Goal: Task Accomplishment & Management: Use online tool/utility

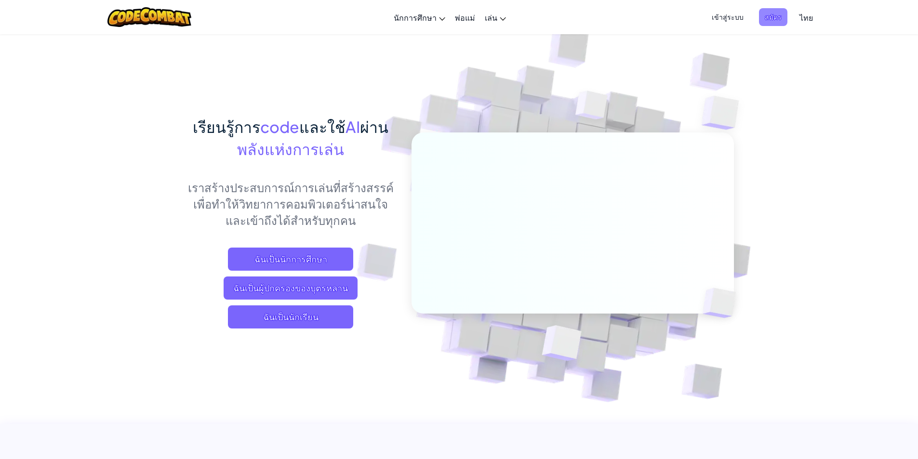
click at [779, 20] on span "สมัคร" at bounding box center [773, 17] width 28 height 18
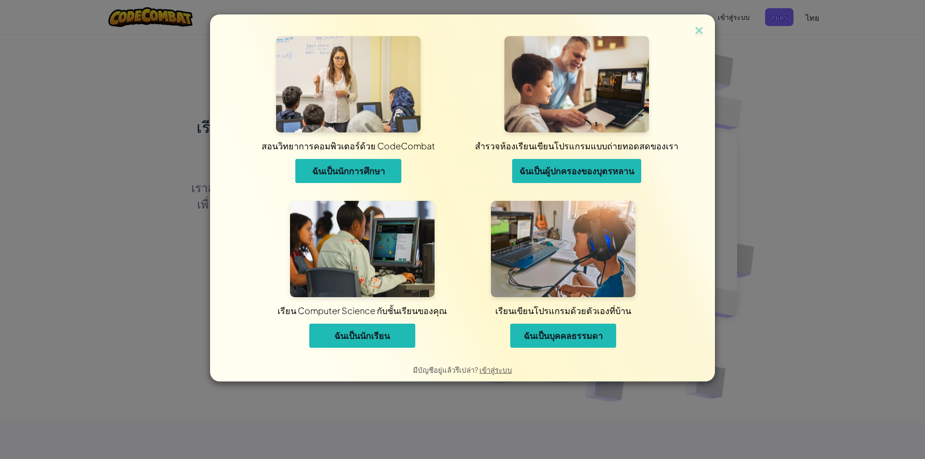
click at [372, 335] on span "ฉันเป็นนักเรียน" at bounding box center [361, 336] width 55 height 12
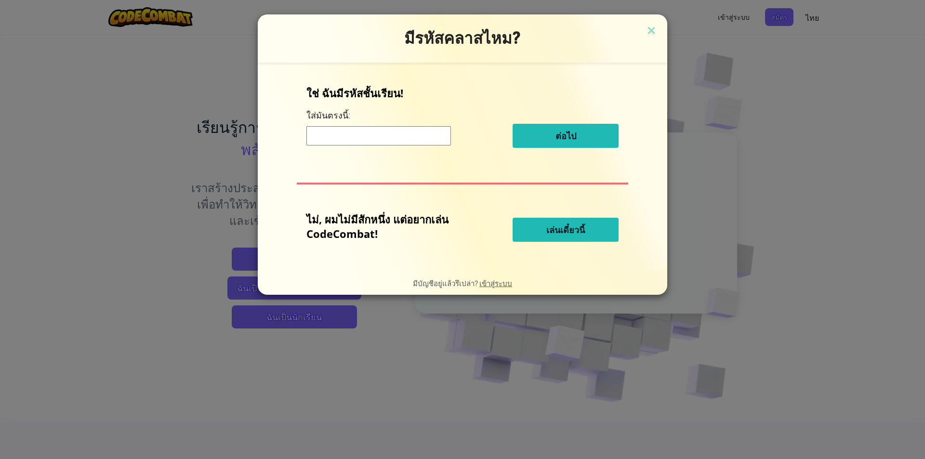
click at [591, 228] on button "เล่นเดี๋ยวนี้" at bounding box center [566, 230] width 106 height 24
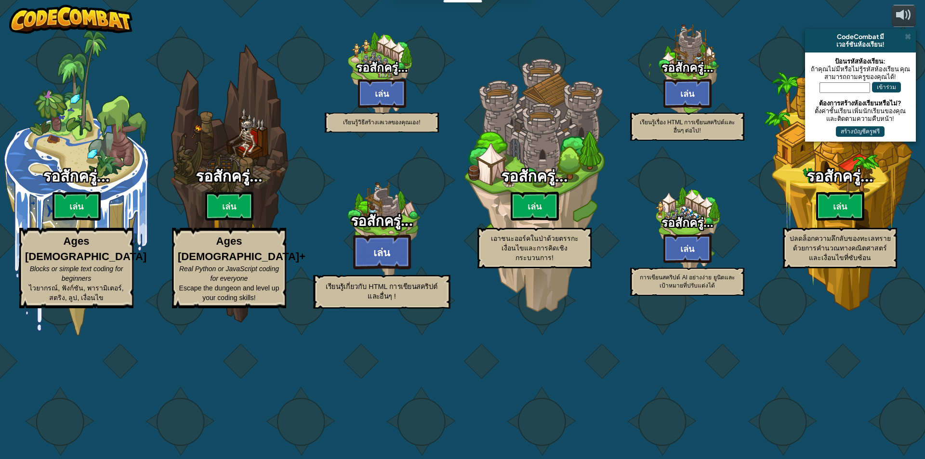
select select "th"
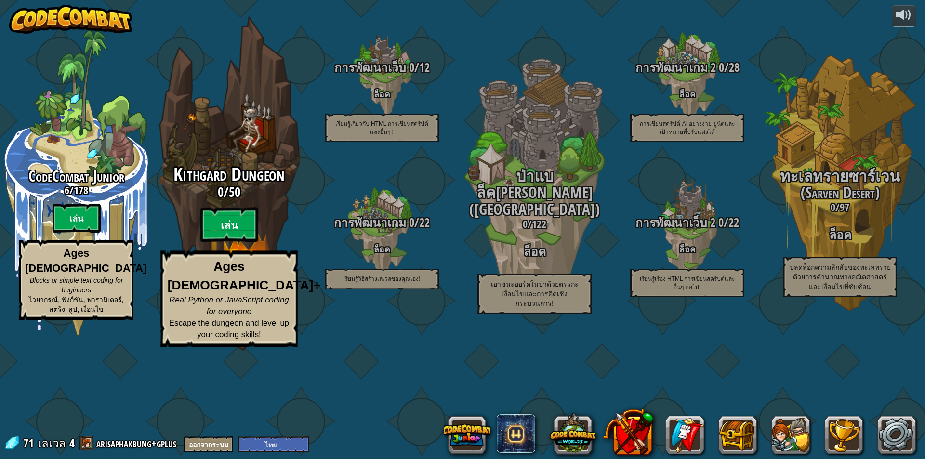
click at [233, 242] on btn "เล่น" at bounding box center [229, 225] width 58 height 35
select select "th"
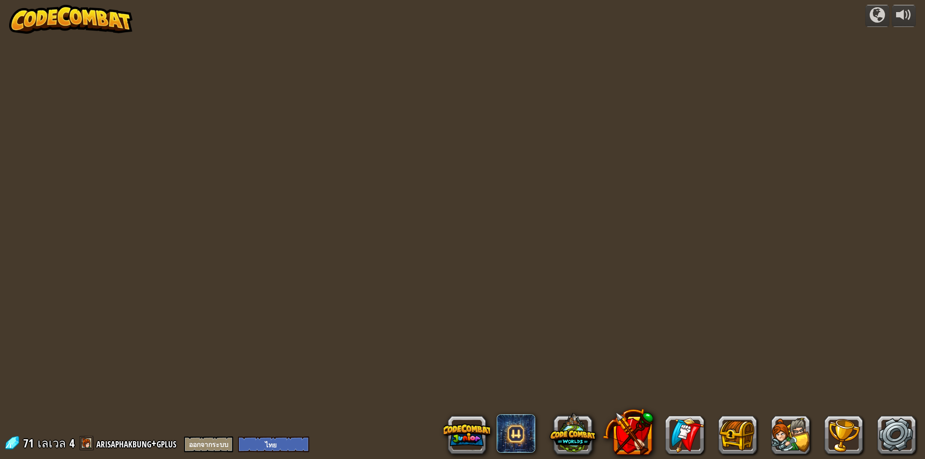
select select "th"
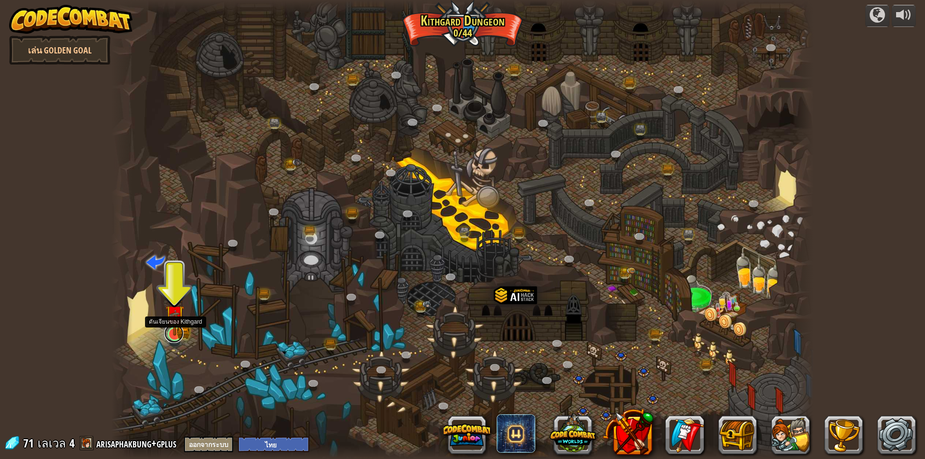
click at [179, 335] on link at bounding box center [173, 333] width 19 height 19
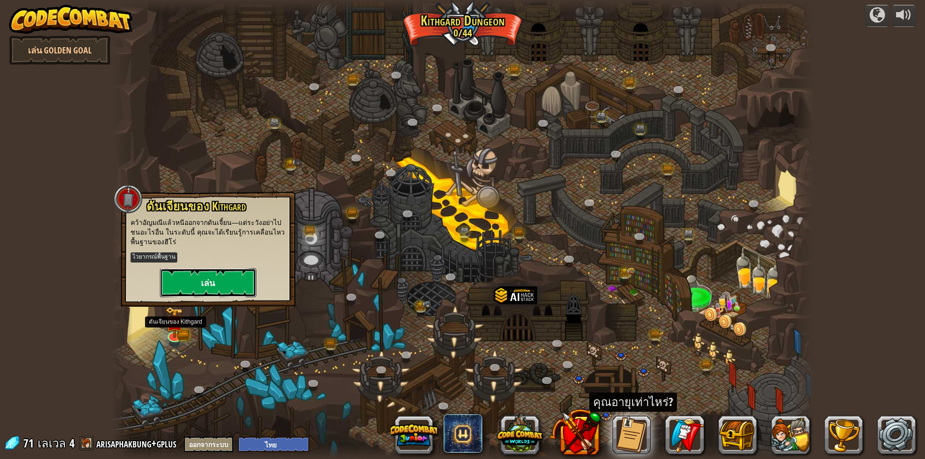
click at [191, 275] on button "เล่น" at bounding box center [208, 282] width 96 height 29
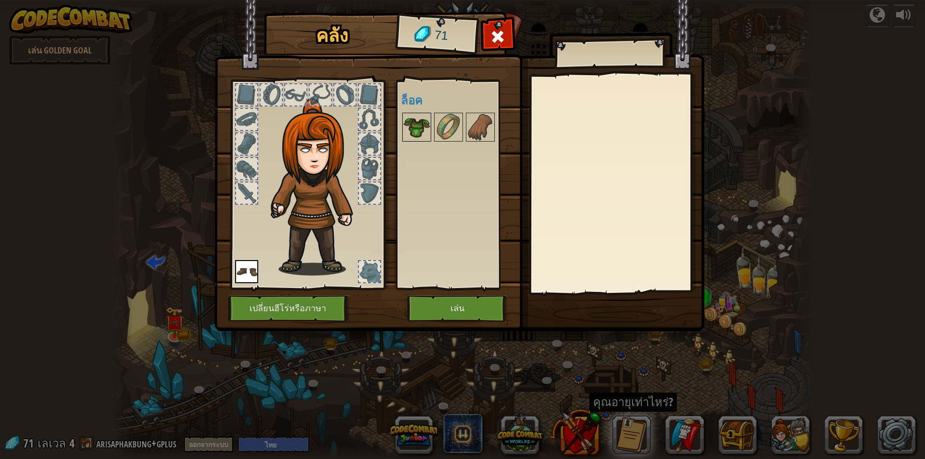
click at [424, 123] on img at bounding box center [416, 127] width 27 height 27
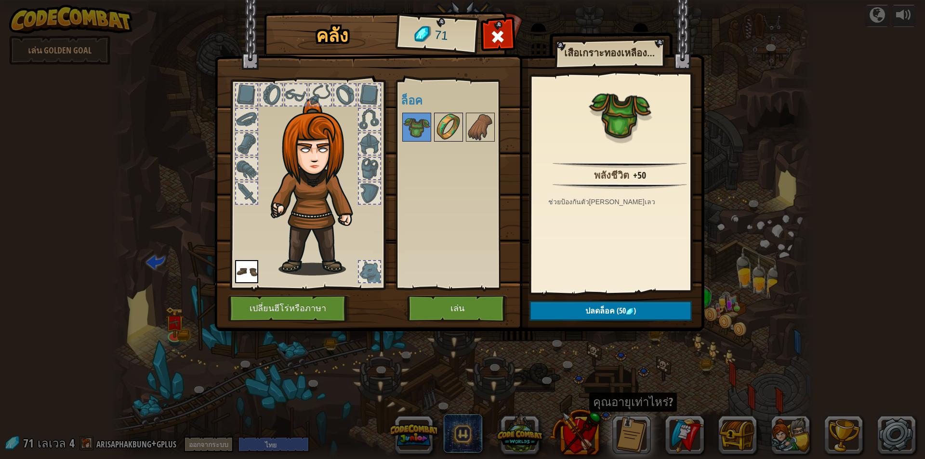
click at [445, 126] on img at bounding box center [448, 127] width 27 height 27
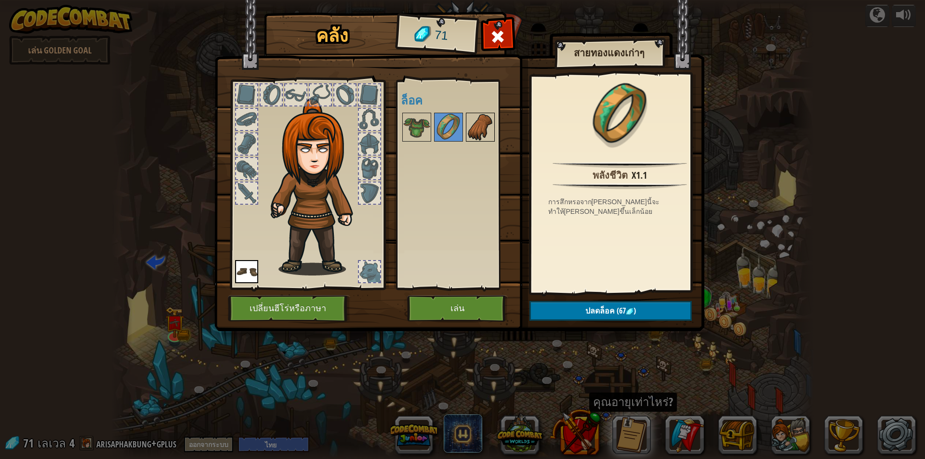
click at [479, 128] on img at bounding box center [480, 127] width 27 height 27
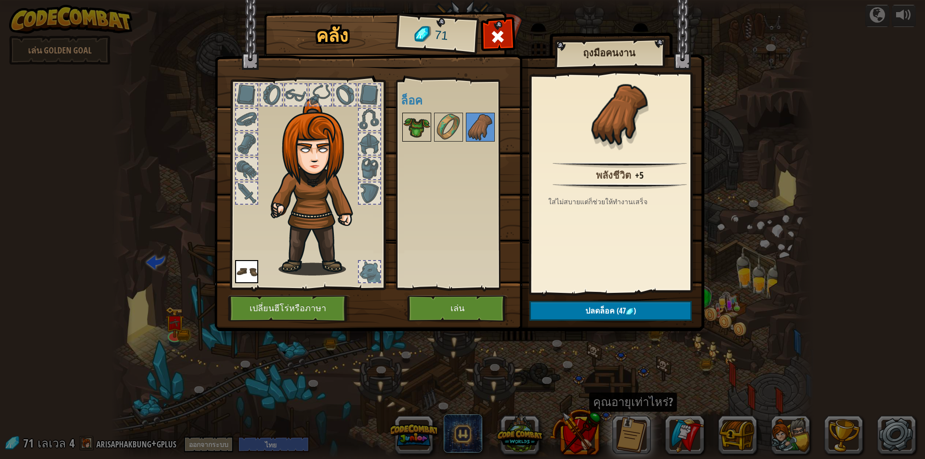
click at [426, 127] on img at bounding box center [416, 127] width 27 height 27
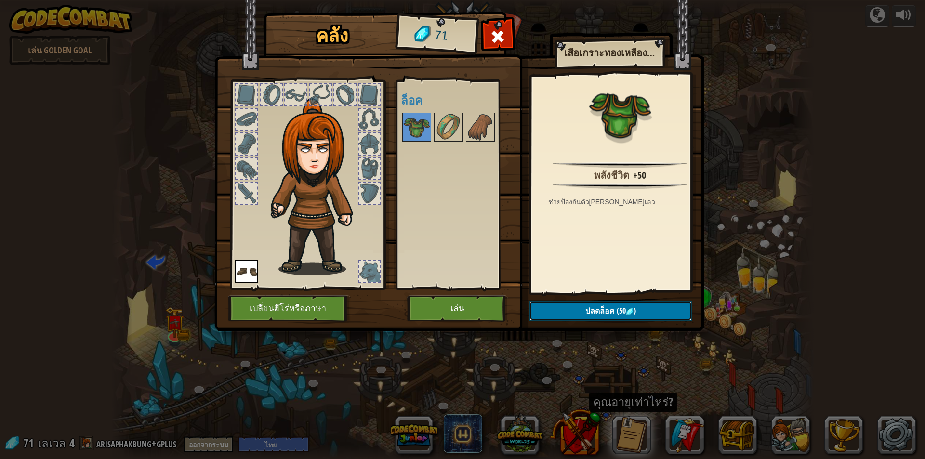
click at [588, 308] on span "ปลดล็อค" at bounding box center [599, 310] width 29 height 11
click at [616, 316] on button "ยืนยัน" at bounding box center [610, 311] width 162 height 20
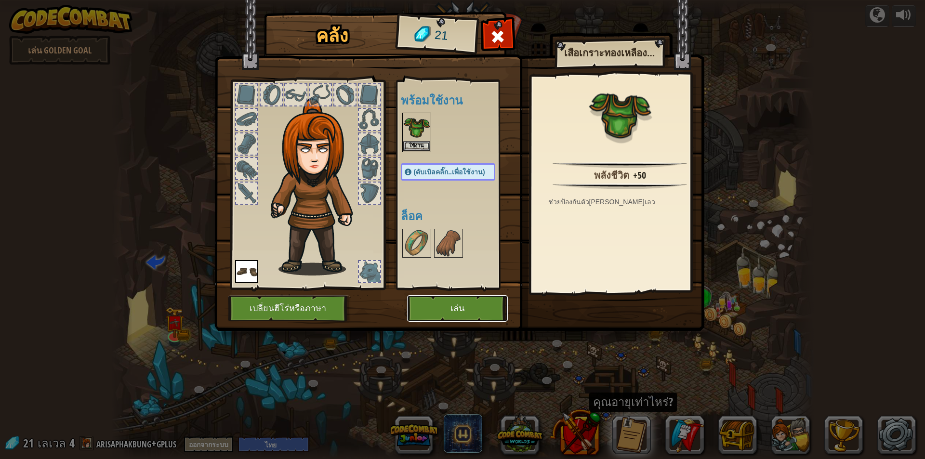
click at [475, 308] on button "เล่น" at bounding box center [457, 308] width 101 height 26
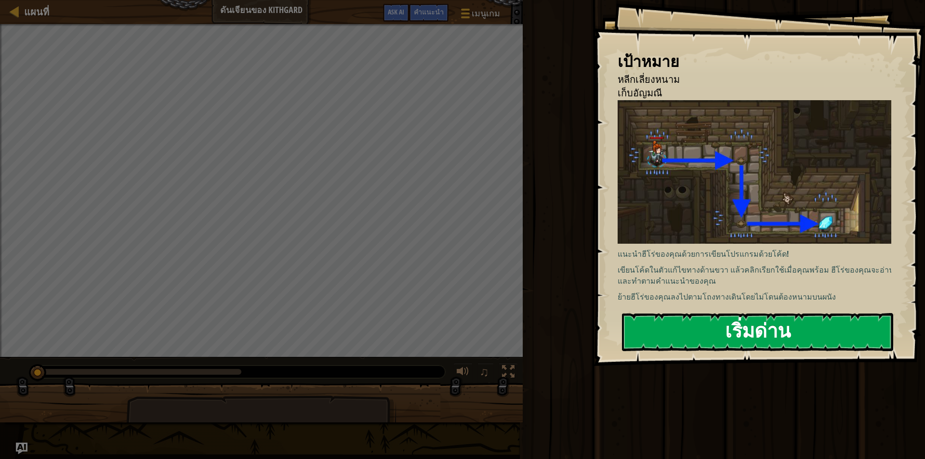
click at [668, 332] on button "เริ่มด่าน" at bounding box center [757, 332] width 271 height 38
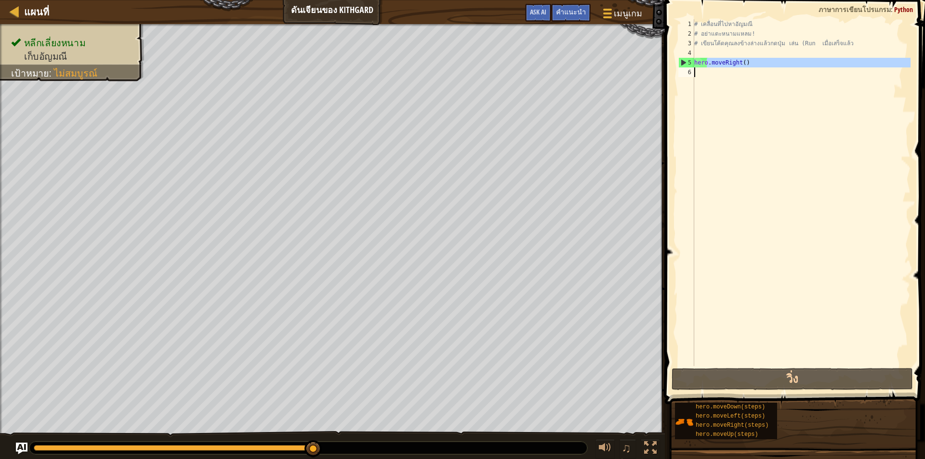
drag, startPoint x: 707, startPoint y: 65, endPoint x: 708, endPoint y: 83, distance: 18.4
click at [708, 83] on div "# เคลื่อนที่ไปหาอัญมณี # อย่าแตะหนามแหลม! # เขียนโค้ดคุณลงข้างล่างแล้วกดปุ่ม เล…" at bounding box center [801, 202] width 218 height 366
click at [746, 64] on div "# เคลื่อนที่ไปหาอัญมณี # อย่าแตะหนามแหลม! # เขียนโค้ดคุณลงข้างล่างแล้วกดปุ่ม เล…" at bounding box center [801, 192] width 218 height 347
type textarea "hero.moveRight()"
drag, startPoint x: 744, startPoint y: 61, endPoint x: 690, endPoint y: 65, distance: 54.5
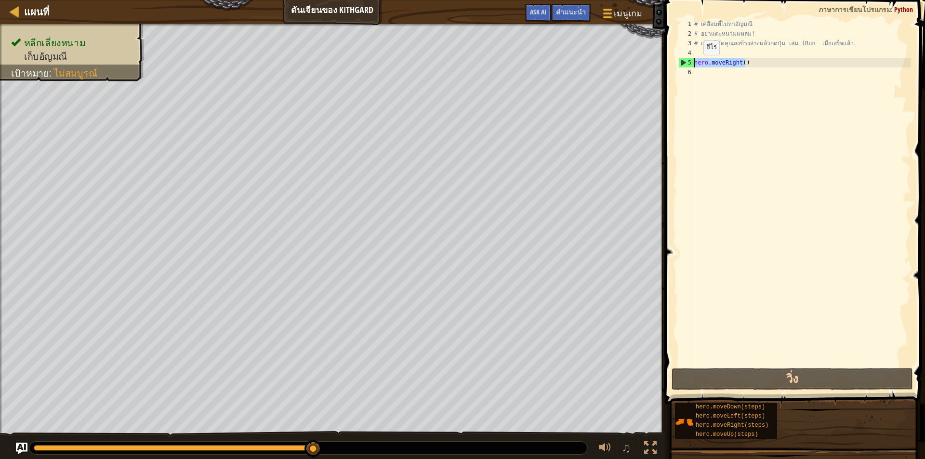
click at [690, 65] on div "hero.moveRight() 1 2 3 4 5 6 # เคลื่อนที่ไปหา[PERSON_NAME] # อย่าแตะหนามแหลม! #…" at bounding box center [793, 192] width 234 height 347
click at [701, 74] on div "# เคลื่อนที่ไปหาอัญมณี # อย่าแตะหนามแหลม! # เขียนโค้ดคุณลงข้างล่างแล้วกดปุ่ม เล…" at bounding box center [801, 202] width 218 height 366
paste textarea "hero.moveRight()"
type textarea "hero.moveRight()"
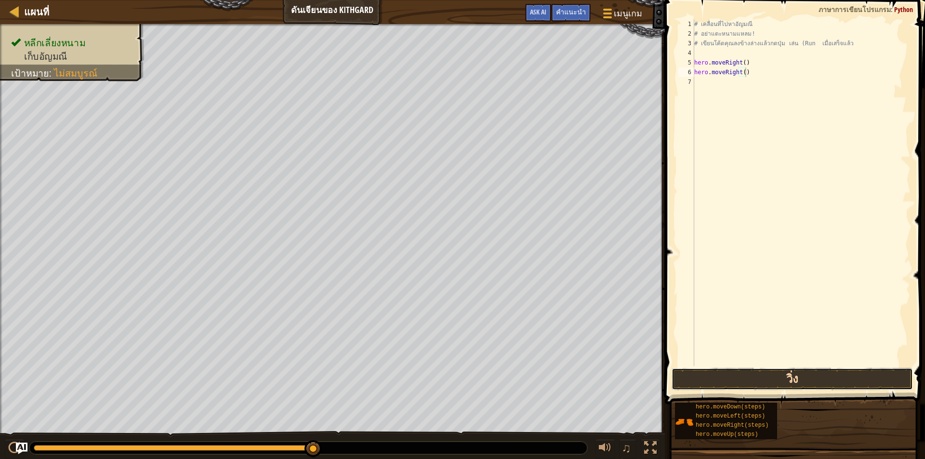
click at [746, 384] on button "วิ่ง" at bounding box center [792, 379] width 241 height 22
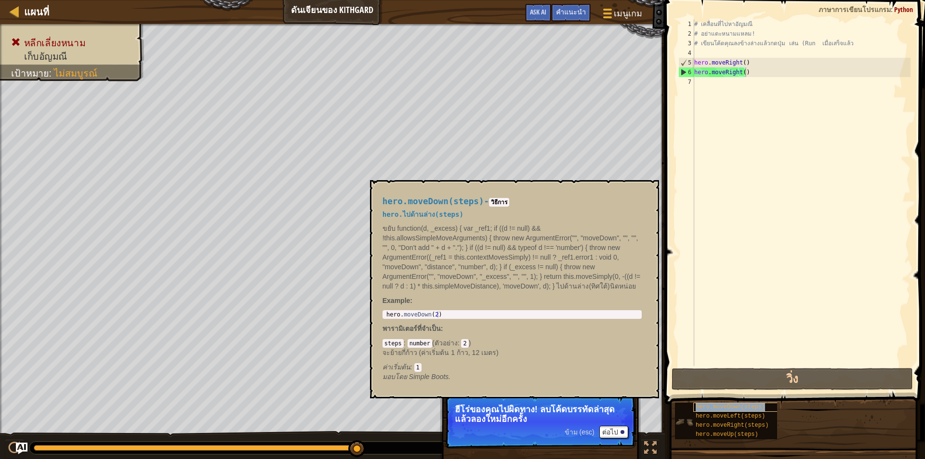
type textarea "# เคลื่อนที่ไปหาอัญมณี"
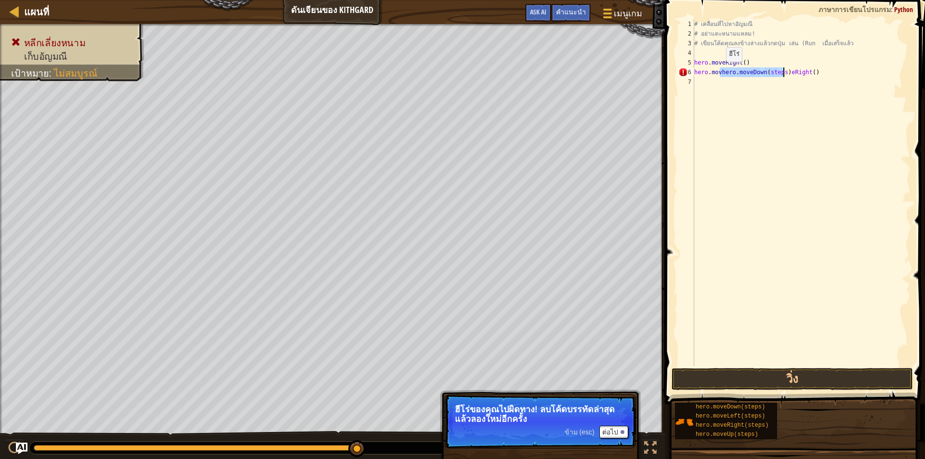
click at [718, 71] on div "# เคลื่อนที่ไปหา[PERSON_NAME] # อย่าแตะหนามแหลม! # เขียนโค้ดคุณลงข้างล่างแล้วกด…" at bounding box center [801, 202] width 218 height 366
click at [721, 71] on div "# เคลื่อนที่ไปหา[PERSON_NAME] # อย่าแตะหนามแหลม! # เขียนโค้ดคุณลงข้างล่างแล้วกด…" at bounding box center [801, 202] width 218 height 366
drag, startPoint x: 721, startPoint y: 71, endPoint x: 688, endPoint y: 77, distance: 33.2
click at [688, 77] on div "hero.movhero.moveDown(steps)eRight() 1 2 3 4 5 6 7 # เคลื่อนที่ไปหา[PERSON_NAME…" at bounding box center [793, 192] width 234 height 347
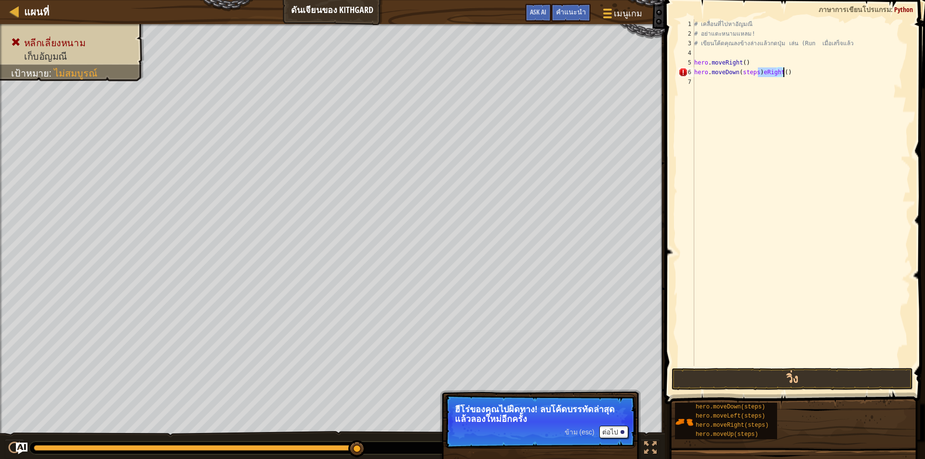
drag, startPoint x: 757, startPoint y: 72, endPoint x: 790, endPoint y: 75, distance: 32.9
click at [790, 75] on div "# เคลื่อนที่ไปหา[PERSON_NAME] # อย่าแตะหนามแหลม! # เขียนโค้ดคุณลงข้างล่างแล้วกด…" at bounding box center [801, 202] width 218 height 366
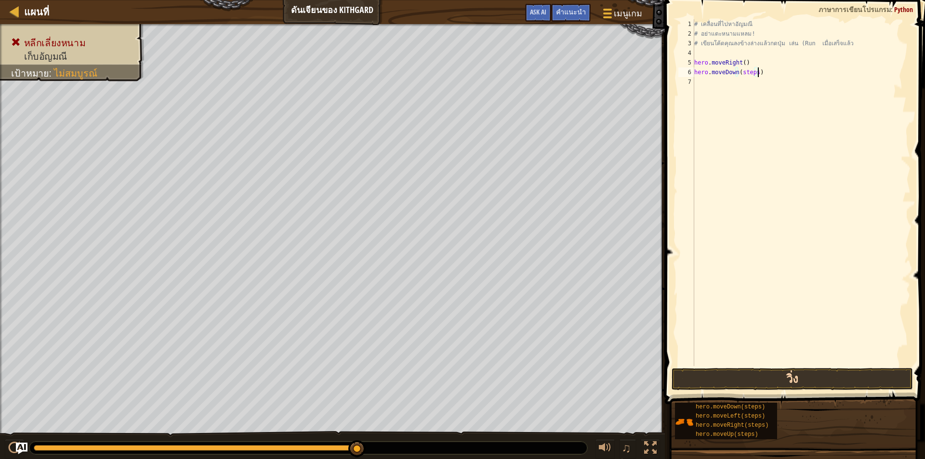
type textarea "hero.moveDown(steps)"
click at [744, 382] on button "วิ่ง" at bounding box center [792, 379] width 241 height 22
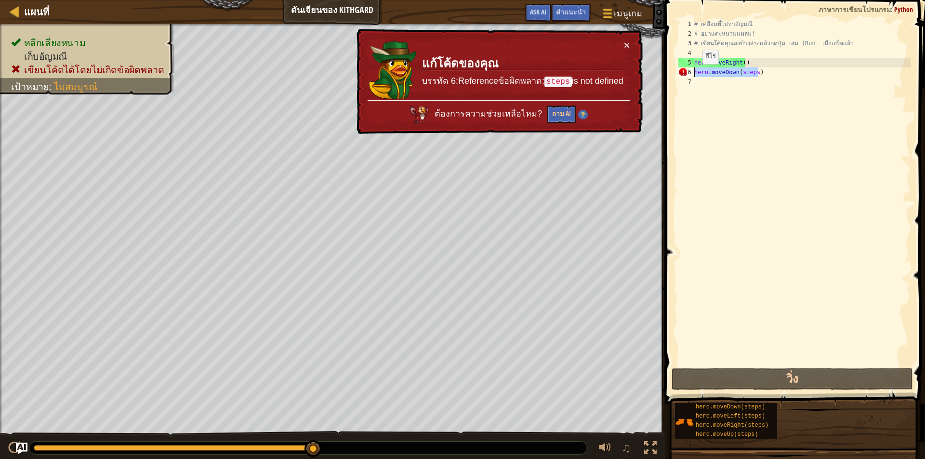
drag, startPoint x: 763, startPoint y: 77, endPoint x: 694, endPoint y: 74, distance: 68.9
click at [694, 74] on div "# เคลื่อนที่ไปหา[PERSON_NAME] # อย่าแตะหนามแหลม! # เขียนโค้ดคุณลงข้างล่างแล้วกด…" at bounding box center [801, 202] width 218 height 366
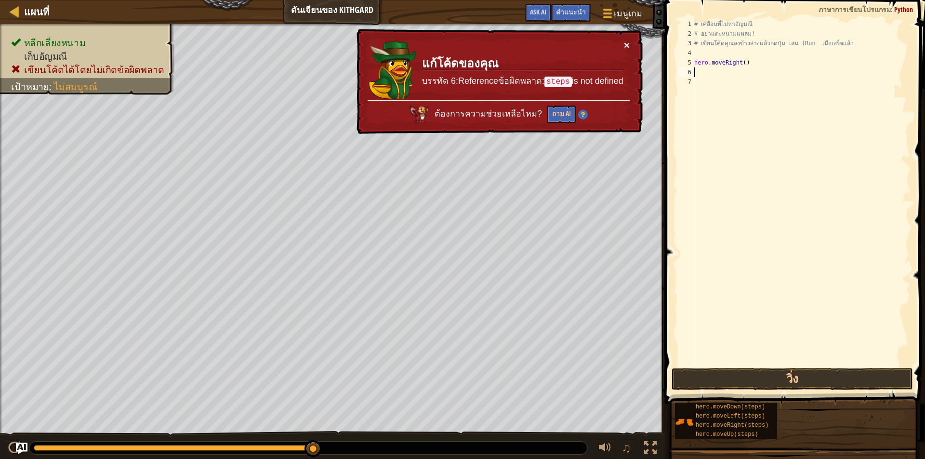
click at [629, 44] on button "×" at bounding box center [627, 45] width 6 height 10
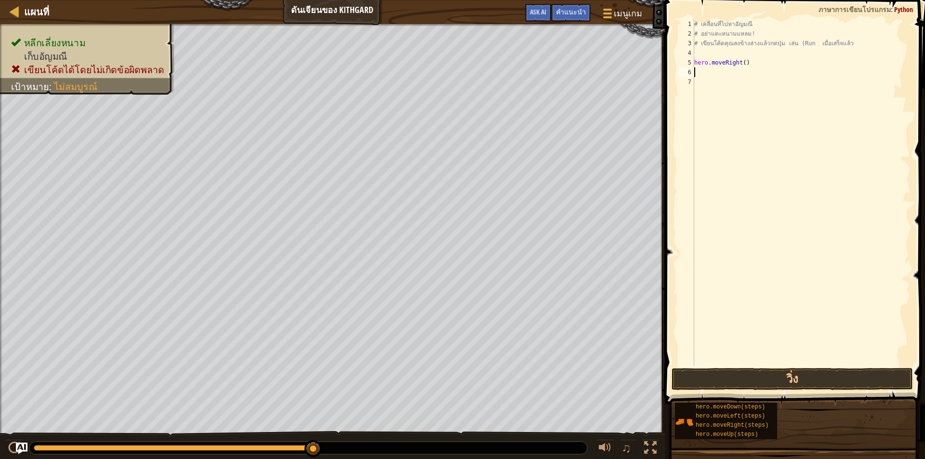
click at [719, 68] on div "# เคลื่อนที่ไปหาอัญมณี # อย่าแตะหนามแหลม! # เขียนโค้ดคุณลงข้างล่างแล้วกดปุ่ม เล…" at bounding box center [801, 202] width 218 height 366
click at [711, 72] on div "# เคลื่อนที่ไปหาอัญมณี # อย่าแตะหนามแหลม! # เขียนโค้ดคุณลงข้างล่างแล้วกดปุ่ม เล…" at bounding box center [801, 202] width 218 height 366
drag, startPoint x: 711, startPoint y: 72, endPoint x: 702, endPoint y: 66, distance: 10.3
click at [702, 75] on div "# เคลื่อนที่ไปหาอัญมณี # อย่าแตะหนามแหลม! # เขียนโค้ดคุณลงข้างล่างแล้วกดปุ่ม เล…" at bounding box center [801, 202] width 218 height 366
click at [702, 64] on div "# เคลื่อนที่ไปหาอัญมณี # อย่าแตะหนามแหลม! # เขียนโค้ดคุณลงข้างล่างแล้วกดปุ่ม เล…" at bounding box center [801, 202] width 218 height 366
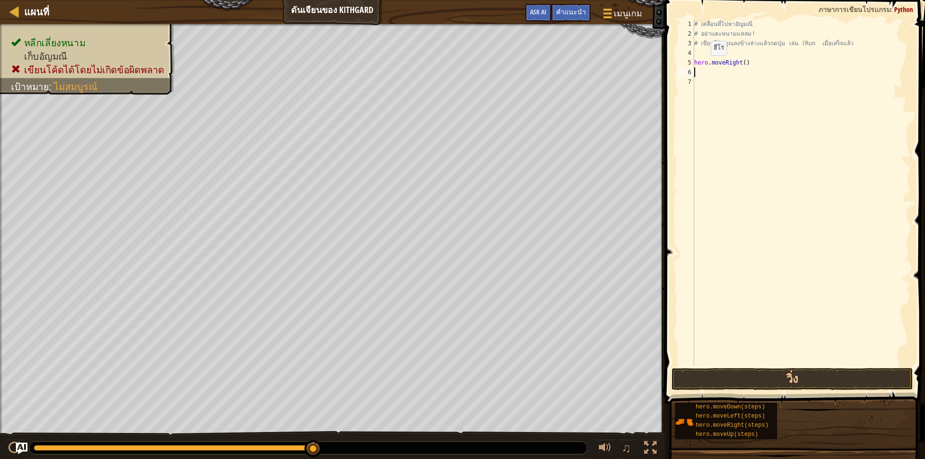
type textarea "hero.moveRight()"
click at [724, 64] on div "# เคลื่อนที่ไปหาอัญมณี # อย่าแตะหนามแหลม! # เขียนโค้ดคุณลงข้างล่างแล้วกดปุ่ม เล…" at bounding box center [801, 202] width 218 height 366
click at [727, 75] on div "# เคลื่อนที่ไปหาอัญมณี # อย่าแตะหนามแหลม! # เขียนโค้ดคุณลงข้างล่างแล้วกดปุ่ม เล…" at bounding box center [801, 202] width 218 height 366
type textarea "hero.moveRight()"
click at [752, 75] on div "# เคลื่อนที่ไปหาอัญมณี # อย่าแตะหนามแหลม! # เขียนโค้ดคุณลงข้างล่างแล้วกดปุ่ม เล…" at bounding box center [801, 202] width 218 height 366
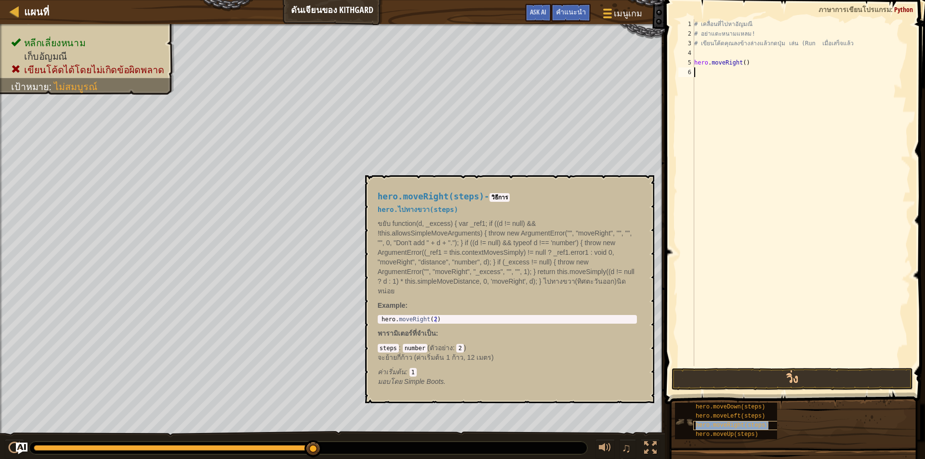
click at [740, 423] on span "hero.moveRight(steps)" at bounding box center [732, 425] width 73 height 7
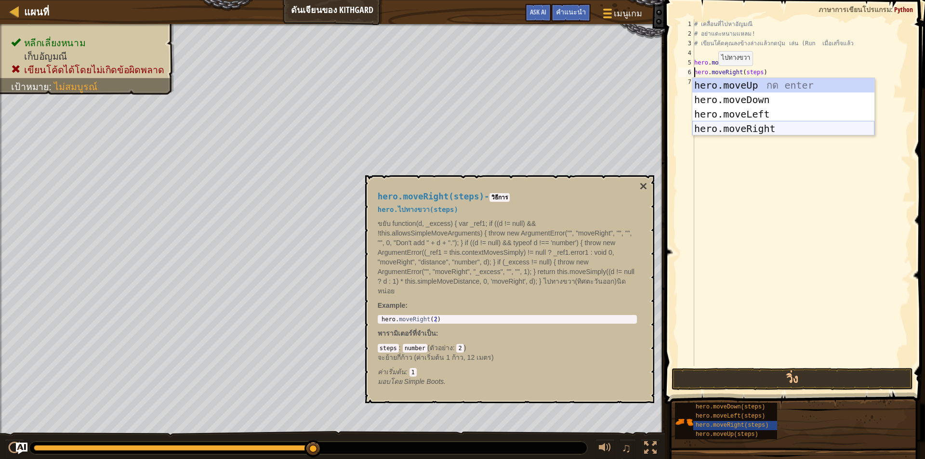
click at [740, 132] on div "hero.moveUp กด enter hero.moveDown กด enter hero.moveLeft กด enter hero.moveRig…" at bounding box center [783, 121] width 182 height 87
type textarea "hero.moveRight().moveRight(steps)"
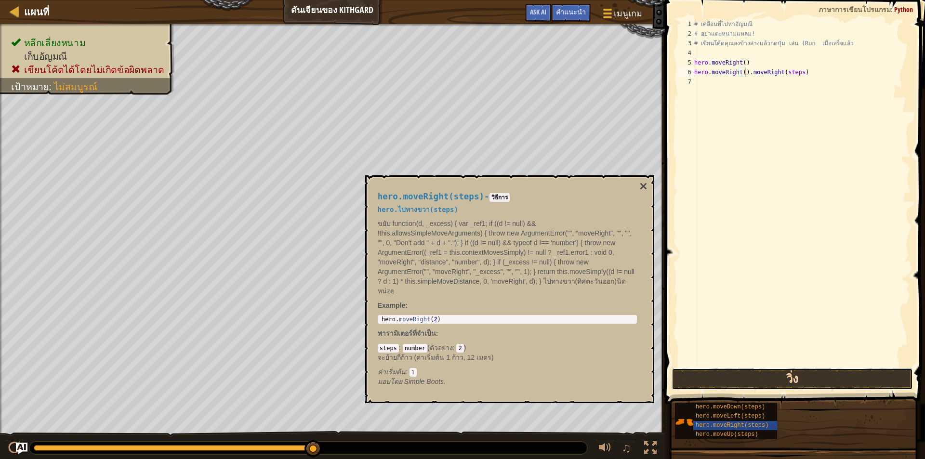
click at [759, 379] on button "วิ่ง" at bounding box center [792, 379] width 241 height 22
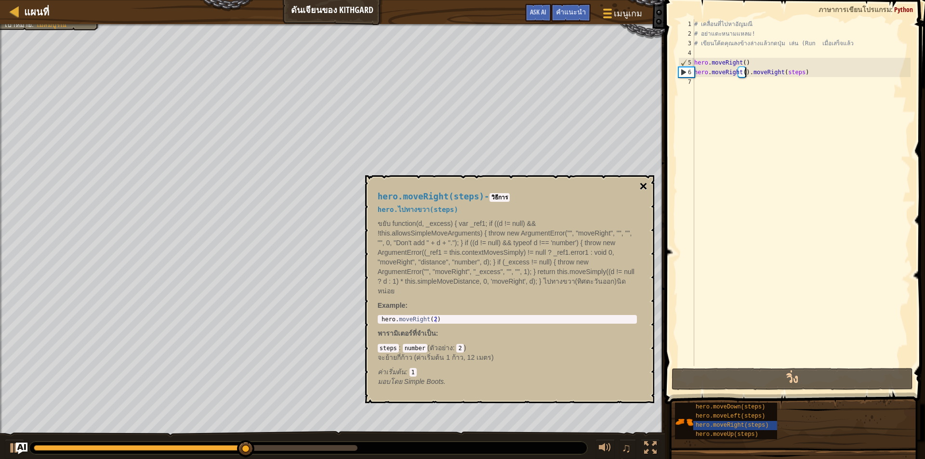
click at [643, 184] on button "×" at bounding box center [643, 186] width 8 height 13
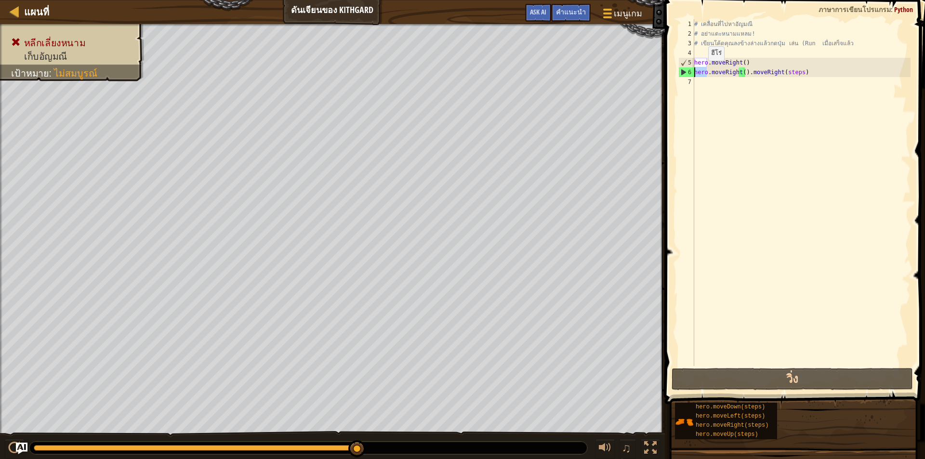
click at [654, 70] on div "แผนที่ ดันเจียนของ Kithgard เมนูเกม เสร็จ[PERSON_NAME]แนะนำ Ask AI 1 הההההההההה…" at bounding box center [462, 229] width 925 height 459
click at [748, 70] on div "# เคลื่อนที่ไปหา[PERSON_NAME] # อย่าแตะหนามแหลม! # เขียนโค้ดคุณลงข้างล่างแล้วกด…" at bounding box center [801, 202] width 218 height 366
drag, startPoint x: 768, startPoint y: 71, endPoint x: 801, endPoint y: 77, distance: 33.7
click at [775, 74] on div "# เคลื่อนที่ไปหา[PERSON_NAME] # อย่าแตะหนามแหลม! # เขียนโค้ดคุณลงข้างล่างแล้วกด…" at bounding box center [801, 202] width 218 height 366
drag, startPoint x: 806, startPoint y: 77, endPoint x: 668, endPoint y: 93, distance: 139.2
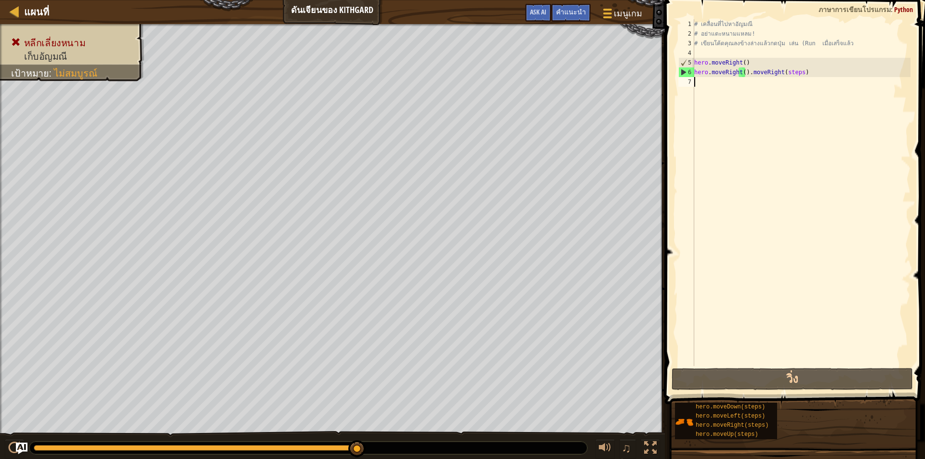
click at [668, 93] on div "hero.moveRight().moveRight(steps) 1 2 3 4 5 6 7 # เคลื่อนที่ไปหา[PERSON_NAME] #…" at bounding box center [793, 221] width 263 height 433
drag, startPoint x: 813, startPoint y: 75, endPoint x: 690, endPoint y: 70, distance: 122.5
click at [690, 70] on div "1 2 3 4 5 6 7 # เคลื่อนที่ไปหา[PERSON_NAME] # อย่าแตะหนามแหลม! # เขียนโค้ดคุณลง…" at bounding box center [793, 192] width 234 height 347
type textarea "hero.moveRight().moveRight(steps)"
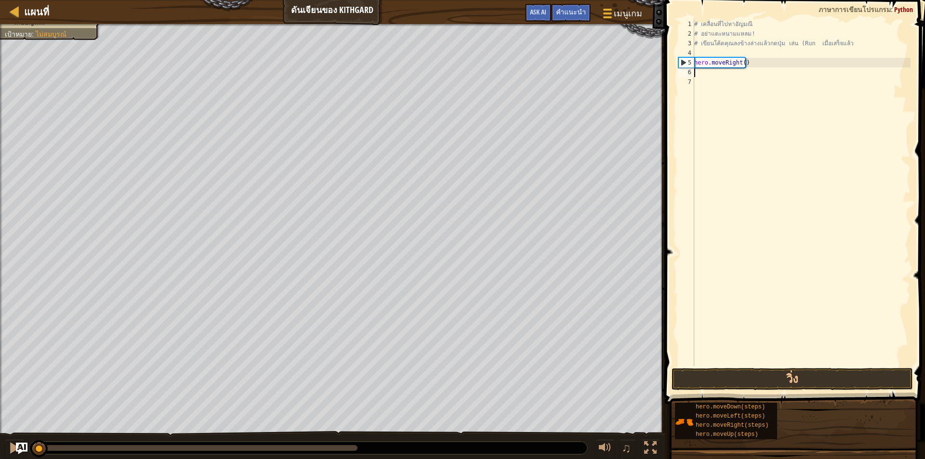
click at [8, 401] on div "หลีกเลี่ยงหนาม เก็บ[PERSON_NAME] เป้าหมาย : ไม่[PERSON_NAME] ♫ อันยา 11 x: 7 y:…" at bounding box center [462, 242] width 925 height 436
click at [708, 52] on div "# เคลื่อนที่ไปหาอัญมณี # อย่าแตะหนามแหลม! # เขียนโค้ดคุณลงข้างล่างแล้วกดปุ่ม เล…" at bounding box center [801, 202] width 218 height 366
click at [703, 60] on div "# เคลื่อนที่ไปหาอัญมณี # อย่าแตะหนามแหลม! # เขียนโค้ดคุณลงข้างล่างแล้วกดปุ่ม เล…" at bounding box center [801, 202] width 218 height 366
type textarea "hero.moveRight()"
click at [703, 77] on div "# เคลื่อนที่ไปหาอัญมณี # อย่าแตะหนามแหลม! # เขียนโค้ดคุณลงข้างล่างแล้วกดปุ่ม เล…" at bounding box center [801, 202] width 218 height 366
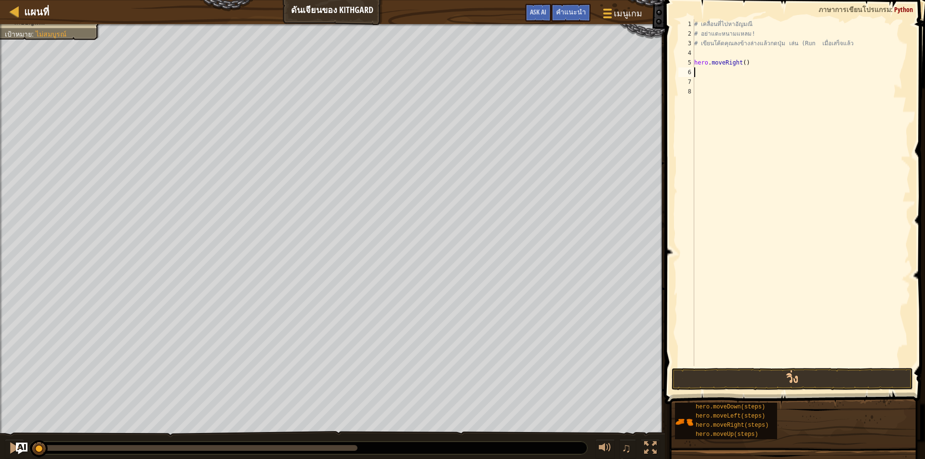
click at [703, 69] on div "# เคลื่อนที่ไปหาอัญมณี # อย่าแตะหนามแหลม! # เขียนโค้ดคุณลงข้างล่างแล้วกดปุ่ม เล…" at bounding box center [801, 202] width 218 height 366
click at [753, 66] on div "# เคลื่อนที่ไปหาอัญมณี # อย่าแตะหนามแหลม! # เขียนโค้ดคุณลงข้างล่างแล้วกดปุ่ม เล…" at bounding box center [801, 202] width 218 height 366
type textarea "hero.moveRight()"
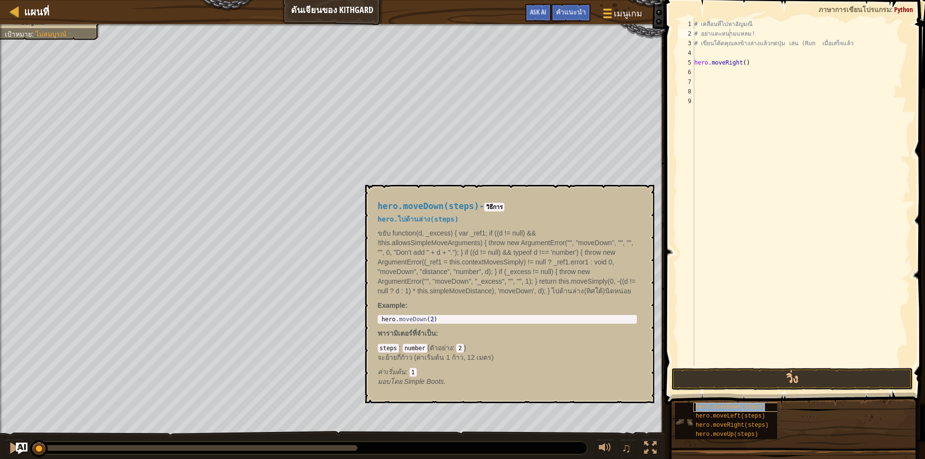
type textarea "# เขียนโค้ดคุณลงข้างล่างแล้วกดปุ่ม เล่น (Run เมื่อเสร็จแล้ว"
type textarea "hero.moveRight()"
type textarea "hero.moveDown(steps)"
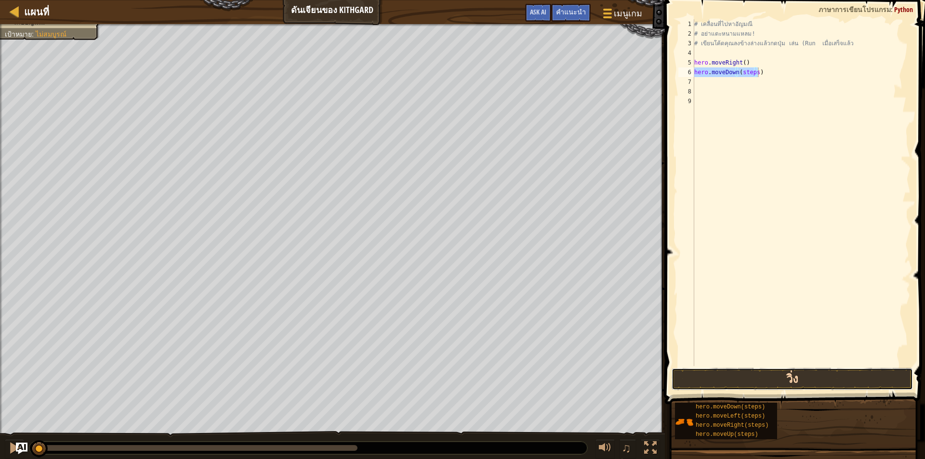
click at [778, 377] on button "วิ่ง" at bounding box center [792, 379] width 241 height 22
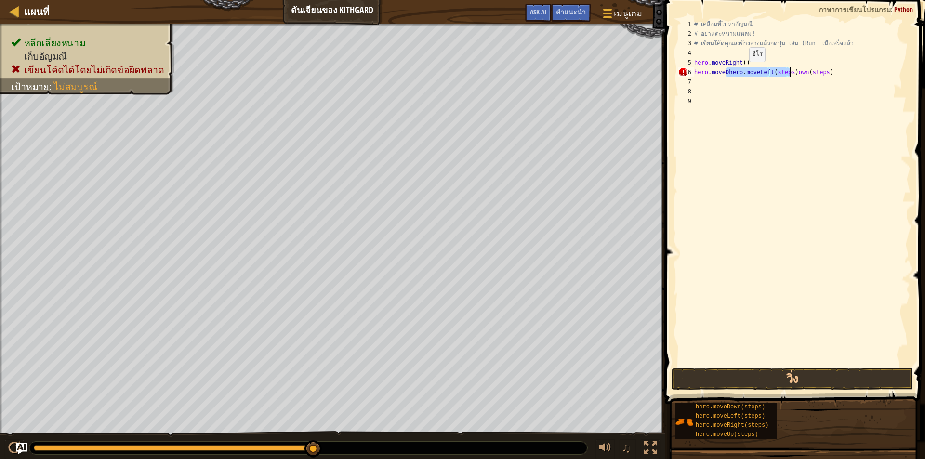
click at [741, 71] on div "# เคลื่อนที่ไปหา[PERSON_NAME] # อย่าแตะหนามแหลม! # เขียนโค้ดคุณลงข้างล่างแล้วกด…" at bounding box center [801, 192] width 218 height 347
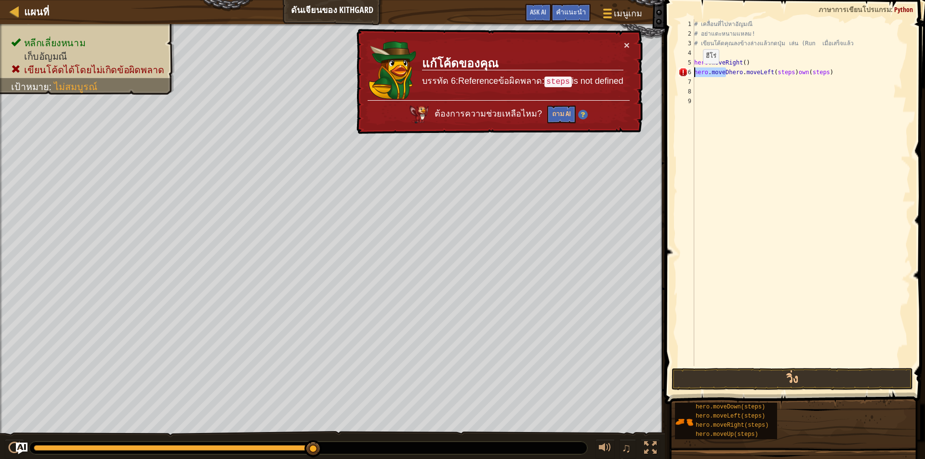
drag, startPoint x: 725, startPoint y: 73, endPoint x: 691, endPoint y: 73, distance: 33.7
click at [691, 73] on div "hero.moveDhero.moveLeft(steps)own(steps) 1 2 3 4 5 6 7 8 9 # เคลื่อนที่ไปหา[PER…" at bounding box center [793, 192] width 234 height 347
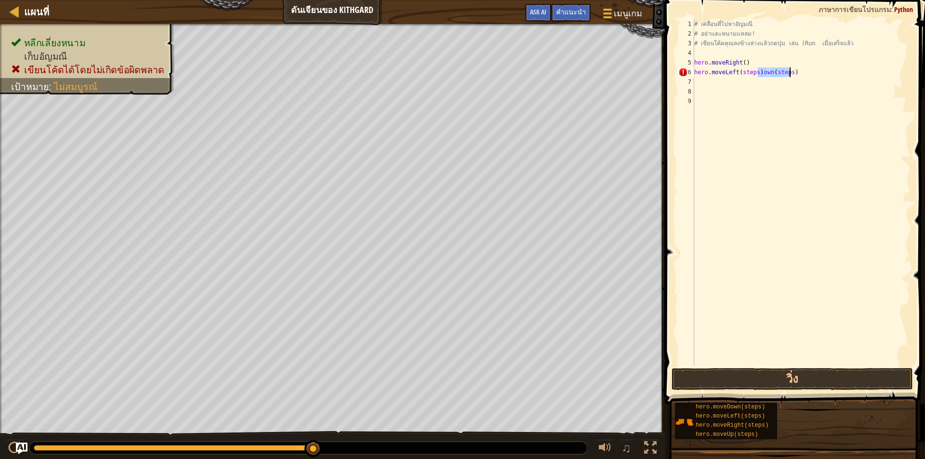
drag, startPoint x: 758, startPoint y: 72, endPoint x: 796, endPoint y: 74, distance: 38.6
click at [796, 74] on div "# เคลื่อนที่ไปหา[PERSON_NAME] # อย่าแตะหนามแหลม! # เขียนโค้ดคุณลงข้างล่างแล้วกด…" at bounding box center [801, 202] width 218 height 366
click at [753, 75] on div "# เคลื่อนที่ไปหา[PERSON_NAME] # อย่าแตะหนามแหลม! # เขียนโค้ดคุณลงข้างล่างแล้วกด…" at bounding box center [801, 202] width 218 height 366
click at [752, 381] on button "วิ่ง" at bounding box center [792, 379] width 241 height 22
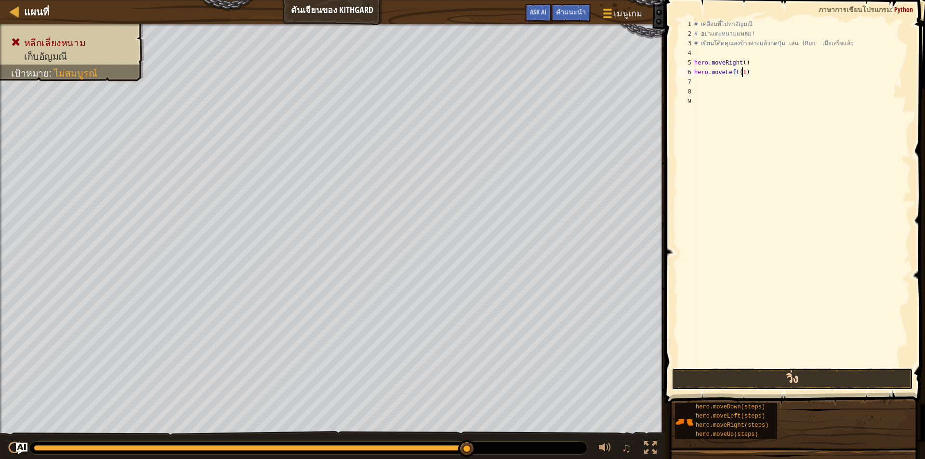
click at [787, 382] on button "วิ่ง" at bounding box center [792, 379] width 241 height 22
click at [744, 70] on div "# เคลื่อนที่ไปหา[PERSON_NAME] # อย่าแตะหนามแหลม! # เขียนโค้ดคุณลงข้างล่างแล้วกด…" at bounding box center [801, 192] width 218 height 347
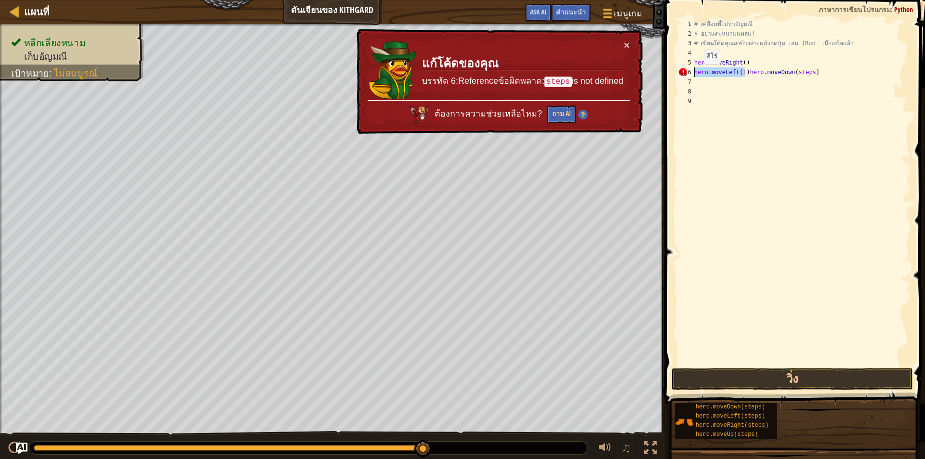
drag, startPoint x: 745, startPoint y: 70, endPoint x: 690, endPoint y: 74, distance: 55.0
click at [690, 74] on div "hero.moveLeft(1)hero.moveDown(steps) 1 2 3 4 5 6 7 8 9 # เคลื่อนที่ไปหา[PERSON_…" at bounding box center [793, 192] width 234 height 347
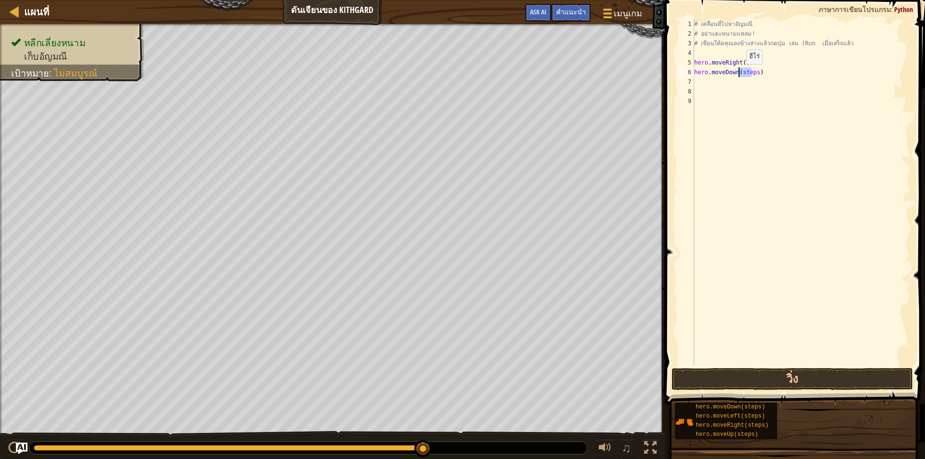
drag, startPoint x: 752, startPoint y: 73, endPoint x: 738, endPoint y: 74, distance: 14.5
click at [738, 74] on div "# เคลื่อนที่ไปหา[PERSON_NAME] # อย่าแตะหนามแหลม! # เขียนโค้ดคุณลงข้างล่างแล้วกด…" at bounding box center [801, 202] width 218 height 366
click at [755, 74] on div "# เคลื่อนที่ไปหา[PERSON_NAME] # อย่าแตะหนามแหลม! # เขียนโค้ดคุณลงข้างล่างแล้วกด…" at bounding box center [801, 202] width 218 height 366
drag, startPoint x: 755, startPoint y: 74, endPoint x: 744, endPoint y: 75, distance: 11.6
click at [744, 75] on div "# เคลื่อนที่ไปหา[PERSON_NAME] # อย่าแตะหนามแหลม! # เขียนโค้ดคุณลงข้างล่างแล้วกด…" at bounding box center [801, 202] width 218 height 366
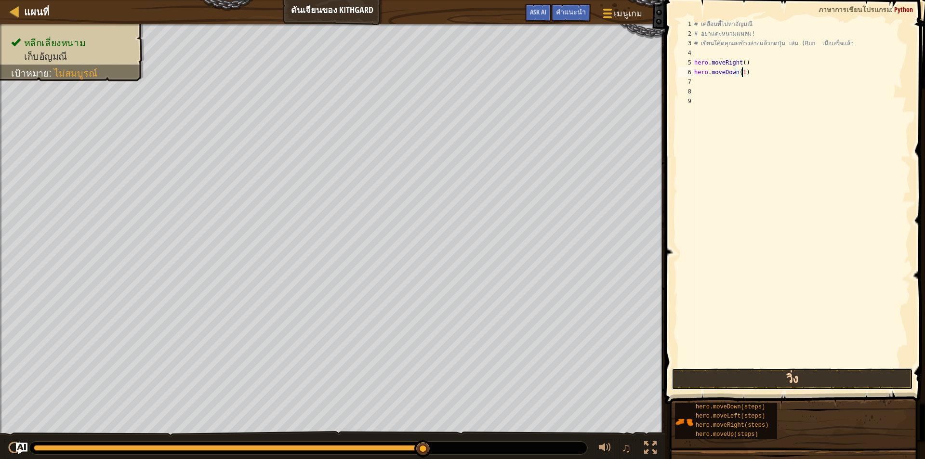
click at [789, 371] on button "วิ่ง" at bounding box center [792, 379] width 241 height 22
click at [751, 80] on div "# เคลื่อนที่ไปหา[PERSON_NAME] # อย่าแตะหนามแหลม! # เขียนโค้ดคุณลงข้างล่างแล้วกด…" at bounding box center [801, 192] width 218 height 347
click at [756, 79] on div "# เคลื่อนที่ไปหา[PERSON_NAME] # อย่าแตะหนามแหลม! # เขียนโค้ดคุณลงข้างล่างแล้วกด…" at bounding box center [801, 202] width 218 height 366
click at [765, 382] on button "วิ่ง" at bounding box center [792, 379] width 241 height 22
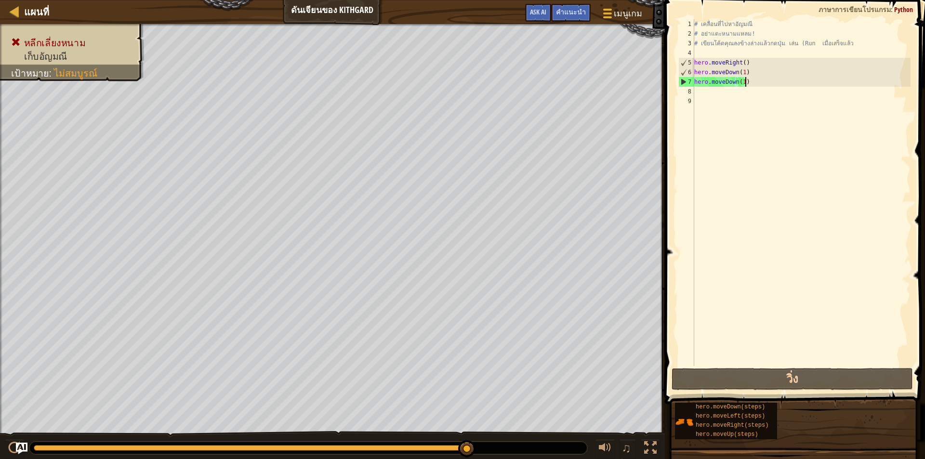
click at [754, 86] on div "# เคลื่อนที่ไปหา[PERSON_NAME] # อย่าแตะหนามแหลม! # เขียนโค้ดคุณลงข้างล่างแล้วกด…" at bounding box center [801, 202] width 218 height 366
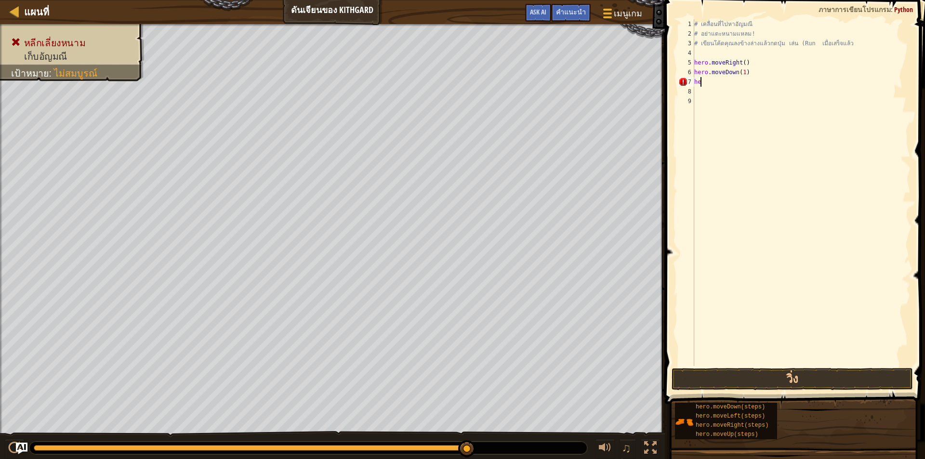
scroll to position [4, 0]
type textarea "h"
click at [756, 77] on div "# เคลื่อนที่ไปหา[PERSON_NAME] # อย่าแตะหนามแหลม! # เขียนโค้ดคุณลงข้างล่างแล้วกด…" at bounding box center [801, 192] width 218 height 347
click at [755, 80] on div "# เคลื่อนที่ไปหา[PERSON_NAME] # อย่าแตะหนามแหลม! # เขียนโค้ดคุณลงข้างล่างแล้วกด…" at bounding box center [801, 202] width 218 height 366
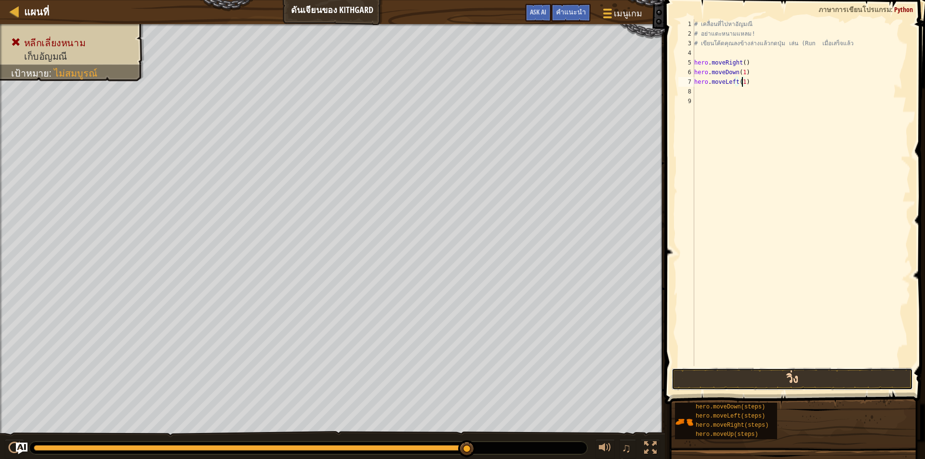
click at [761, 377] on button "วิ่ง" at bounding box center [792, 379] width 241 height 22
click at [747, 82] on div "# เคลื่อนที่ไปหา[PERSON_NAME] # อย่าแตะหนามแหลม! # เขียนโค้ดคุณลงข้างล่างแล้วกด…" at bounding box center [801, 192] width 218 height 347
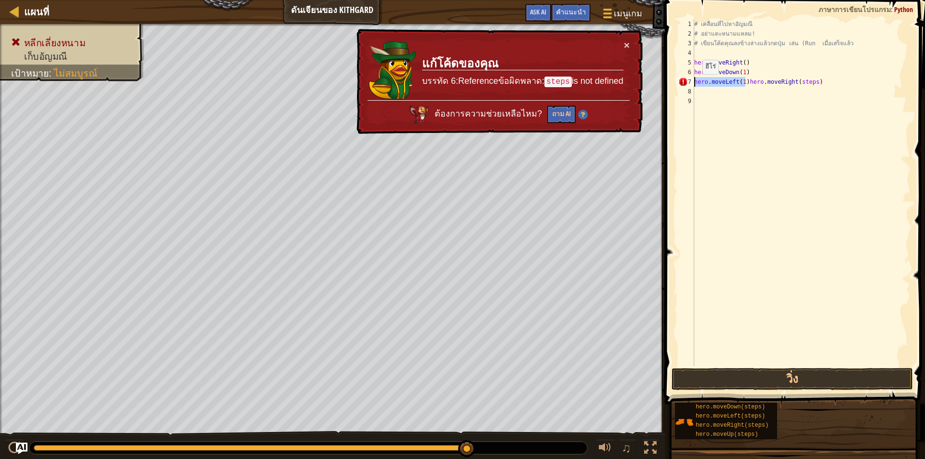
drag, startPoint x: 745, startPoint y: 82, endPoint x: 694, endPoint y: 84, distance: 51.6
click at [694, 84] on div "hero.moveLeft(1)hero.moveRight(steps) 1 2 3 4 5 6 7 8 9 # เคลื่อนที่ไปหา[PERSON…" at bounding box center [793, 192] width 234 height 347
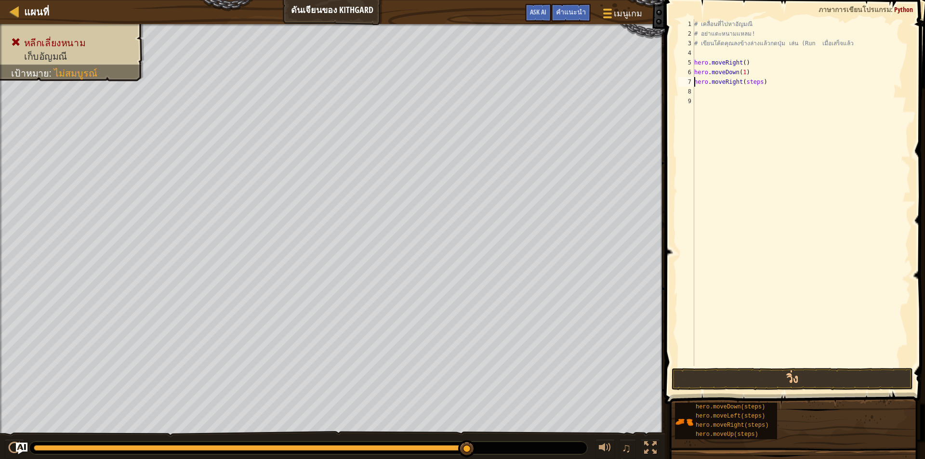
click at [757, 83] on div "# เคลื่อนที่ไปหา[PERSON_NAME] # อย่าแตะหนามแหลม! # เขียนโค้ดคุณลงข้างล่างแล้วกด…" at bounding box center [801, 202] width 218 height 366
type textarea "hero.moveRight(1)"
click at [768, 379] on button "วิ่ง" at bounding box center [792, 379] width 241 height 22
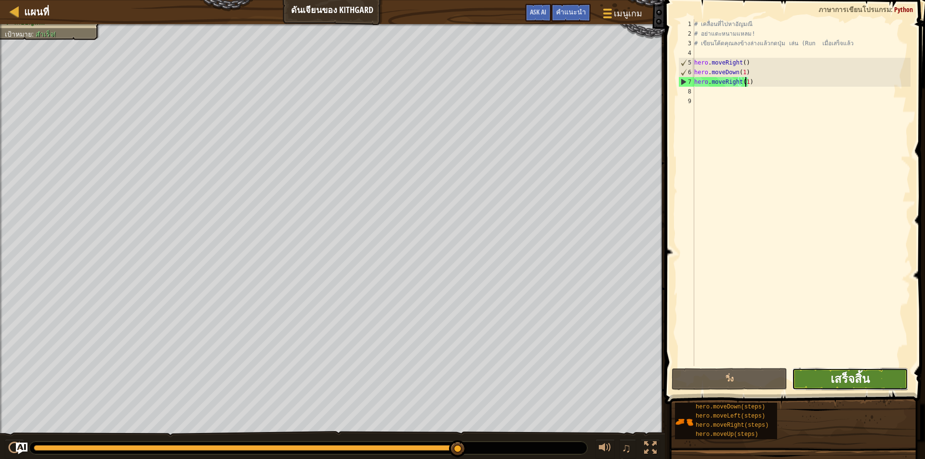
click at [856, 375] on span "เสร็จสิ้น" at bounding box center [850, 378] width 39 height 15
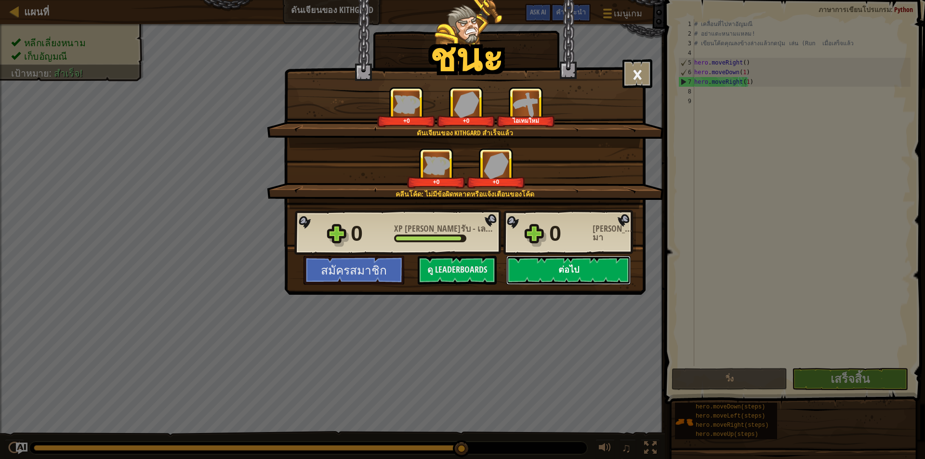
click at [586, 264] on button "ต่อไป" at bounding box center [568, 270] width 124 height 29
select select "th"
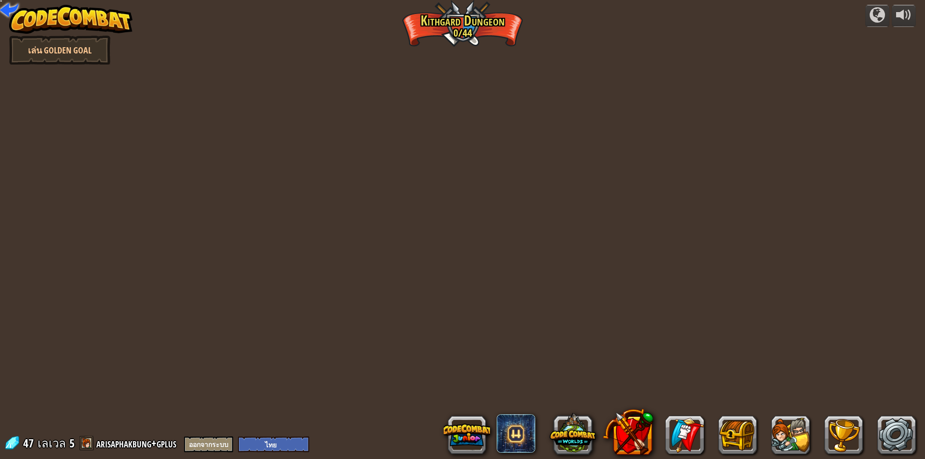
select select "th"
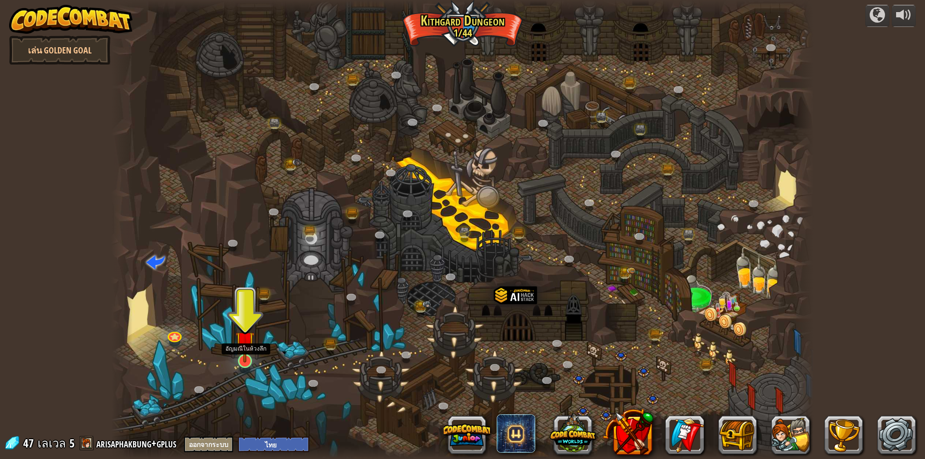
click at [241, 362] on img at bounding box center [245, 340] width 19 height 43
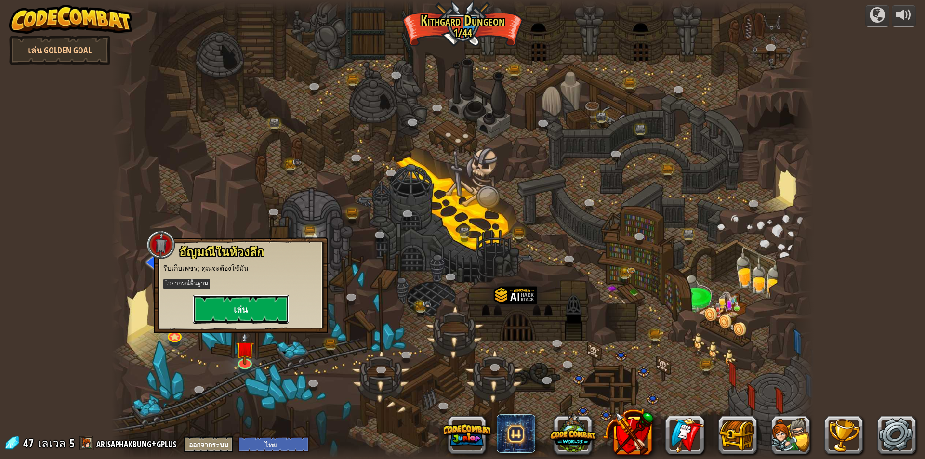
click at [256, 306] on button "เล่น" at bounding box center [241, 309] width 96 height 29
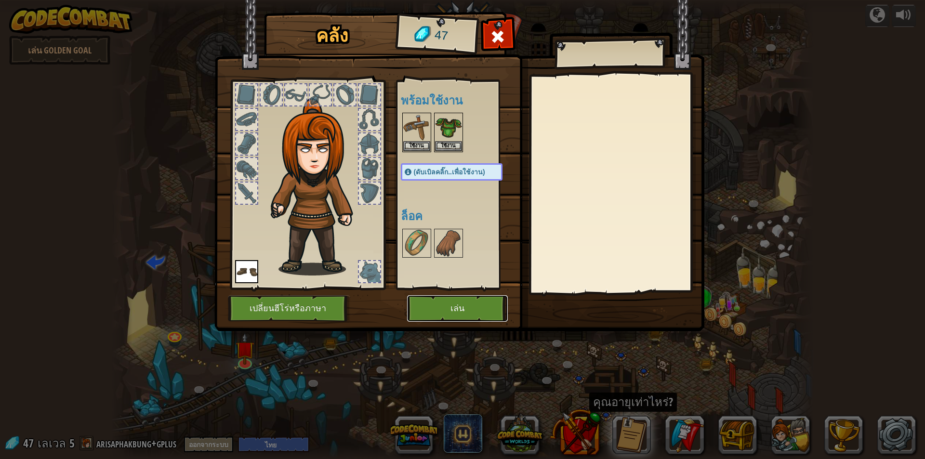
click at [467, 311] on button "เล่น" at bounding box center [457, 308] width 101 height 26
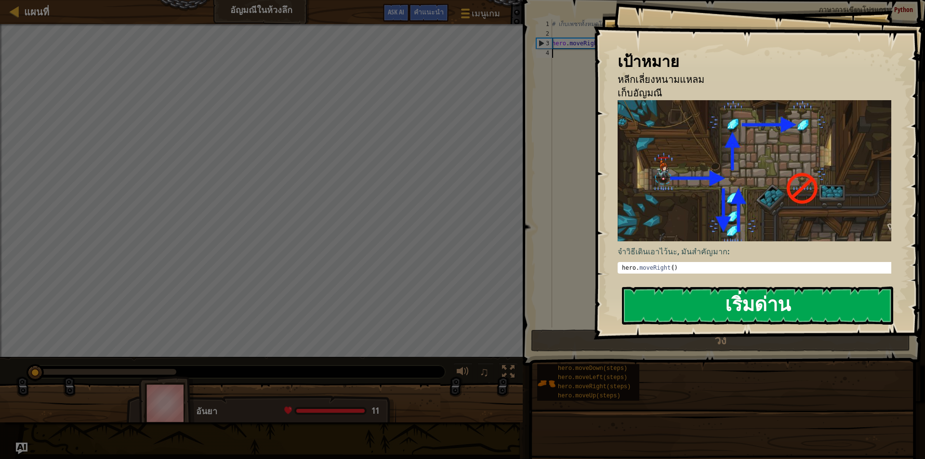
click at [703, 299] on button "เริ่มด่าน" at bounding box center [757, 306] width 271 height 38
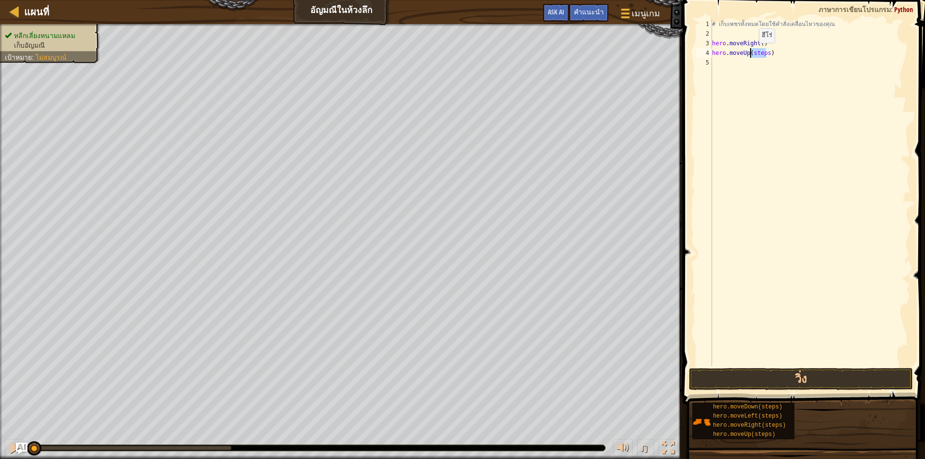
drag, startPoint x: 765, startPoint y: 53, endPoint x: 751, endPoint y: 53, distance: 14.9
click at [751, 53] on div "# เก็บเพชรทั้งหมดโดยใช้คำสั่งเคลื่อนไหวของคุณ hero . moveRight ( ) hero . moveU…" at bounding box center [810, 202] width 200 height 366
type textarea "hero.moveUp(1)"
click at [790, 378] on button "วิ่ง" at bounding box center [801, 379] width 224 height 22
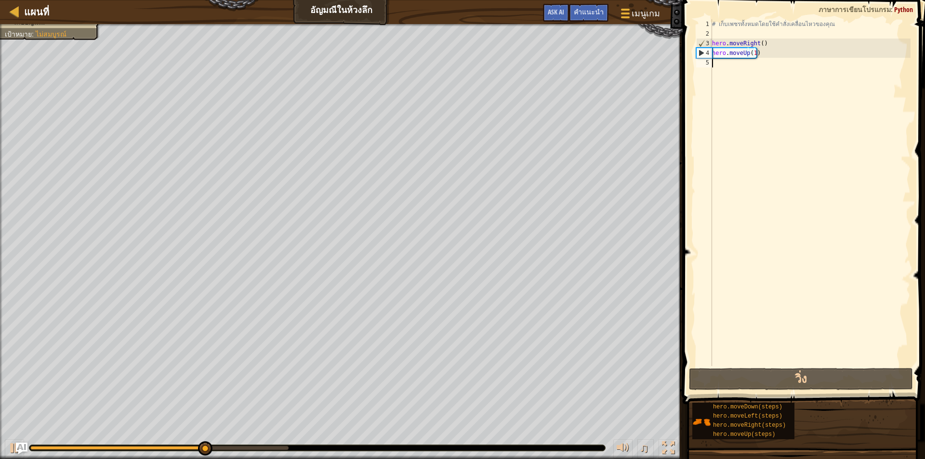
click at [740, 63] on div "# เก็บเพชรทั้งหมดโดยใช้คำสั่งเคลื่อนไหวของคุณ hero . moveRight ( ) hero . moveU…" at bounding box center [810, 202] width 200 height 366
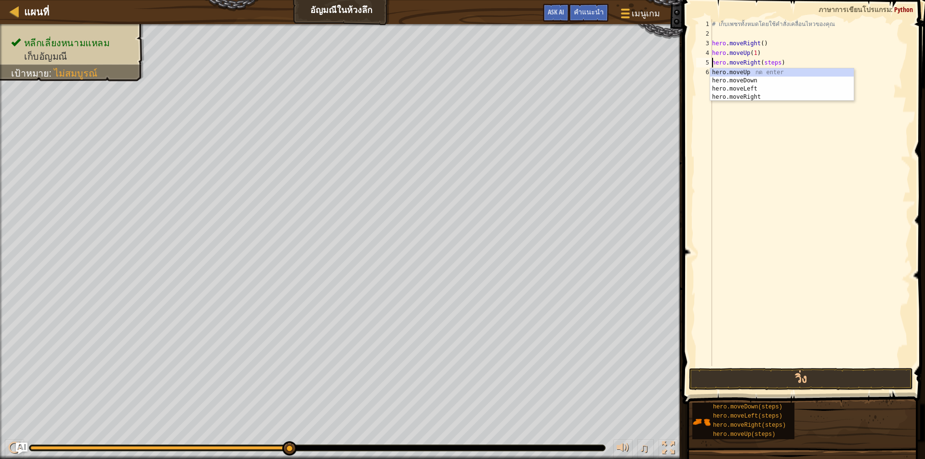
click at [775, 64] on div "# เก็บเพชรทั้งหมดโดยใช้คำสั่งเคลื่อนไหวของคุณ hero . moveRight ( ) hero . moveU…" at bounding box center [810, 202] width 200 height 366
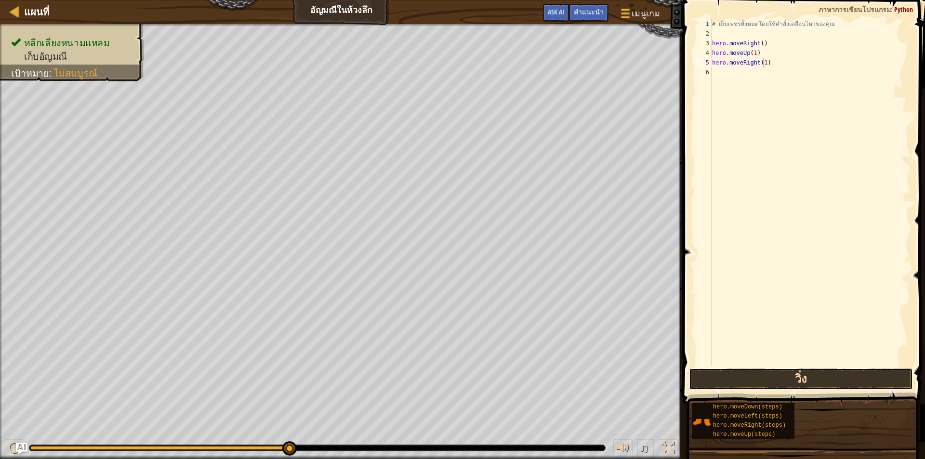
click at [762, 380] on button "วิ่ง" at bounding box center [801, 379] width 224 height 22
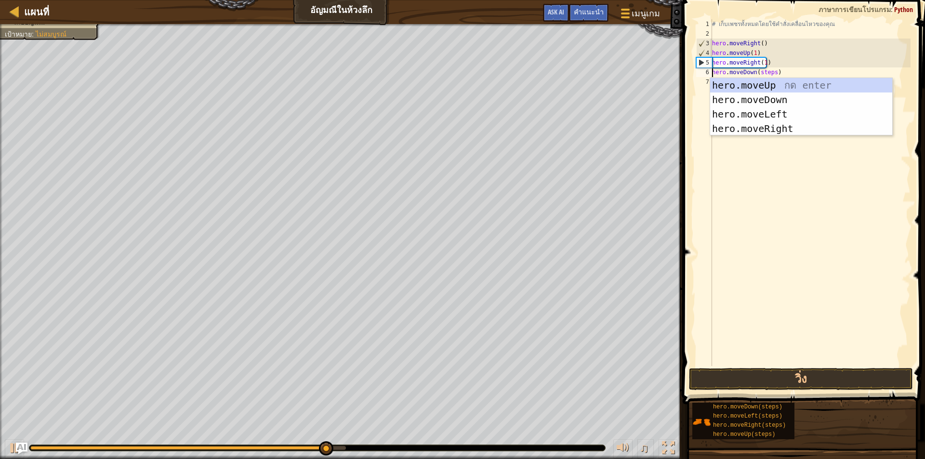
click at [774, 74] on div "# เก็บเพชรทั้งหมดโดยใช้คำสั่งเคลื่อนไหวของคุณ hero . moveRight ( ) hero . moveU…" at bounding box center [810, 202] width 200 height 366
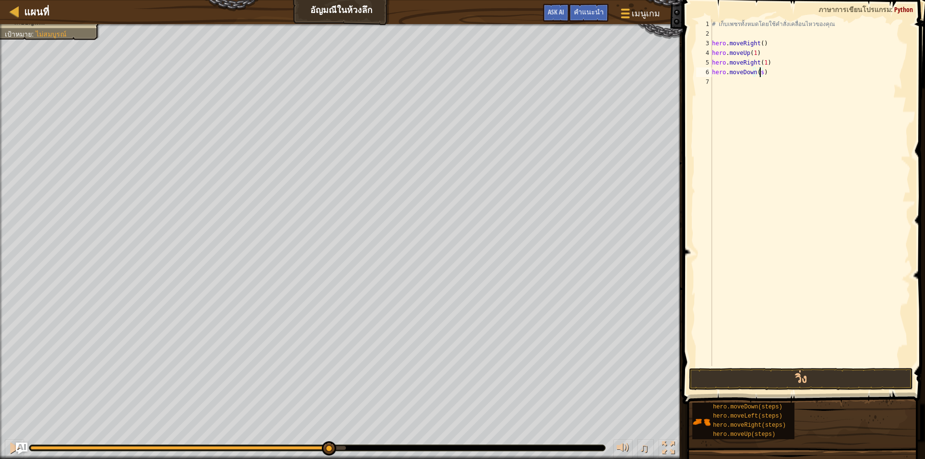
scroll to position [4, 3]
click at [755, 70] on div "# เก็บเพชรทั้งหมดโดยใช้คำสั่งเคลื่อนไหวของคุณ hero . moveRight ( ) hero . moveU…" at bounding box center [810, 202] width 200 height 366
click at [773, 377] on button "วิ่ง" at bounding box center [801, 379] width 224 height 22
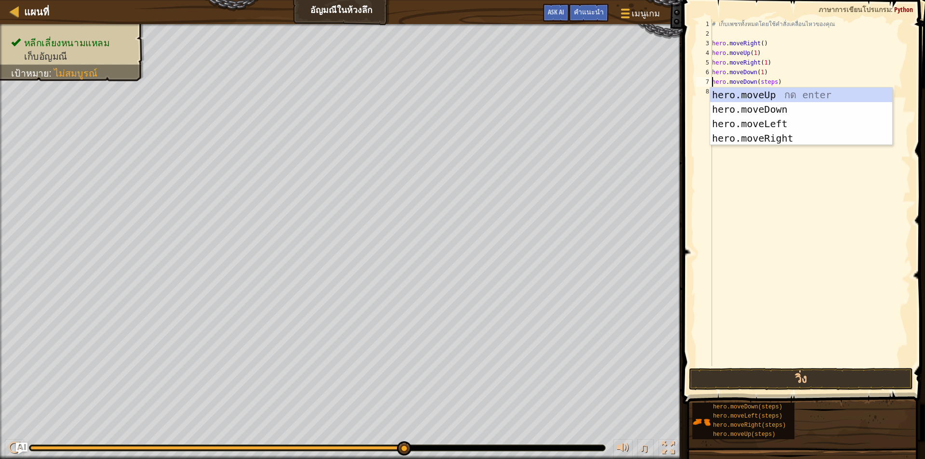
click at [772, 83] on div "# เก็บเพชรทั้งหมดโดยใช้คำสั่งเคลื่อนไหวของคุณ hero . moveRight ( ) hero . moveU…" at bounding box center [810, 202] width 200 height 366
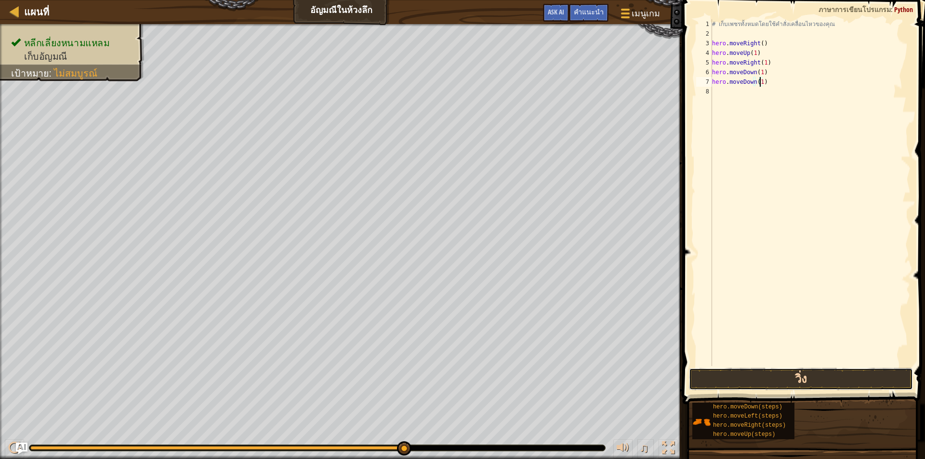
click at [770, 376] on button "วิ่ง" at bounding box center [801, 379] width 224 height 22
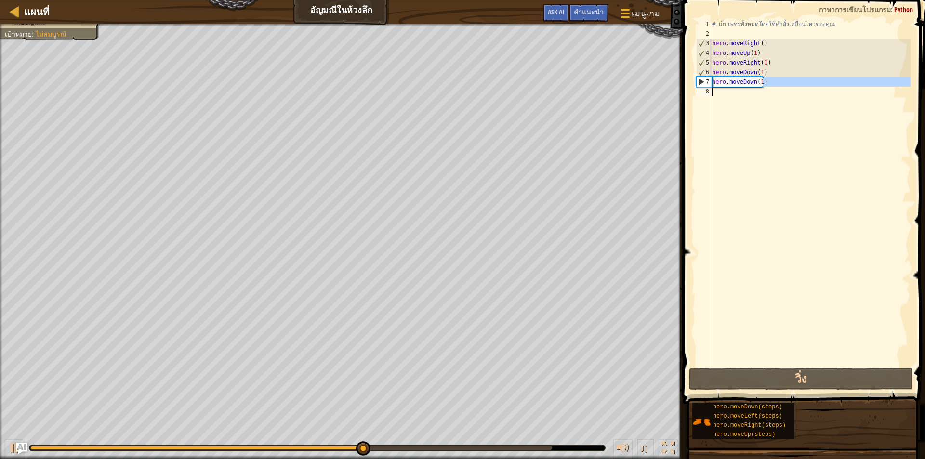
drag, startPoint x: 774, startPoint y: 83, endPoint x: 698, endPoint y: 90, distance: 76.9
click at [698, 90] on div "hero.moveDown(1) 1 2 3 4 5 6 7 8 # เก็บเพชรทั้งหมดโดยใช้คำสั่งเคลื่อนไหวของคุณ …" at bounding box center [802, 192] width 216 height 347
click at [769, 85] on div "# เก็บเพชรทั้งหมดโดยใช้คำสั่งเคลื่อนไหวของคุณ hero . moveRight ( ) hero . moveU…" at bounding box center [810, 192] width 200 height 347
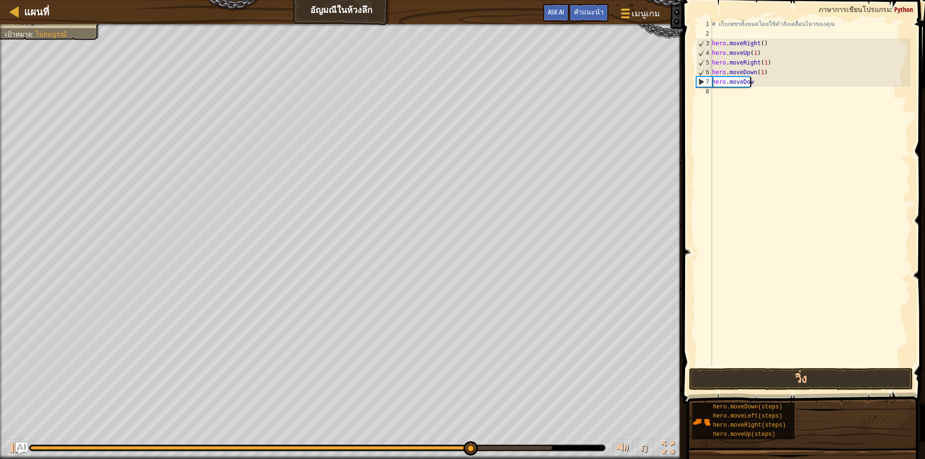
scroll to position [4, 0]
type textarea "h"
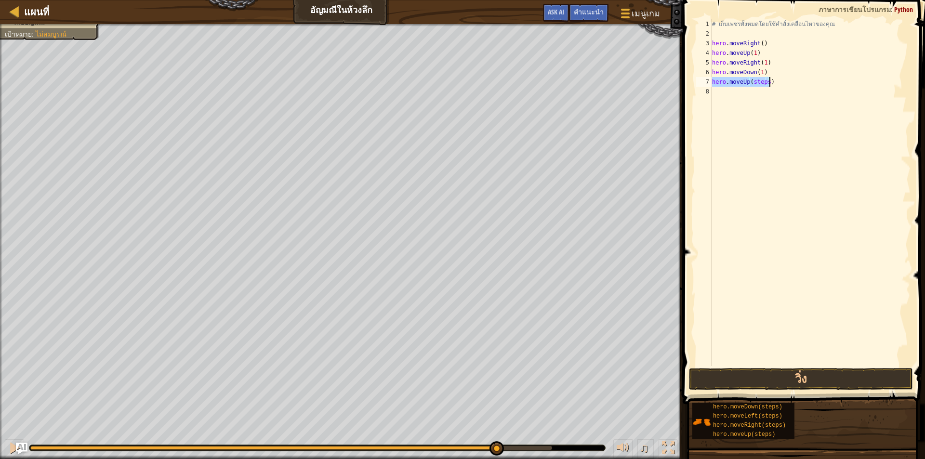
click at [763, 78] on div "# เก็บเพชรทั้งหมดโดยใช้คำสั่งเคลื่อนไหวของคุณ hero . moveRight ( ) hero . moveU…" at bounding box center [810, 192] width 200 height 347
click at [768, 78] on div "# เก็บเพชรทั้งหมดโดยใช้คำสั่งเคลื่อนไหวของคุณ hero . moveRight ( ) hero . moveU…" at bounding box center [810, 202] width 200 height 366
click at [765, 85] on div "# เก็บเพชรทั้งหมดโดยใช้คำสั่งเคลื่อนไหวของคุณ hero . moveRight ( ) hero . moveU…" at bounding box center [810, 202] width 200 height 366
click at [767, 380] on button "วิ่ง" at bounding box center [801, 379] width 224 height 22
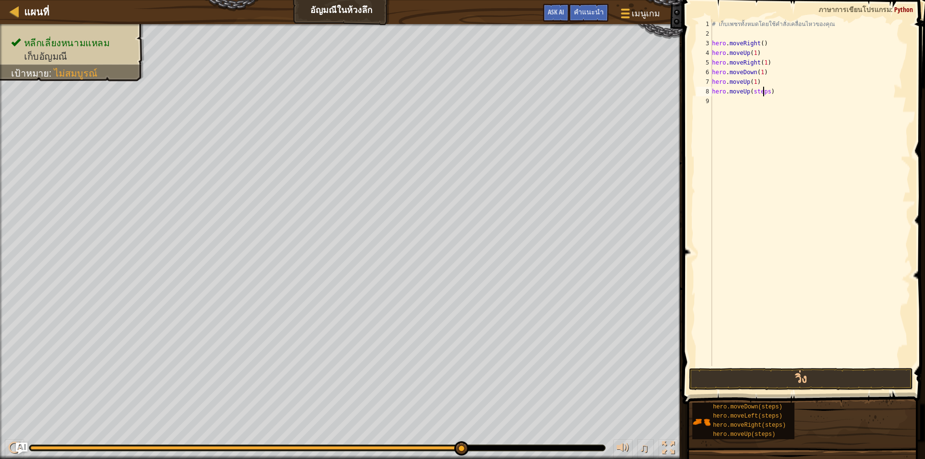
click at [764, 91] on div "# เก็บเพชรทั้งหมดโดยใช้คำสั่งเคลื่อนไหวของคุณ hero . moveRight ( ) hero . moveU…" at bounding box center [810, 202] width 200 height 366
type textarea "hero.moveUp(1)"
click at [774, 375] on button "วิ่ง" at bounding box center [801, 379] width 224 height 22
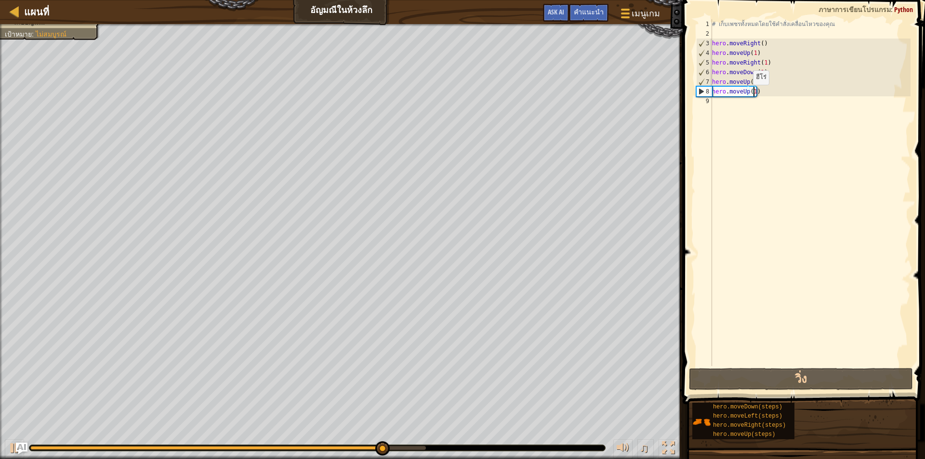
click at [745, 94] on div "# เก็บเพชรทั้งหมดโดยใช้คำสั่งเคลื่อนไหวของคุณ hero . moveRight ( ) hero . moveU…" at bounding box center [810, 202] width 200 height 366
click at [747, 96] on div "# เก็บเพชรทั้งหมดโดยใช้คำสั่งเคลื่อนไหวของคุณ hero . moveRight ( ) hero . moveU…" at bounding box center [810, 202] width 200 height 366
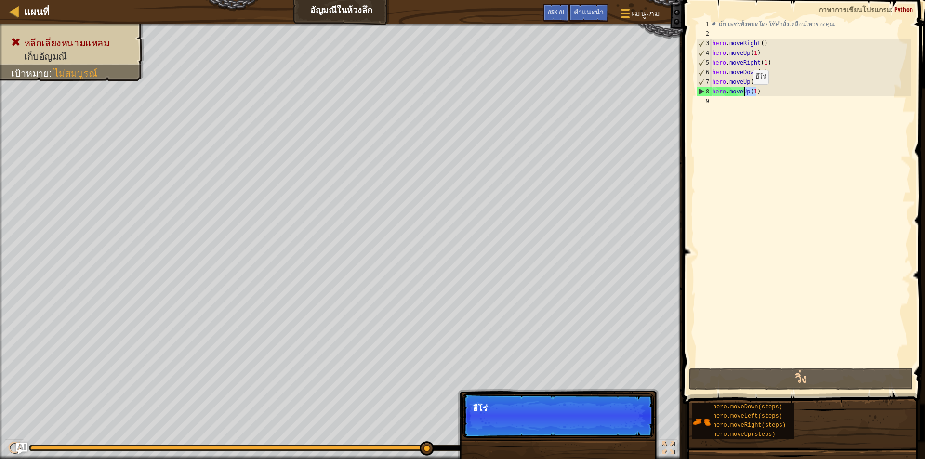
drag, startPoint x: 764, startPoint y: 92, endPoint x: 743, endPoint y: 94, distance: 20.8
click at [743, 94] on div "# เก็บเพชรทั้งหมดโดยใช้คำสั่งเคลื่อนไหวของคุณ hero . moveRight ( ) hero . moveU…" at bounding box center [810, 202] width 200 height 366
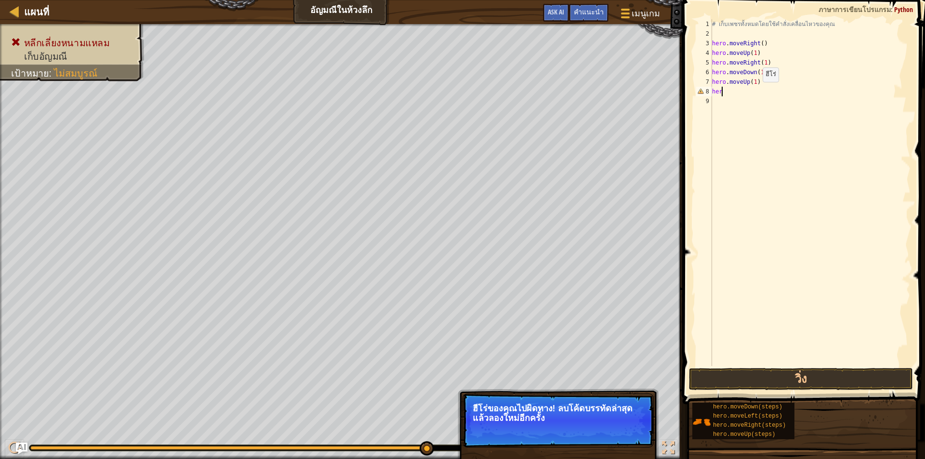
type textarea "h"
click at [774, 91] on div "# เก็บเพชรทั้งหมดโดยใช้คำสั่งเคลื่อนไหวของคุณ hero . moveRight ( ) hero . moveU…" at bounding box center [810, 192] width 200 height 347
click at [775, 91] on div "# เก็บเพชรทั้งหมดโดยใช้คำสั่งเคลื่อนไหวของคุณ hero . moveRight ( ) hero . moveU…" at bounding box center [810, 202] width 200 height 366
click at [771, 92] on div "# เก็บเพชรทั้งหมดโดยใช้คำสั่งเคลื่อนไหวของคุณ hero . moveRight ( ) hero . moveU…" at bounding box center [810, 202] width 200 height 366
click at [758, 91] on div "# เก็บเพชรทั้งหมดโดยใช้คำสั่งเคลื่อนไหวของคุณ hero . moveRight ( ) hero . moveU…" at bounding box center [810, 202] width 200 height 366
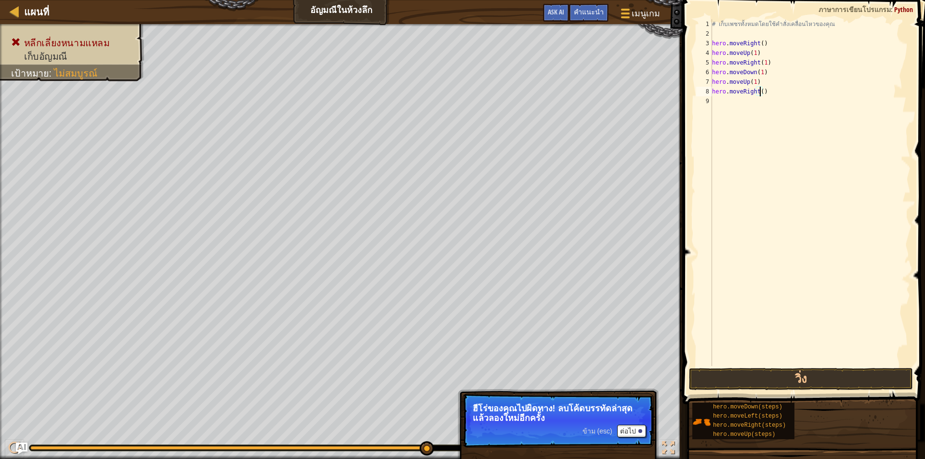
scroll to position [4, 4]
click at [797, 381] on button "วิ่ง" at bounding box center [801, 379] width 224 height 22
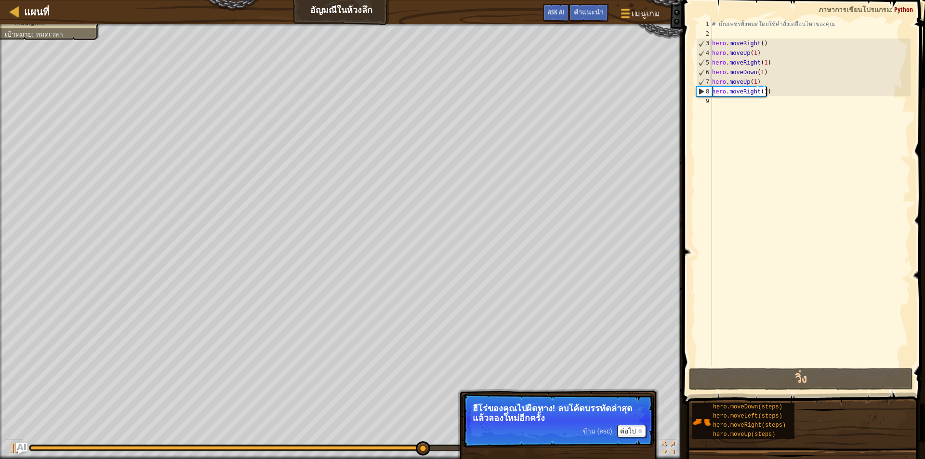
click at [777, 93] on div "# เก็บเพชรทั้งหมดโดยใช้คำสั่งเคลื่อนไหวของคุณ hero . moveRight ( ) hero . moveU…" at bounding box center [810, 202] width 200 height 366
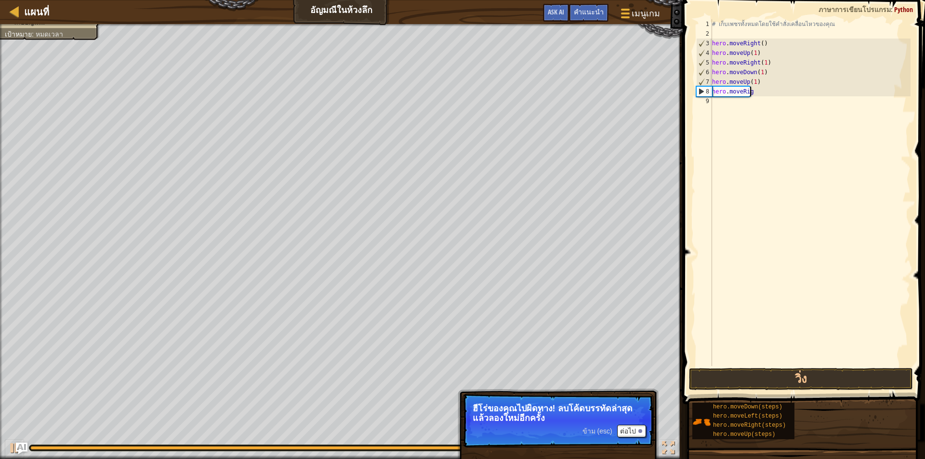
scroll to position [4, 1]
type textarea "h"
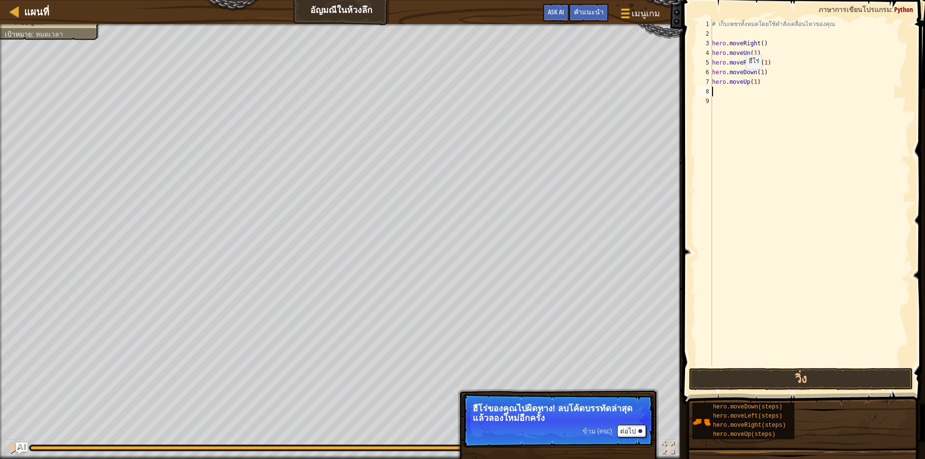
type textarea "้"
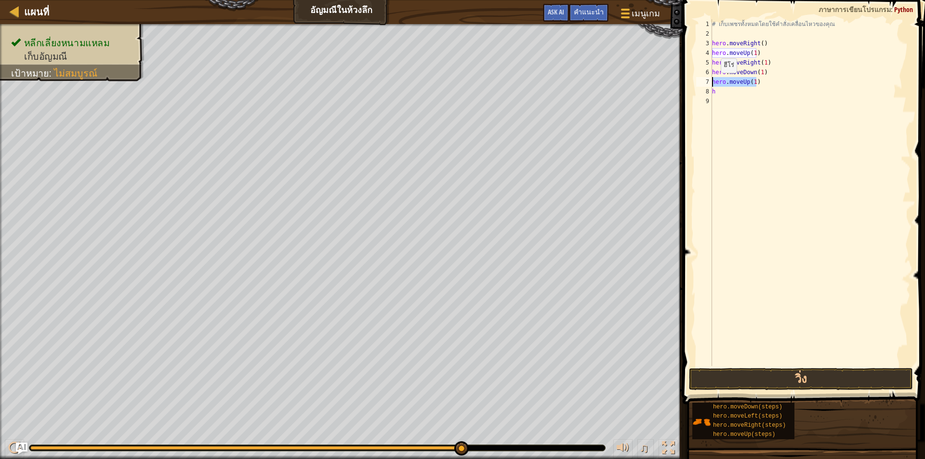
drag, startPoint x: 764, startPoint y: 80, endPoint x: 712, endPoint y: 83, distance: 52.1
click at [712, 83] on div "h 1 2 3 4 5 6 7 8 9 # เก็บเพชรทั้งหมดโดยใช้คำสั่งเคลื่อนไหวของคุณ hero . moveRi…" at bounding box center [802, 192] width 216 height 347
type textarea "hero.moveUp(1)"
type textarea "h"
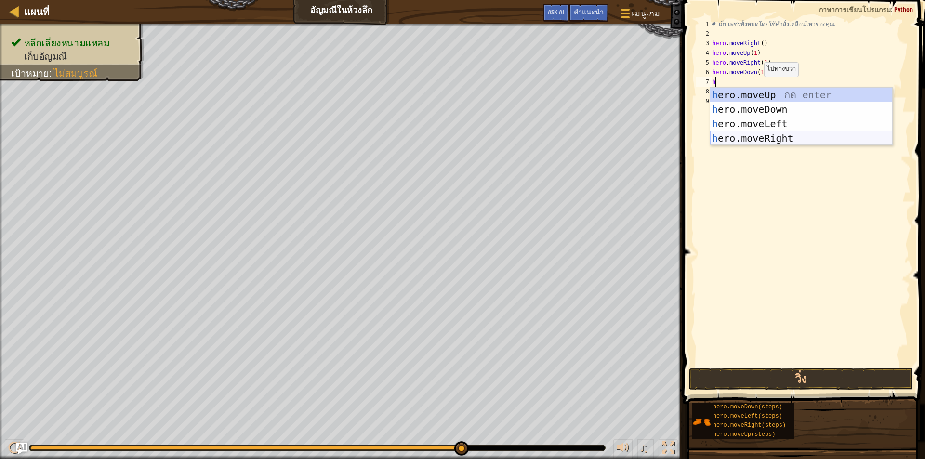
click at [760, 137] on div "h ero.moveUp กด enter h ero.moveDown กด enter h ero.moveLeft กด enter h ero.mov…" at bounding box center [801, 131] width 182 height 87
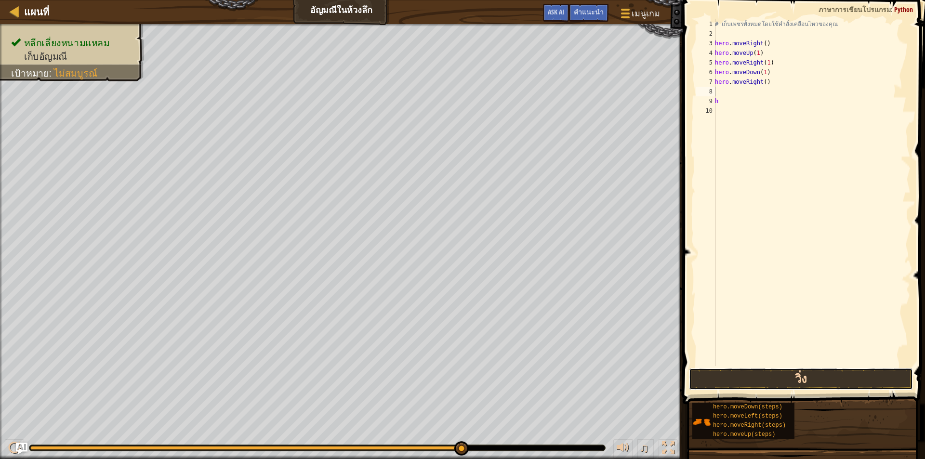
click at [803, 376] on button "วิ่ง" at bounding box center [801, 379] width 224 height 22
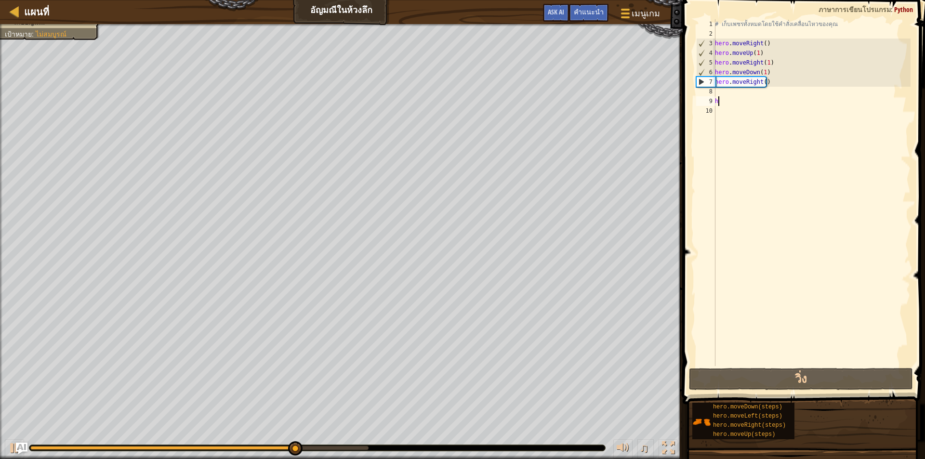
click at [737, 105] on div "# เก็บเพชรทั้งหมดโดยใช้คำสั่งเคลื่อนไหวของคุณ hero . moveRight ( ) hero . moveU…" at bounding box center [812, 202] width 198 height 366
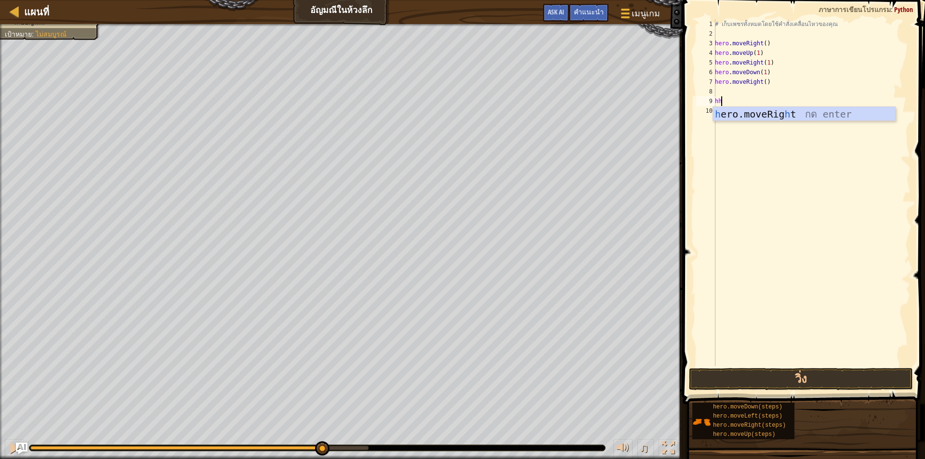
type textarea "h"
click at [758, 83] on div "# เก็บเพชรทั้งหมดโดยใช้คำสั่งเคลื่อนไหวของคุณ hero . moveRight ( ) hero . moveU…" at bounding box center [810, 202] width 201 height 366
click at [788, 374] on button "วิ่ง" at bounding box center [801, 379] width 224 height 22
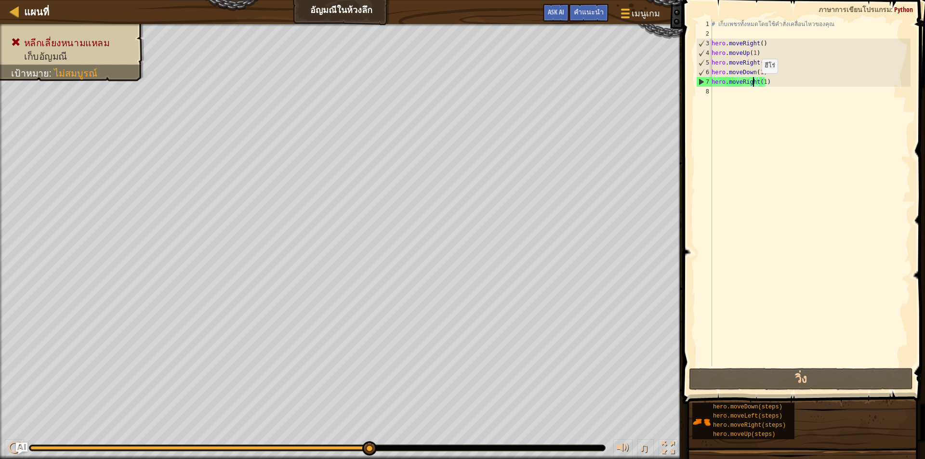
click at [753, 83] on div "# เก็บเพชรทั้งหมดโดยใช้คำสั่งเคลื่อนไหวของคุณ hero . moveRight ( ) hero . moveU…" at bounding box center [810, 202] width 201 height 366
drag, startPoint x: 773, startPoint y: 83, endPoint x: 725, endPoint y: 87, distance: 47.8
click at [725, 87] on div "# เก็บเพชรทั้งหมดโดยใช้คำสั่งเคลื่อนไหวของคุณ hero . moveRight ( ) hero . moveU…" at bounding box center [810, 202] width 201 height 366
click at [767, 81] on div "# เก็บเพชรทั้งหมดโดยใช้คำสั่งเคลื่อนไหวของคุณ hero . moveRight ( ) hero . moveU…" at bounding box center [810, 192] width 201 height 347
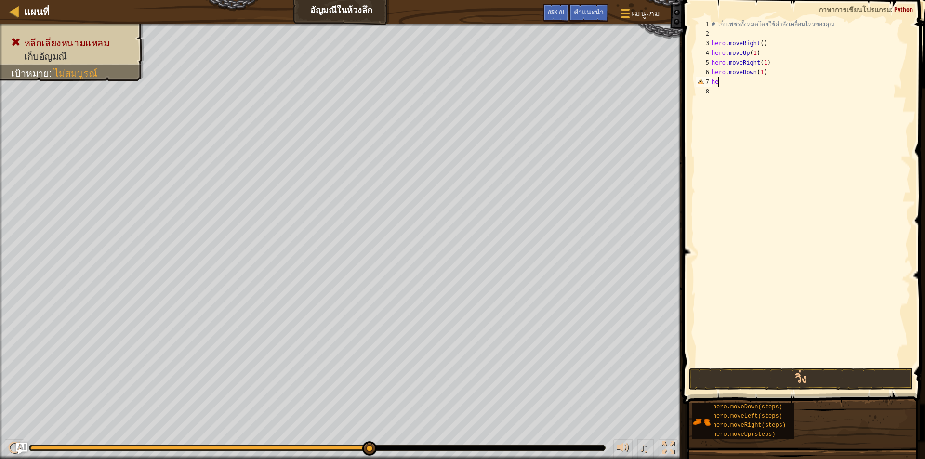
scroll to position [4, 0]
type textarea "h"
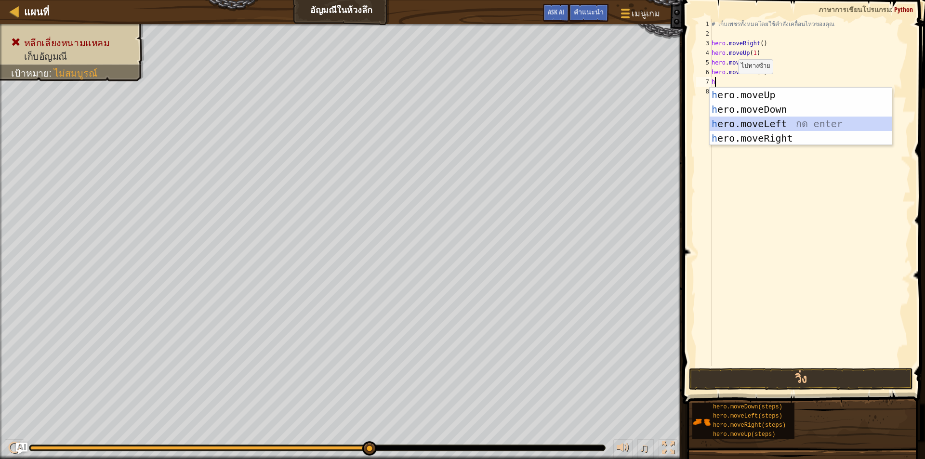
click at [757, 130] on div "h ero.moveUp กด enter h ero.moveDown กด enter h ero.moveLeft กด enter h ero.mov…" at bounding box center [801, 131] width 182 height 87
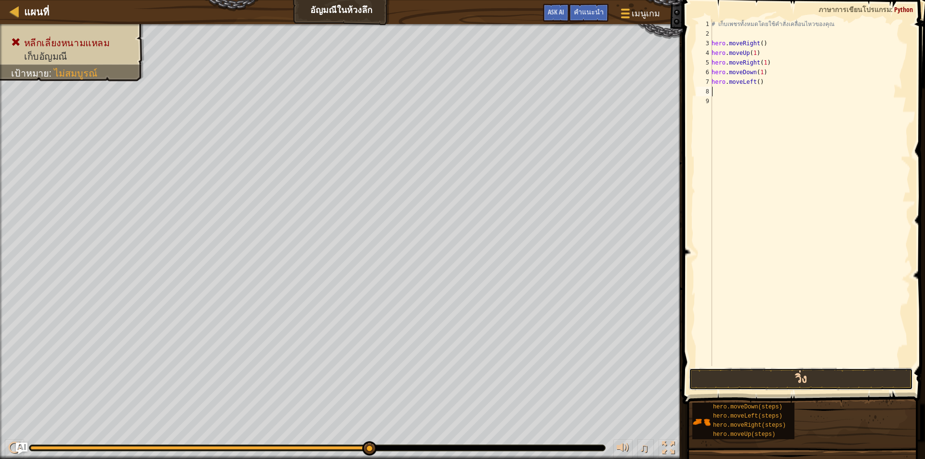
click at [793, 377] on button "วิ่ง" at bounding box center [801, 379] width 224 height 22
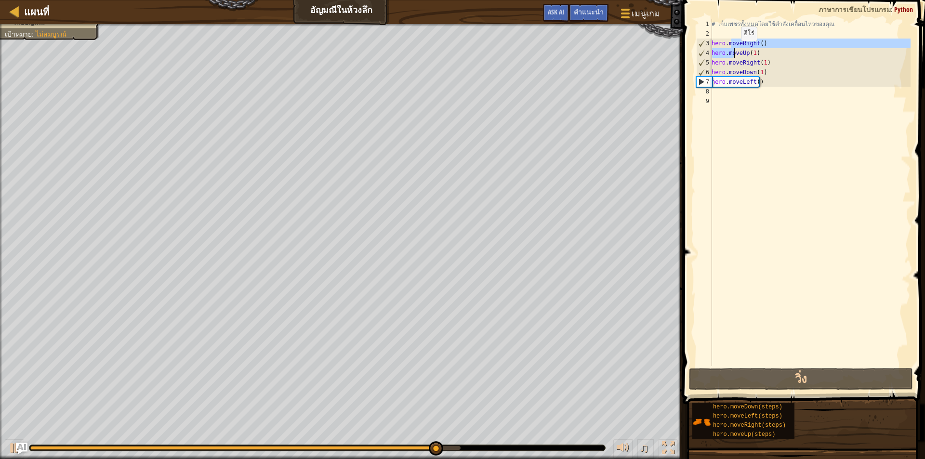
click at [731, 48] on div "# เก็บเพชรทั้งหมดโดยใช้คำสั่งเคลื่อนไหวของคุณ hero . moveRight ( ) hero . moveU…" at bounding box center [810, 202] width 201 height 366
type textarea "hero.moveRight()"
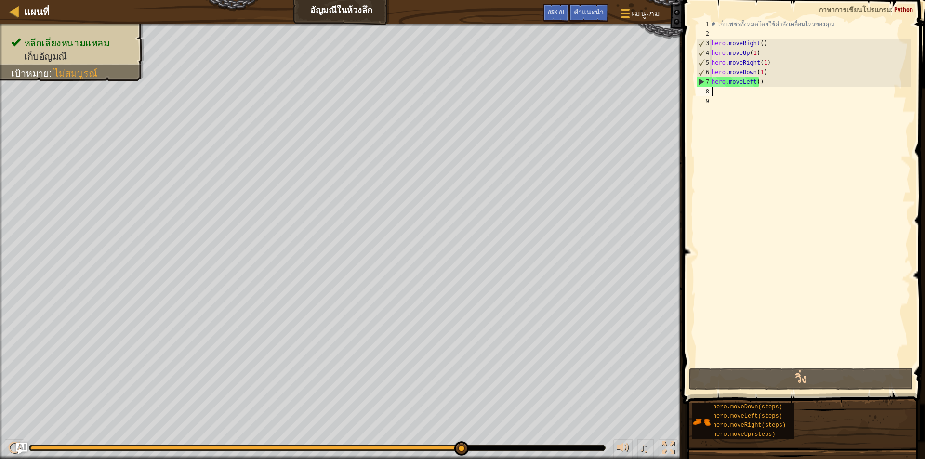
click at [734, 96] on div "# เก็บเพชรทั้งหมดโดยใช้คำสั่งเคลื่อนไหวของคุณ hero . moveRight ( ) hero . moveU…" at bounding box center [810, 202] width 201 height 366
click at [733, 95] on div "# เก็บเพชรทั้งหมดโดยใช้คำสั่งเคลื่อนไหวของคุณ hero . moveRight ( ) hero . moveU…" at bounding box center [810, 202] width 201 height 366
type textarea "h"
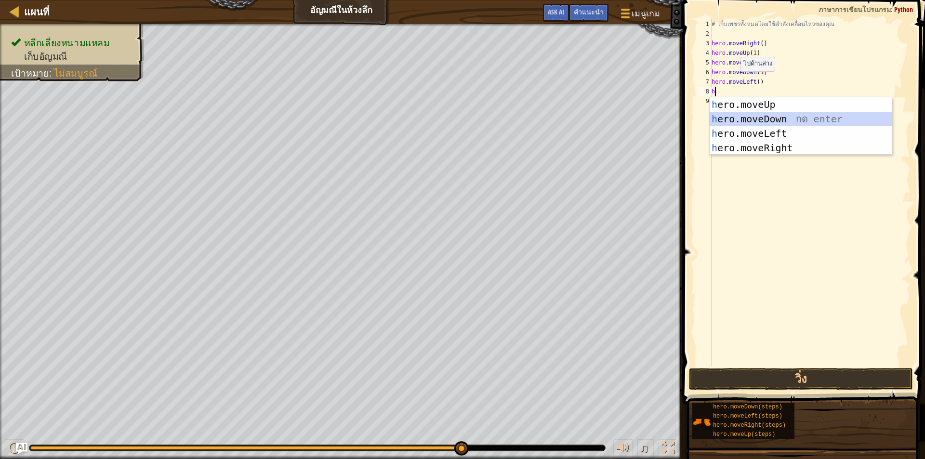
click at [763, 118] on div "h ero.moveUp กด enter h ero.moveDown กด enter h ero.moveLeft กด enter h ero.mov…" at bounding box center [801, 140] width 182 height 87
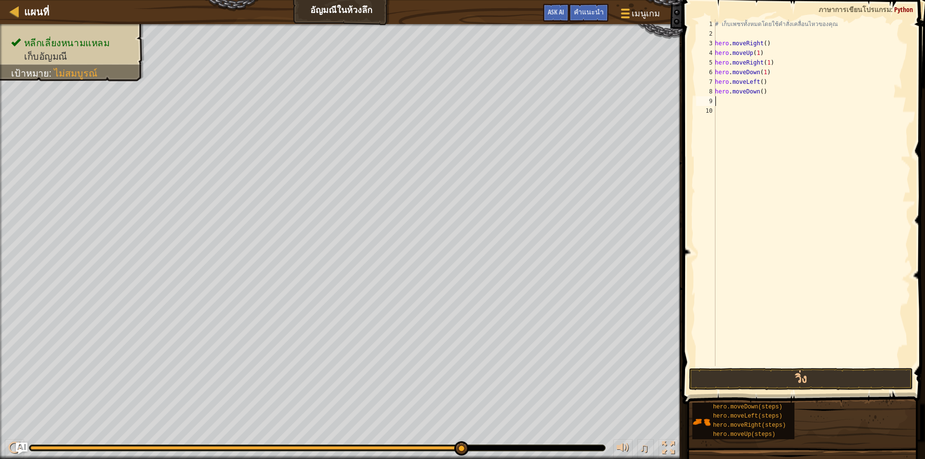
type textarea "h"
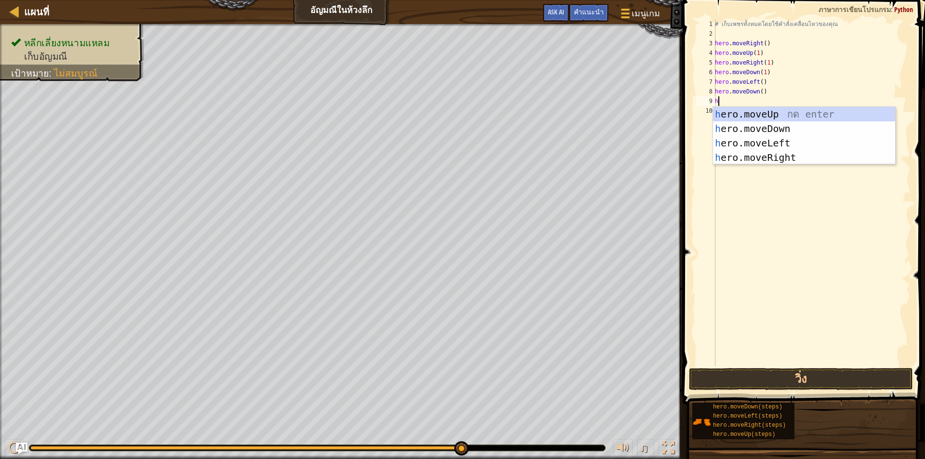
click at [766, 199] on div "# เก็บเพชรทั้งหมดโดยใช้คำสั่งเคลื่อนไหวของคุณ hero . moveRight ( ) hero . moveU…" at bounding box center [812, 202] width 198 height 366
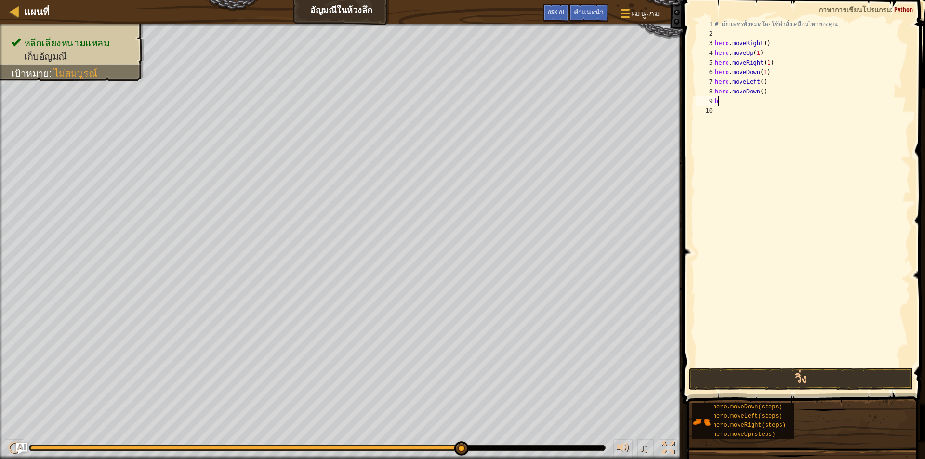
click at [730, 103] on div "# เก็บเพชรทั้งหมดโดยใช้คำสั่งเคลื่อนไหวของคุณ hero . moveRight ( ) hero . moveU…" at bounding box center [812, 202] width 198 height 366
type textarea "h"
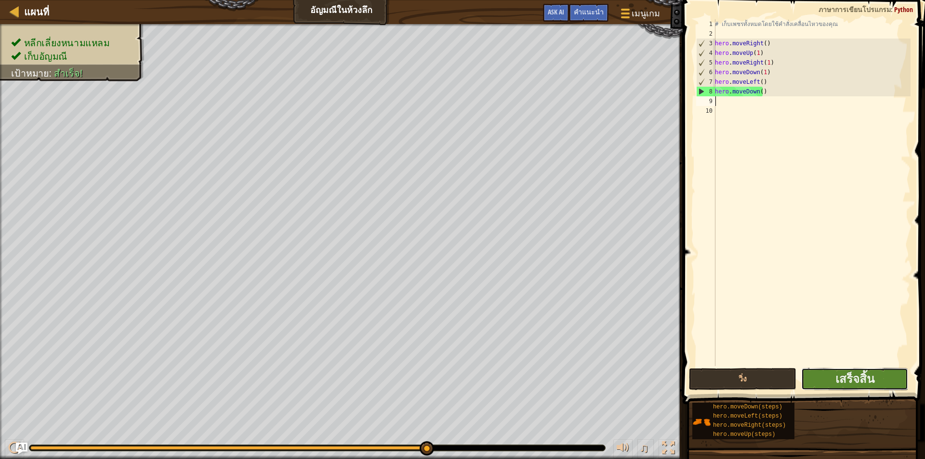
click at [817, 372] on button "เสร็จสิ้น" at bounding box center [854, 379] width 107 height 22
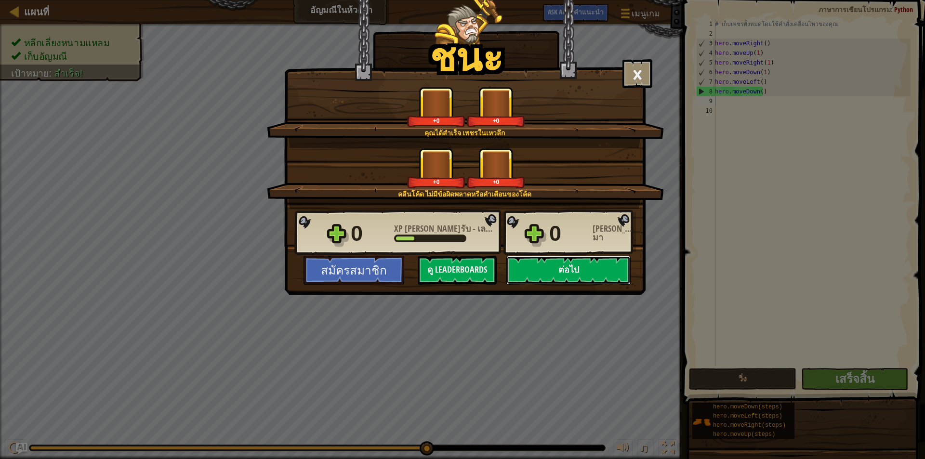
click at [599, 273] on button "ต่อไป" at bounding box center [568, 270] width 124 height 29
select select "th"
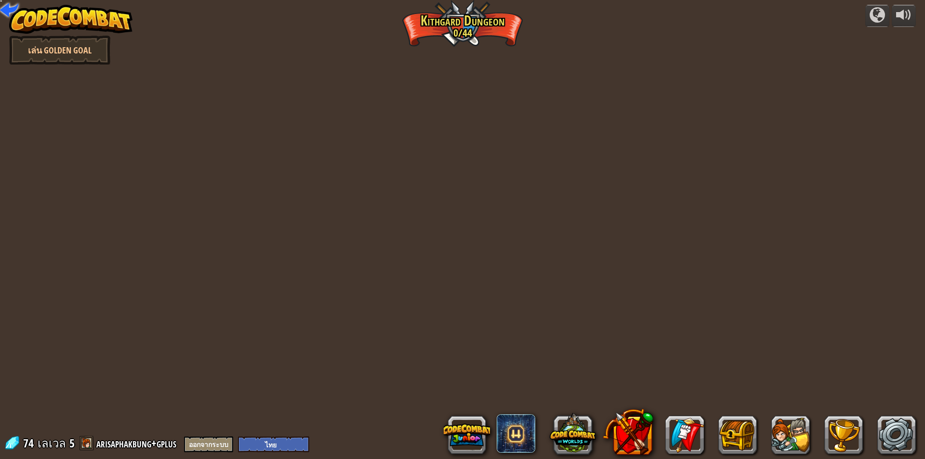
select select "th"
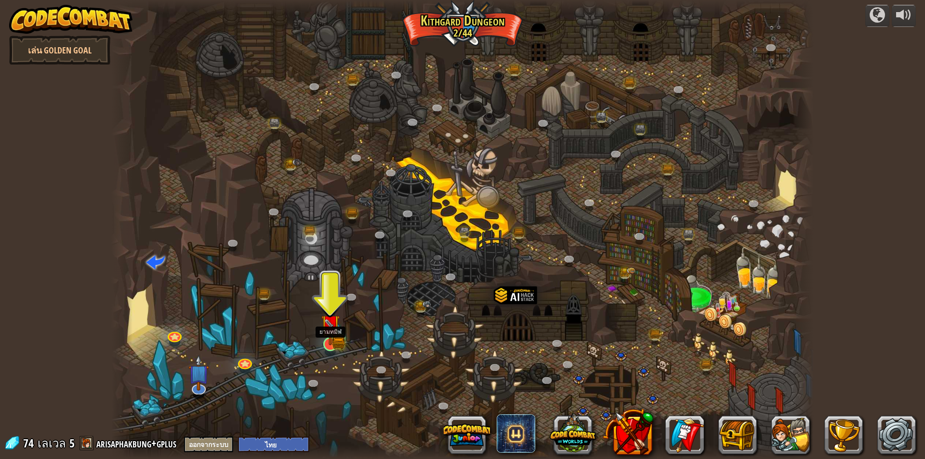
click at [330, 339] on img at bounding box center [330, 323] width 19 height 41
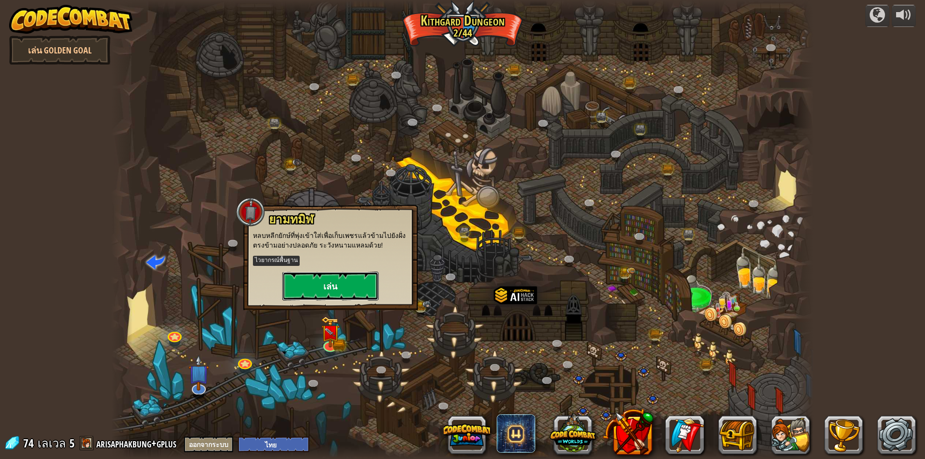
click at [331, 290] on button "เล่น" at bounding box center [330, 286] width 96 height 29
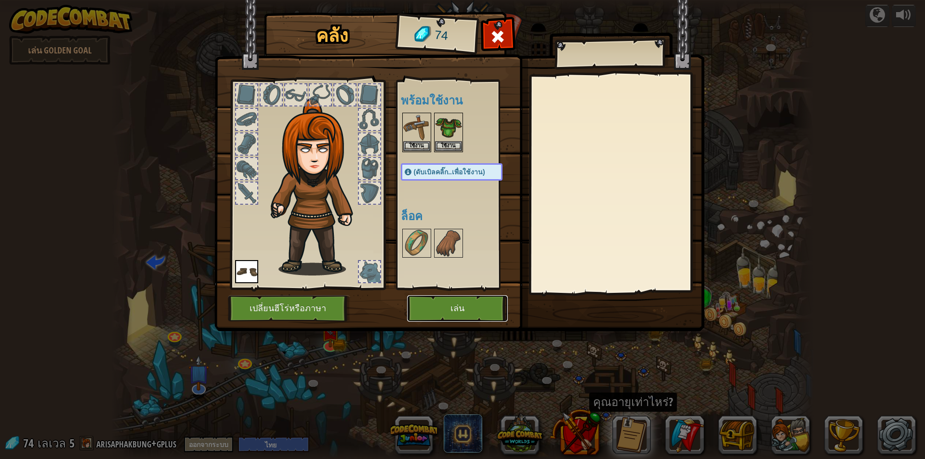
click at [439, 304] on button "เล่น" at bounding box center [457, 308] width 101 height 26
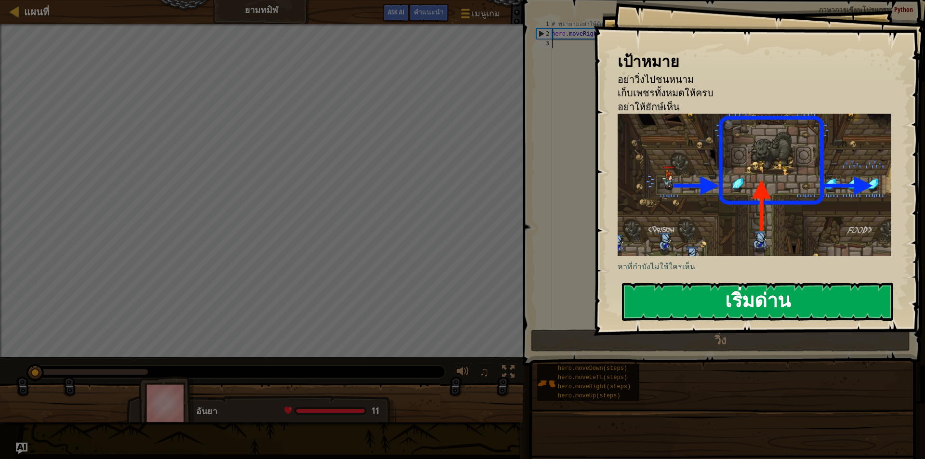
click at [680, 305] on button "เริ่มด่าน" at bounding box center [757, 302] width 271 height 38
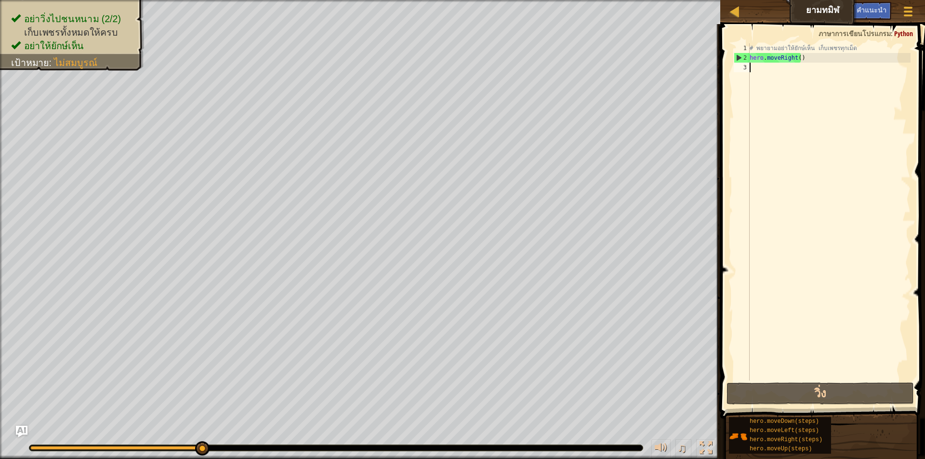
click at [787, 70] on div "# [PERSON_NAME]อย่าให้ยักษ์เห็น เก็บเพชรทุกเม็ด hero . moveRight ( )" at bounding box center [829, 221] width 163 height 356
type textarea "h"
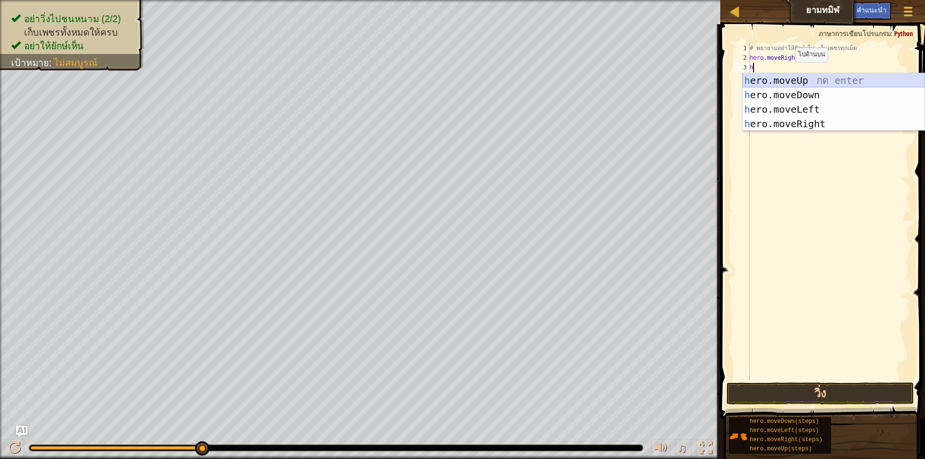
click at [788, 79] on div "h ero.moveUp กด enter h ero.moveDown กด enter h ero.moveLeft กด enter h ero.mov…" at bounding box center [833, 116] width 182 height 87
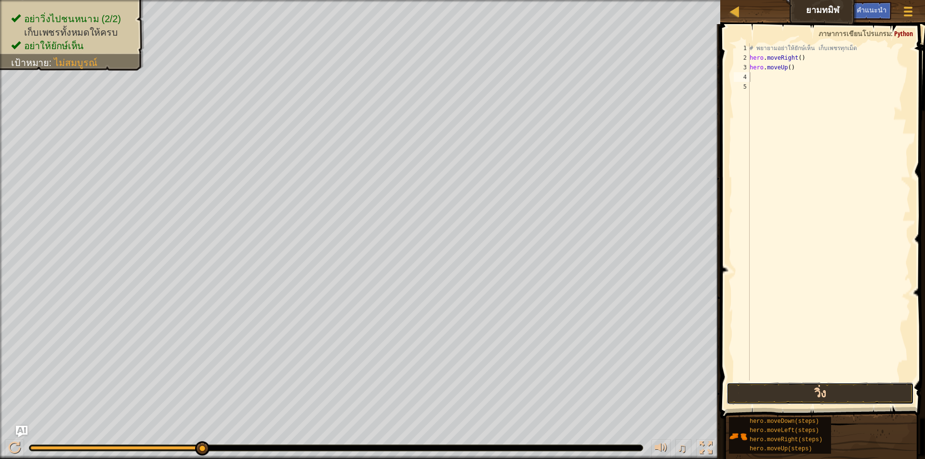
click at [821, 389] on button "วิ่ง" at bounding box center [819, 393] width 187 height 22
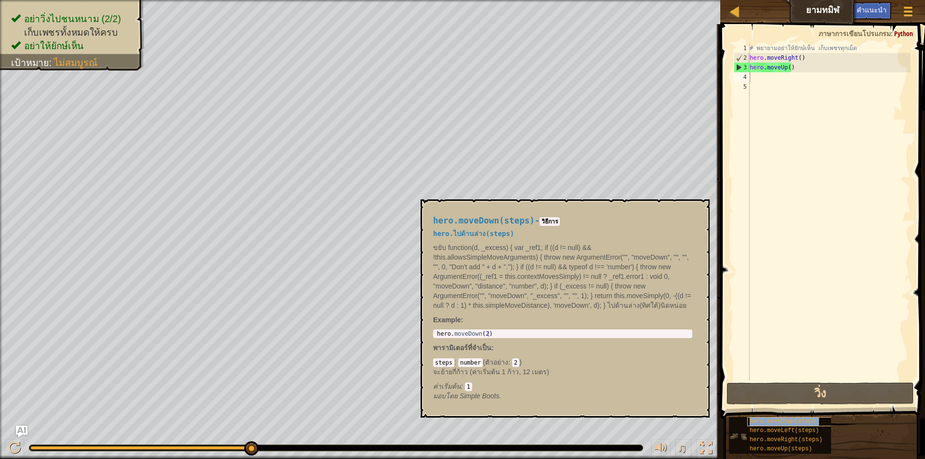
click at [774, 422] on span "hero.moveDown(steps)" at bounding box center [784, 421] width 69 height 7
click at [788, 82] on div "# [PERSON_NAME]อย่าให้ยักษ์เห็น เก็บเพชรทุกเม็ด hero . moveRight ( ) hero . mov…" at bounding box center [829, 221] width 163 height 356
click at [780, 78] on div "# [PERSON_NAME]อย่าให้ยักษ์เห็น เก็บเพชรทุกเม็ด hero . moveRight ( ) hero . mov…" at bounding box center [829, 221] width 163 height 356
type textarea "h"
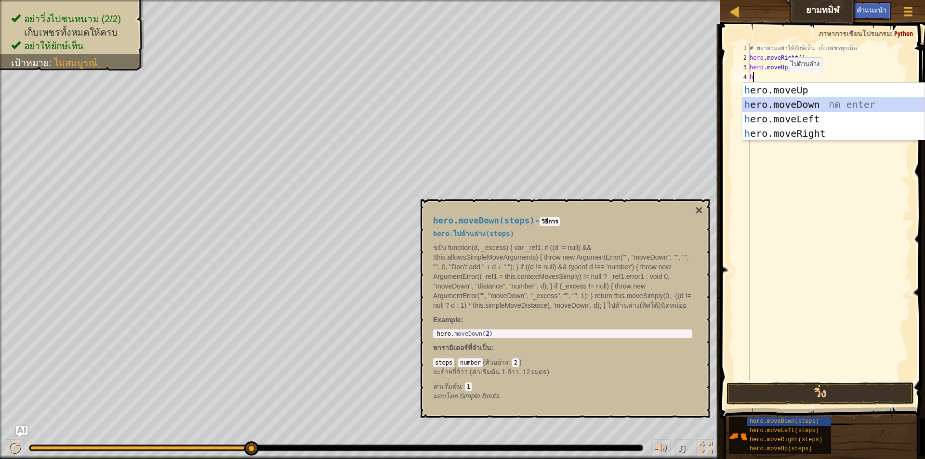
click at [786, 105] on div "h ero.moveUp กด enter h ero.moveDown กด enter h ero.moveLeft กด enter h ero.mov…" at bounding box center [833, 126] width 182 height 87
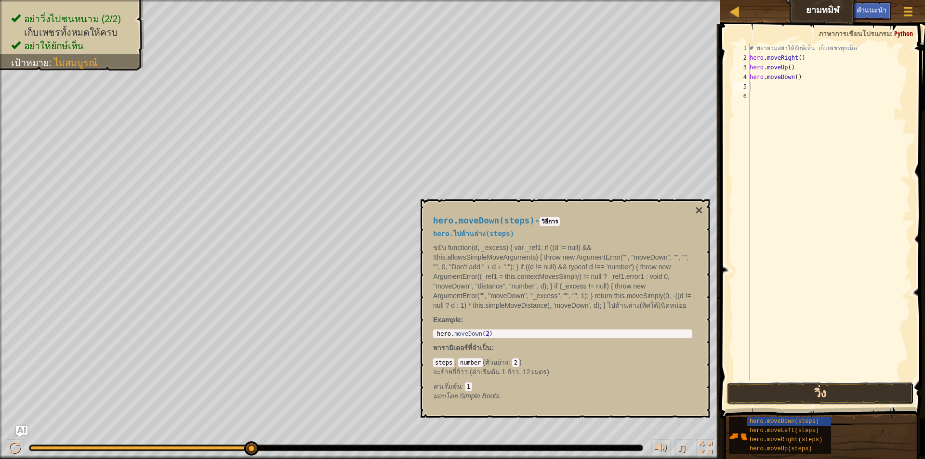
click at [805, 394] on button "วิ่ง" at bounding box center [819, 393] width 187 height 22
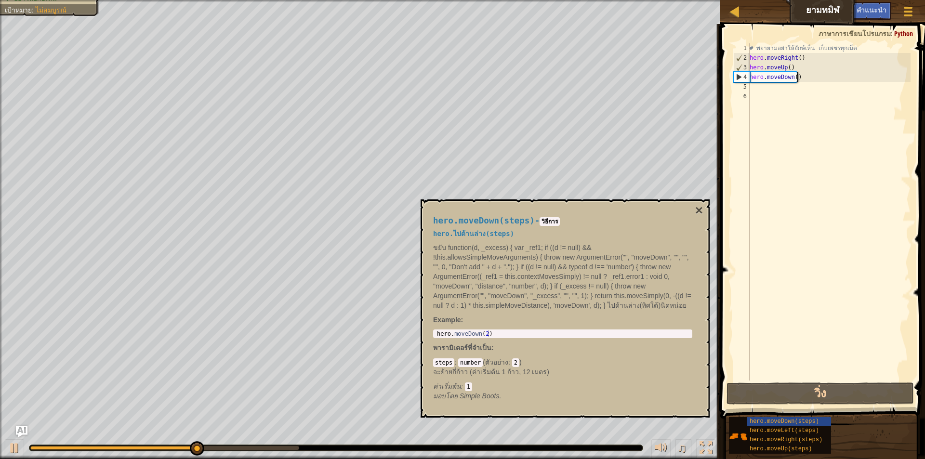
click at [804, 78] on div "# [PERSON_NAME]อย่าให้ยักษ์เห็น เก็บเพชรทุกเม็ด hero . moveRight ( ) hero . mov…" at bounding box center [829, 221] width 163 height 356
type textarea "hero.moveDown()"
drag, startPoint x: 804, startPoint y: 78, endPoint x: 744, endPoint y: 80, distance: 60.7
click at [744, 80] on div "hero.moveDown() 1 2 3 4 5 6 # [PERSON_NAME]อย่าให้ยักษ์เห็น เก็บเพชรทุกเม็ด her…" at bounding box center [821, 211] width 179 height 337
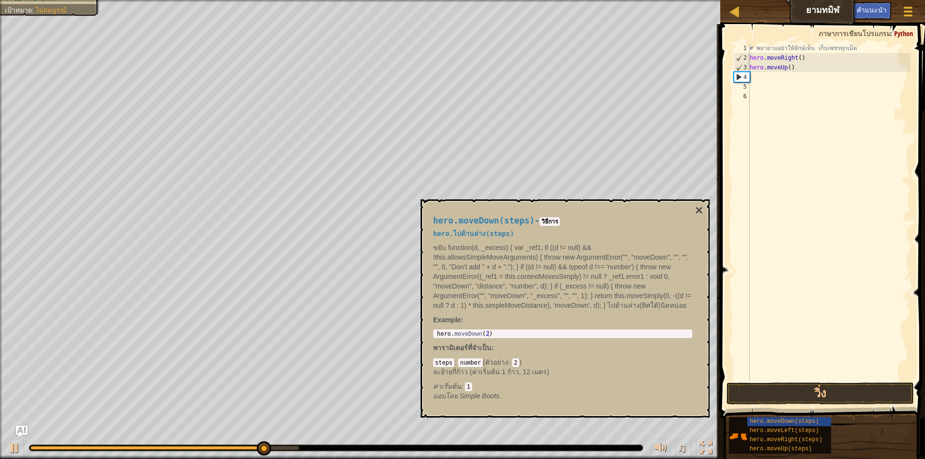
type textarea "h"
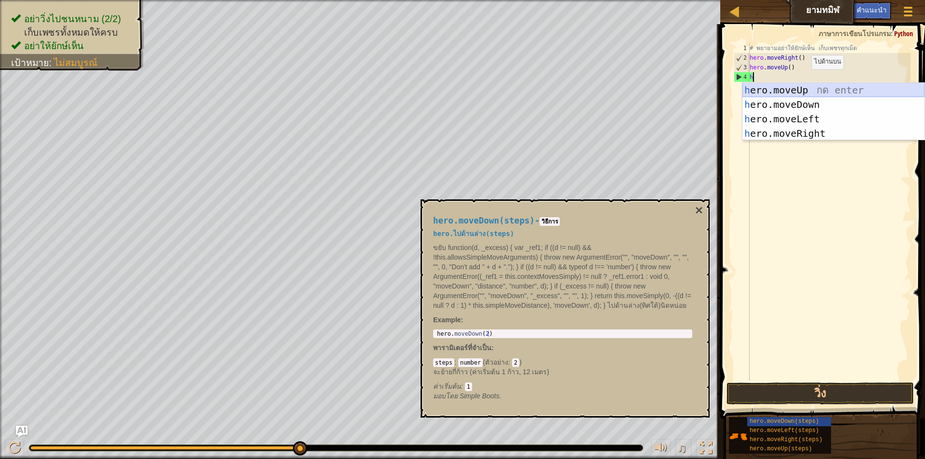
click at [800, 87] on div "h ero.moveUp กด enter h ero.moveDown กด enter h ero.moveLeft กด enter h ero.mov…" at bounding box center [833, 126] width 182 height 87
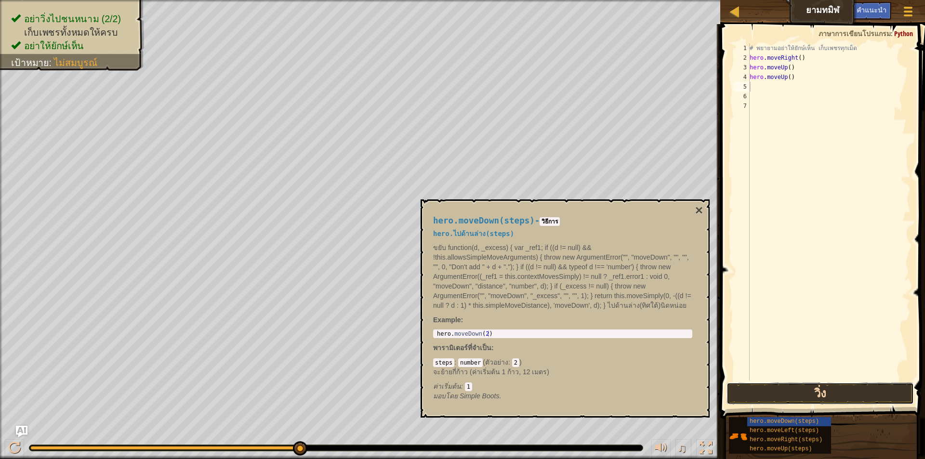
click at [816, 394] on button "วิ่ง" at bounding box center [819, 393] width 187 height 22
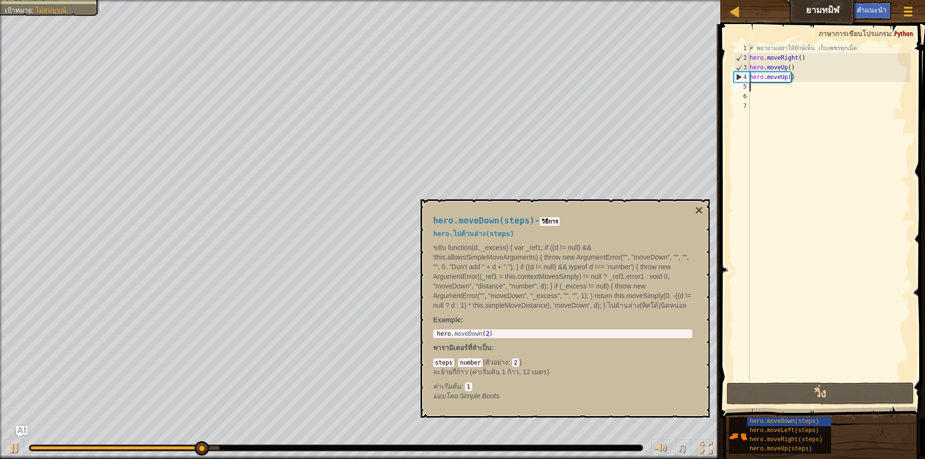
click at [801, 82] on div "# [PERSON_NAME]อย่าให้ยักษ์เห็น เก็บเพชรทุกเม็ด hero . moveRight ( ) hero . mov…" at bounding box center [829, 221] width 163 height 356
click at [801, 74] on div "# [PERSON_NAME]อย่าให้ยักษ์เห็น เก็บเพชรทุกเม็ด hero . moveRight ( ) hero . mov…" at bounding box center [829, 221] width 163 height 356
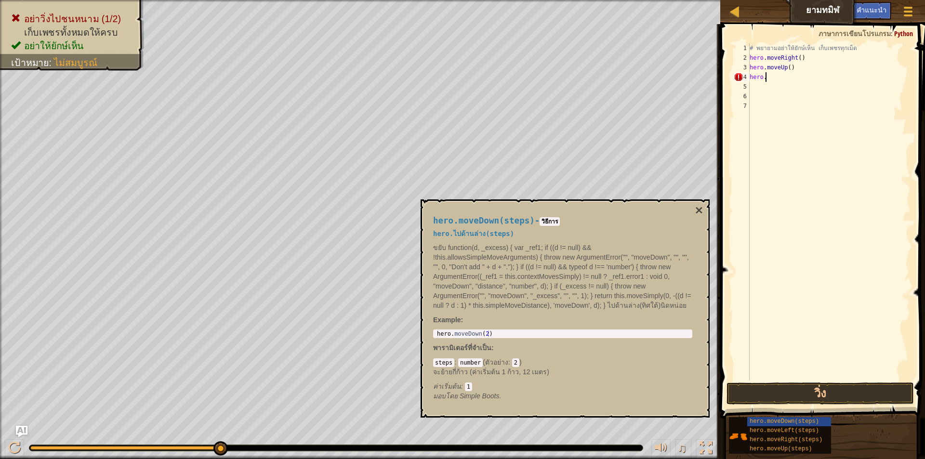
type textarea "h"
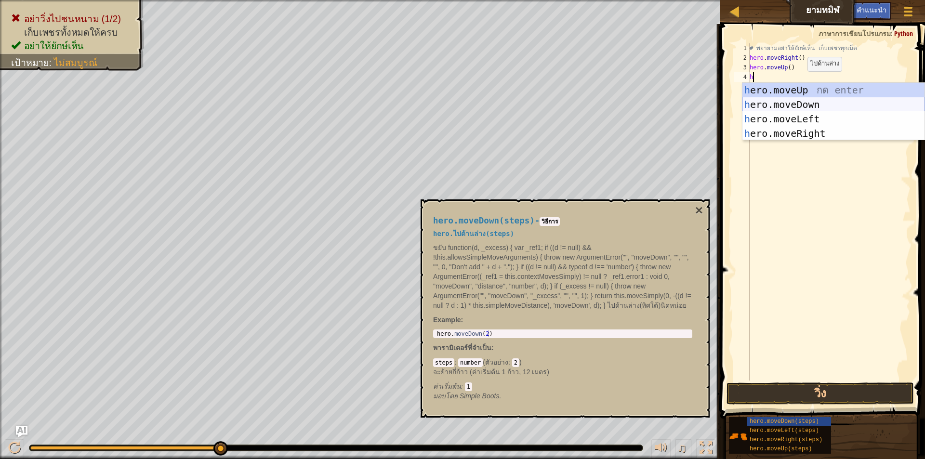
click at [795, 105] on div "h ero.moveUp กด enter h ero.moveDown กด enter h ero.moveLeft กด enter h ero.mov…" at bounding box center [833, 126] width 182 height 87
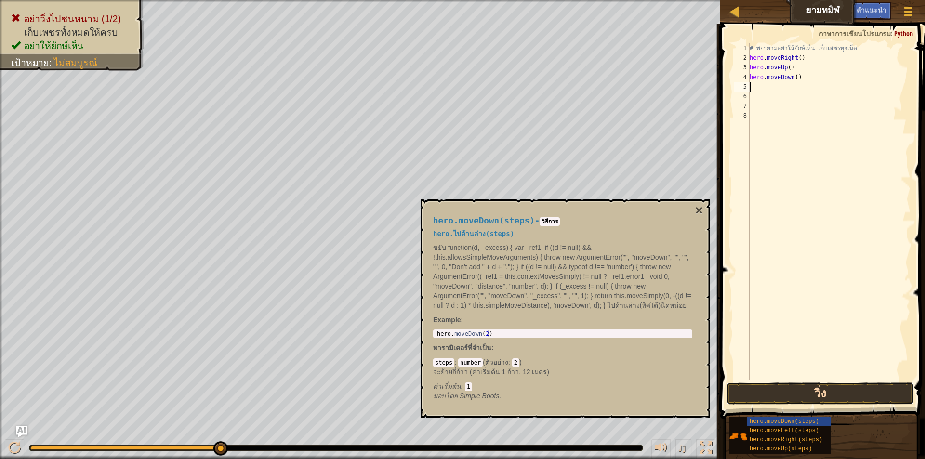
click at [789, 393] on button "วิ่ง" at bounding box center [819, 393] width 187 height 22
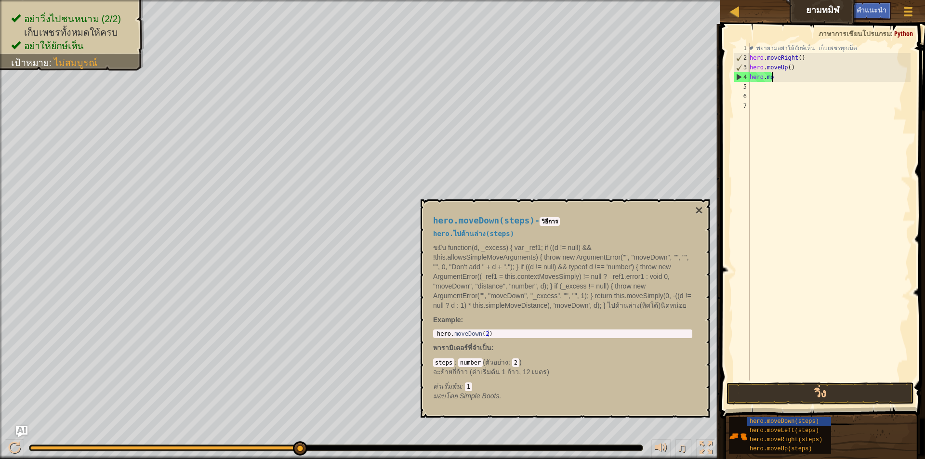
type textarea "h"
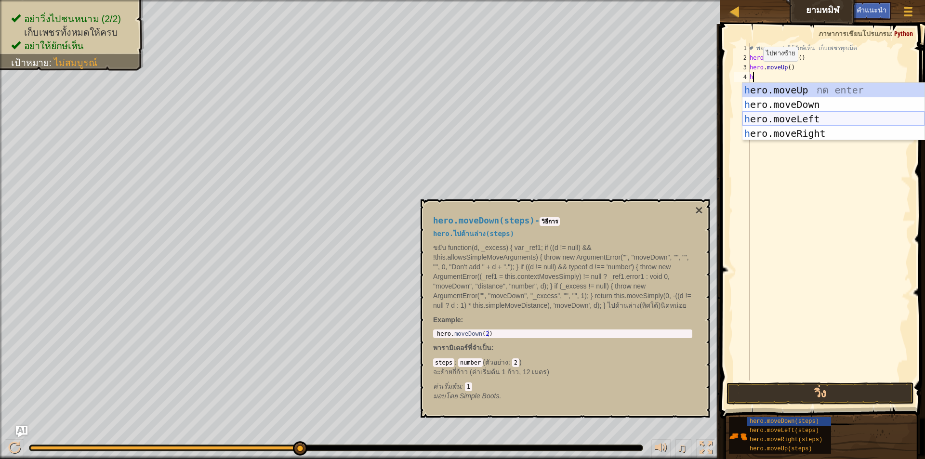
click at [771, 115] on div "h ero.moveUp กด enter h ero.moveDown กด enter h ero.moveLeft กด enter h ero.mov…" at bounding box center [833, 126] width 182 height 87
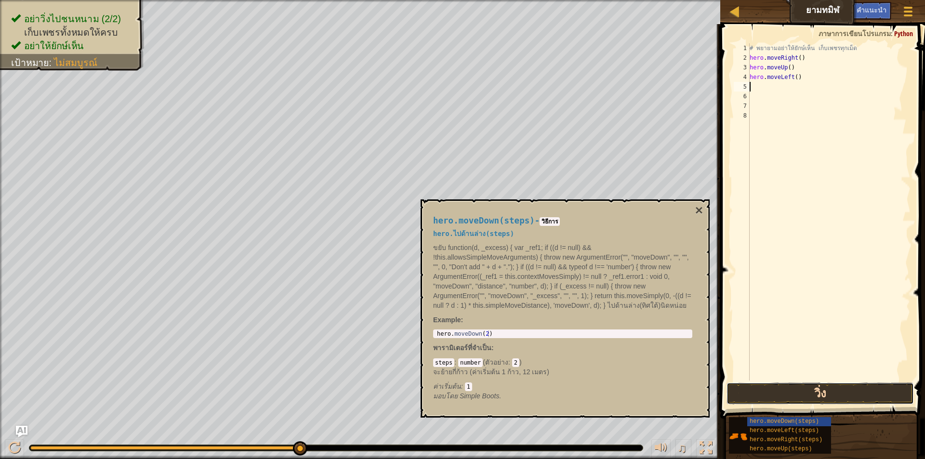
click at [811, 396] on button "วิ่ง" at bounding box center [819, 393] width 187 height 22
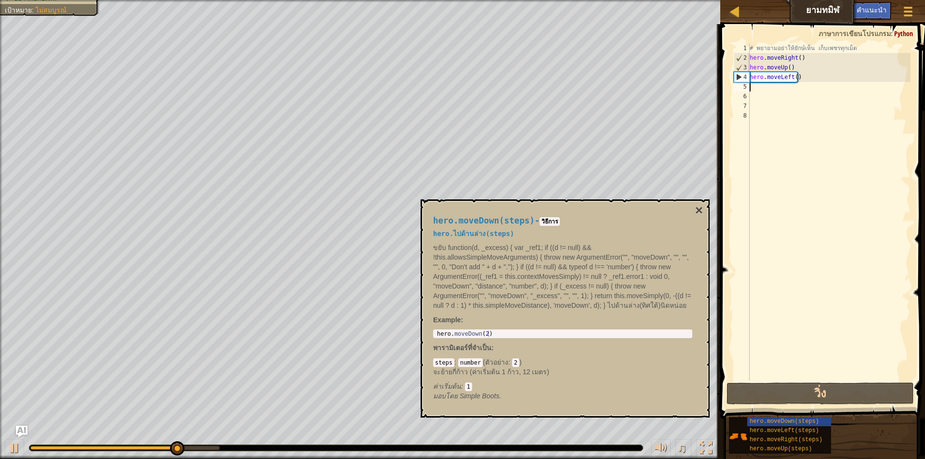
click at [816, 78] on div "# [PERSON_NAME]อย่าให้ยักษ์เห็น เก็บเพชรทุกเม็ด hero . moveRight ( ) hero . mov…" at bounding box center [829, 221] width 163 height 356
click at [698, 208] on button "×" at bounding box center [699, 210] width 8 height 13
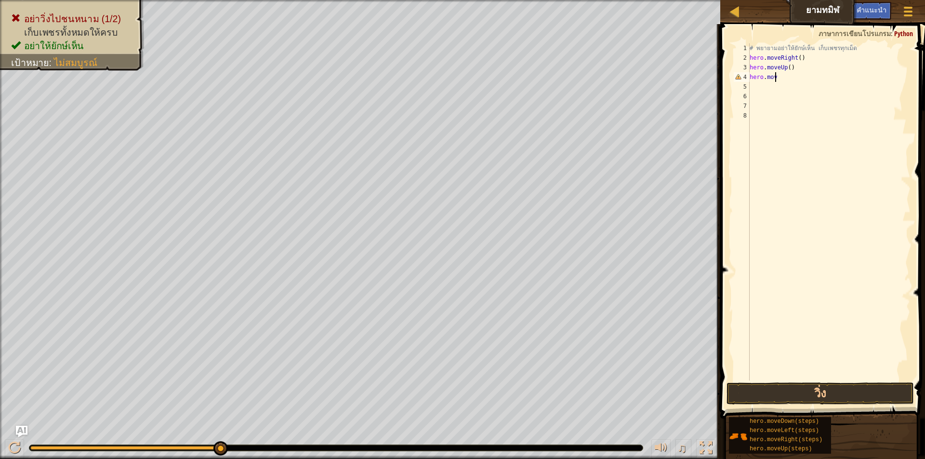
type textarea "h"
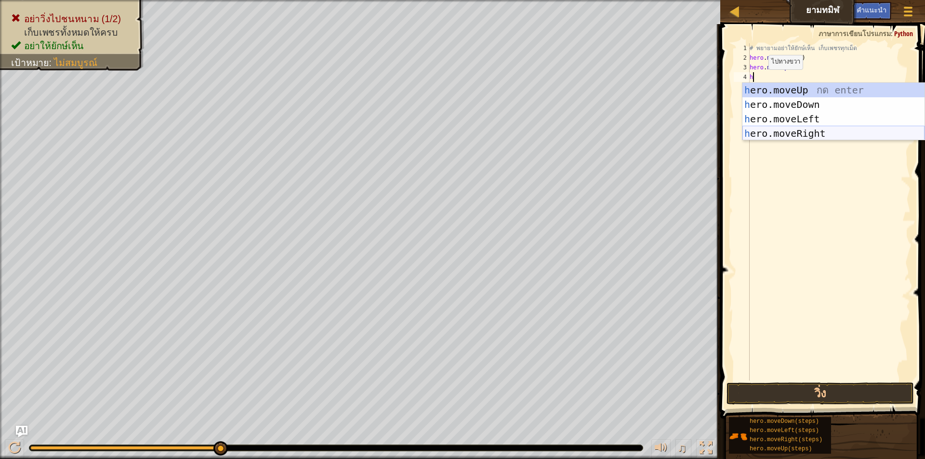
click at [773, 131] on div "h ero.moveUp กด enter h ero.moveDown กด enter h ero.moveLeft กด enter h ero.mov…" at bounding box center [833, 126] width 182 height 87
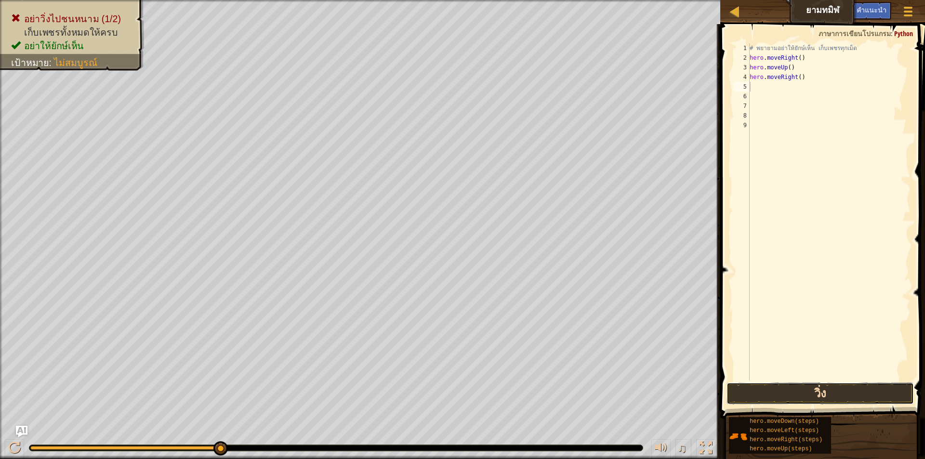
click at [824, 396] on button "วิ่ง" at bounding box center [819, 393] width 187 height 22
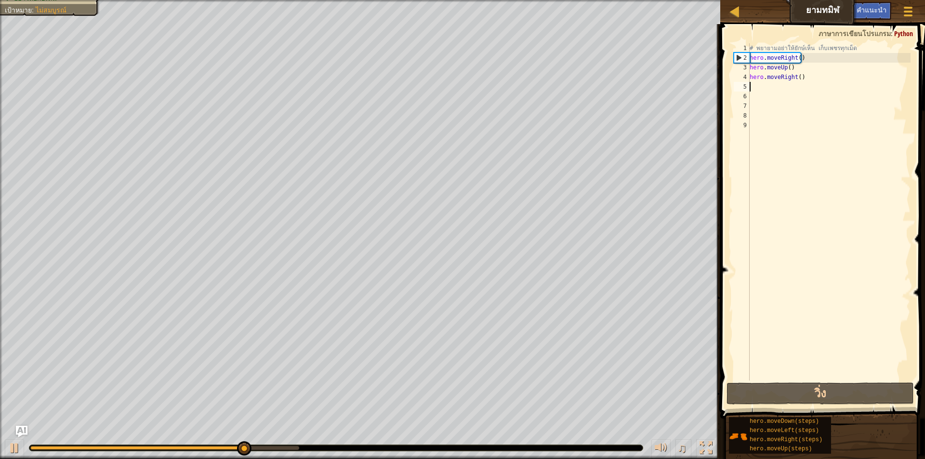
type textarea "h"
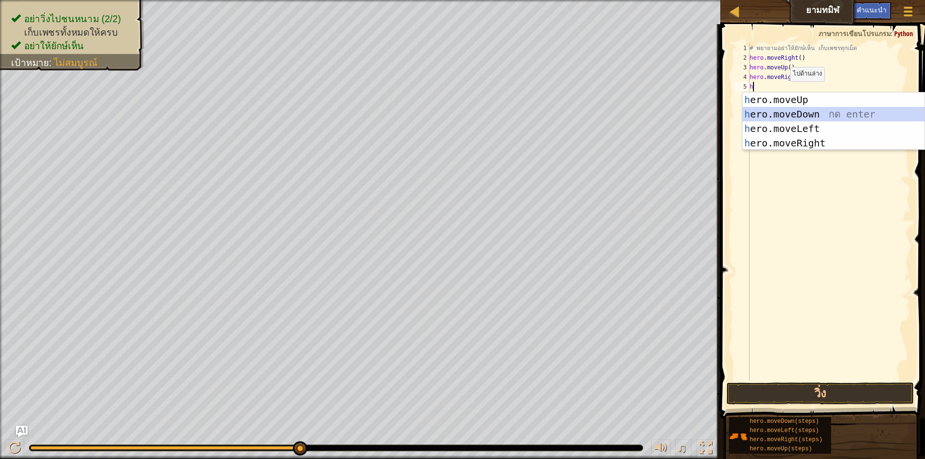
click at [783, 108] on div "h ero.moveUp กด enter h ero.moveDown กด enter h ero.moveLeft กด enter h ero.mov…" at bounding box center [833, 135] width 182 height 87
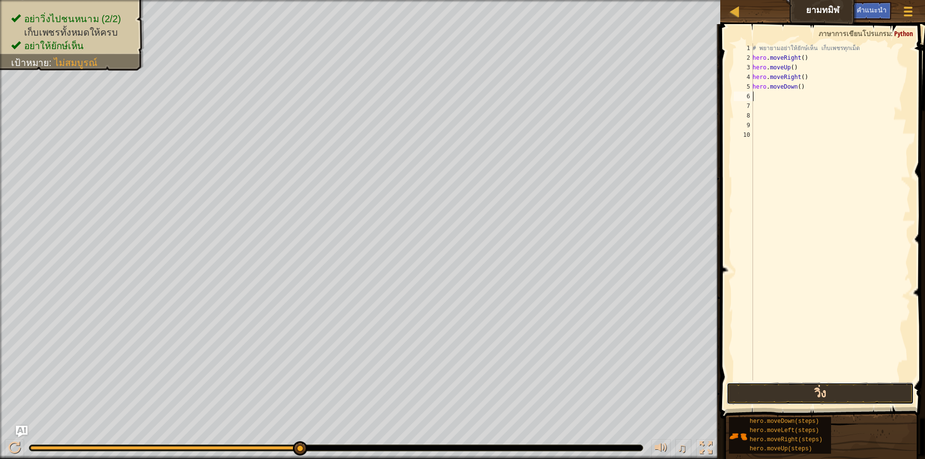
click at [800, 395] on button "วิ่ง" at bounding box center [819, 393] width 187 height 22
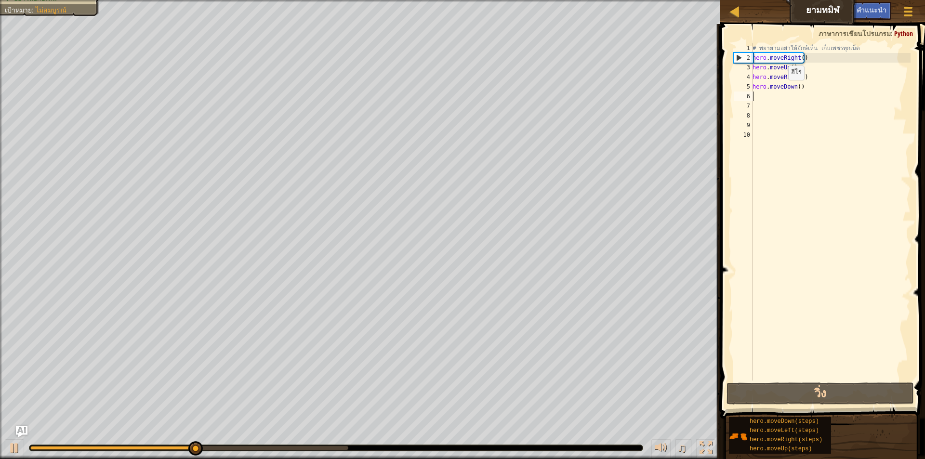
type textarea "h"
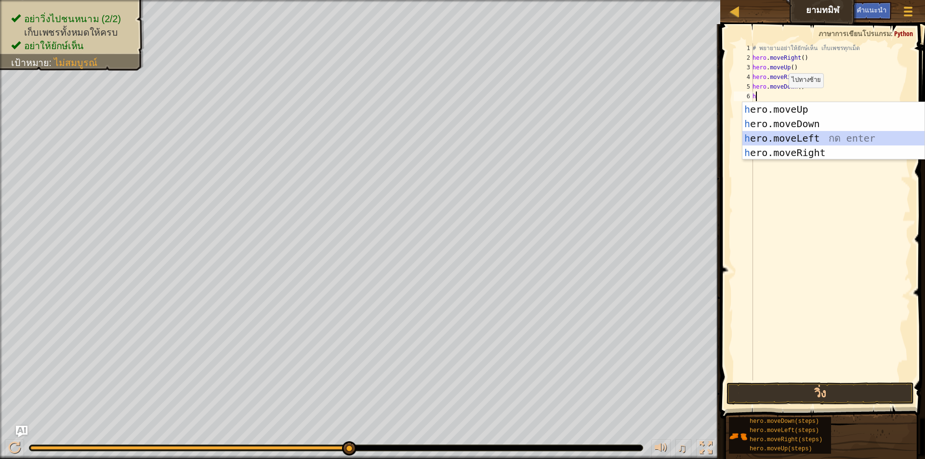
click at [804, 142] on div "h ero.moveUp กด enter h ero.moveDown กด enter h ero.moveLeft กด enter h ero.mov…" at bounding box center [833, 145] width 182 height 87
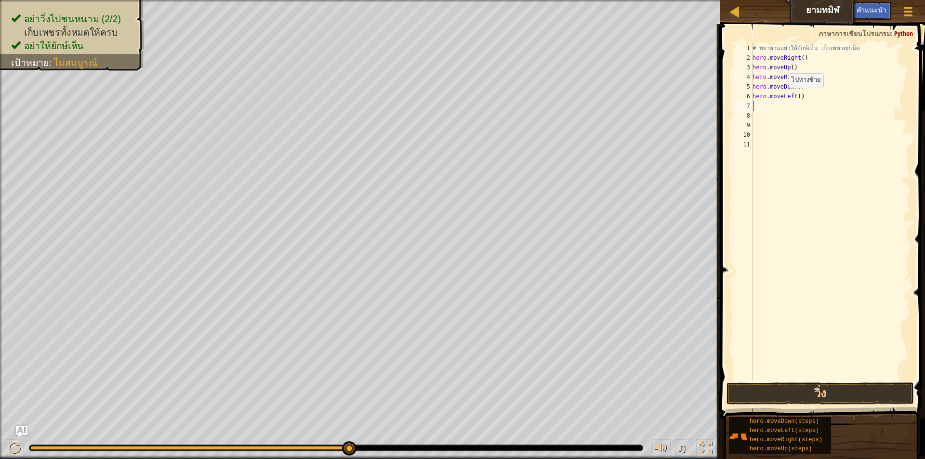
type textarea "h"
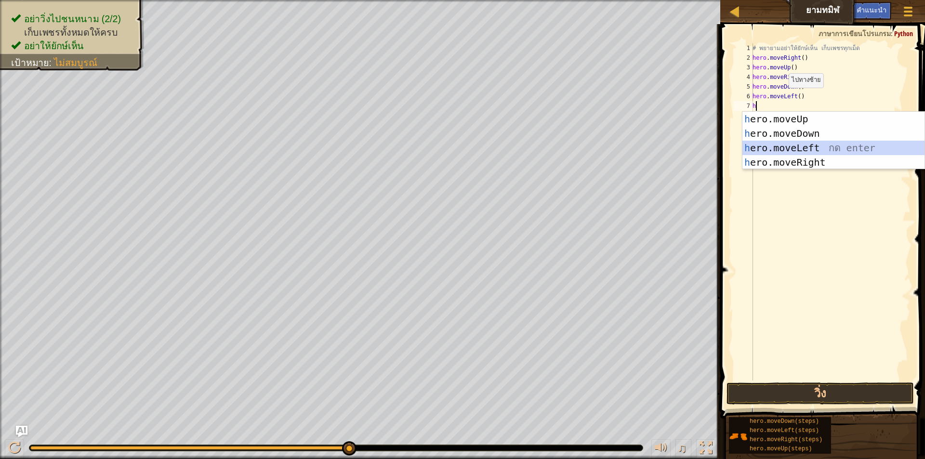
click at [807, 148] on div "h ero.moveUp กด enter h ero.moveDown กด enter h ero.moveLeft กด enter h ero.mov…" at bounding box center [833, 155] width 182 height 87
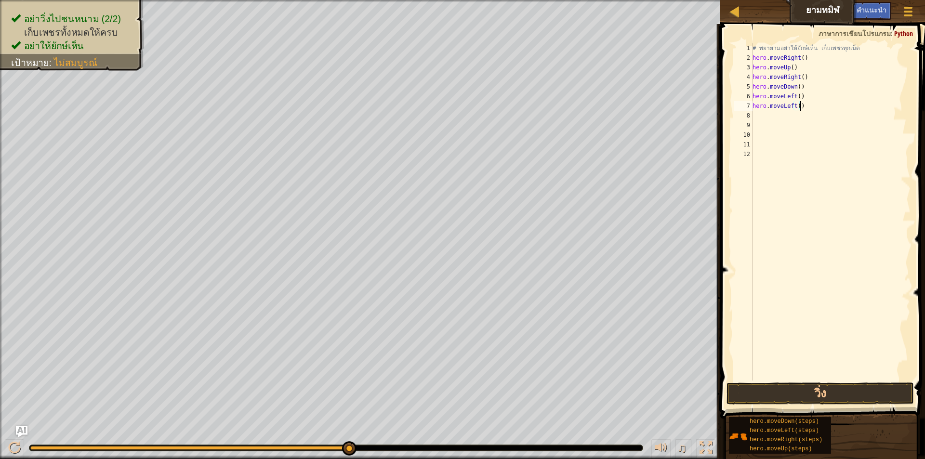
drag, startPoint x: 808, startPoint y: 102, endPoint x: 802, endPoint y: 109, distance: 8.9
click at [802, 109] on div "# [PERSON_NAME]อย่าให้ยักษ์เห็น เก็บเพชรทุกเม็ด hero . moveRight ( ) hero . mov…" at bounding box center [831, 221] width 160 height 356
click at [812, 395] on button "วิ่ง" at bounding box center [819, 393] width 187 height 22
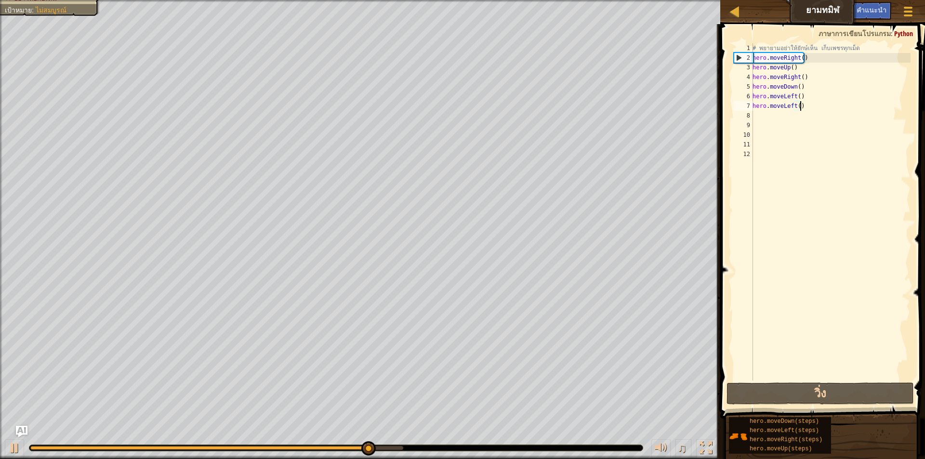
click at [805, 105] on div "# [PERSON_NAME]อย่าให้ยักษ์เห็น เก็บเพชรทุกเม็ด hero . moveRight ( ) hero . mov…" at bounding box center [831, 221] width 160 height 356
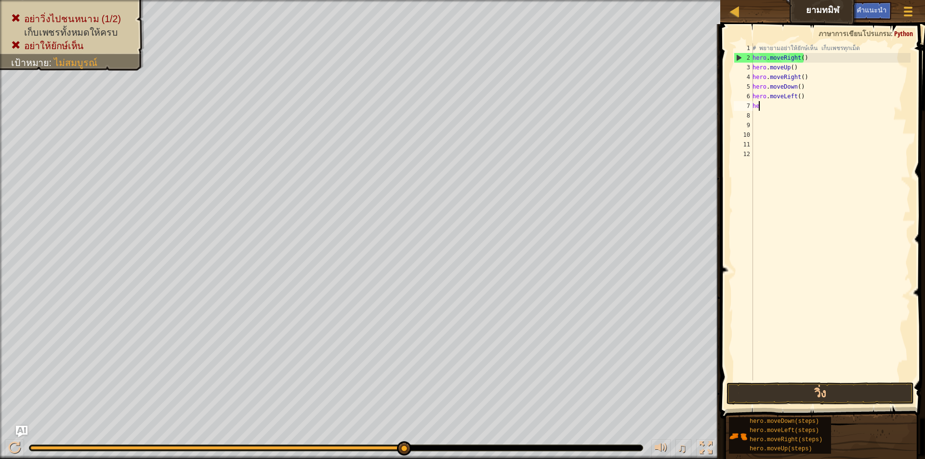
type textarea "h"
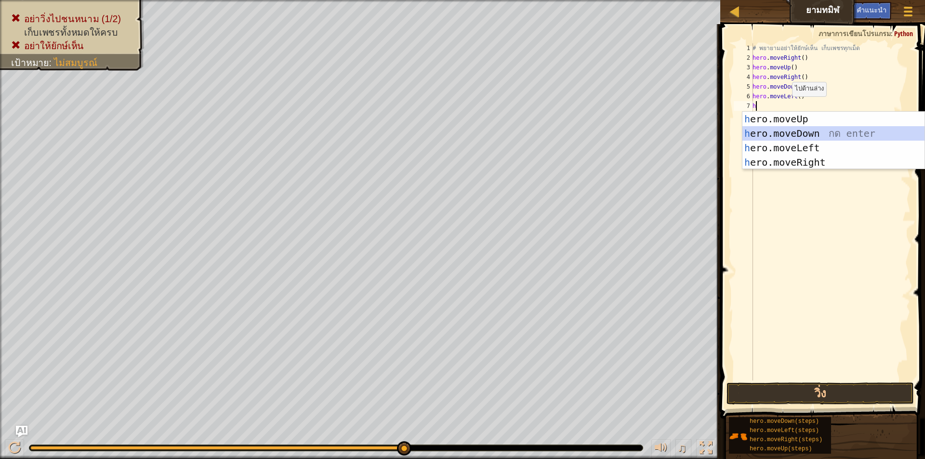
click at [795, 132] on div "h ero.moveUp กด enter h ero.moveDown กด enter h ero.moveLeft กด enter h ero.mov…" at bounding box center [833, 155] width 182 height 87
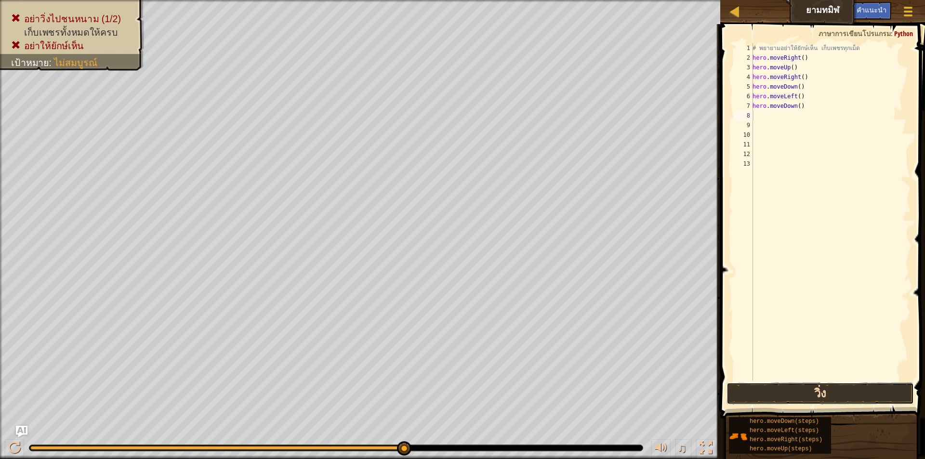
click at [799, 395] on button "วิ่ง" at bounding box center [819, 393] width 187 height 22
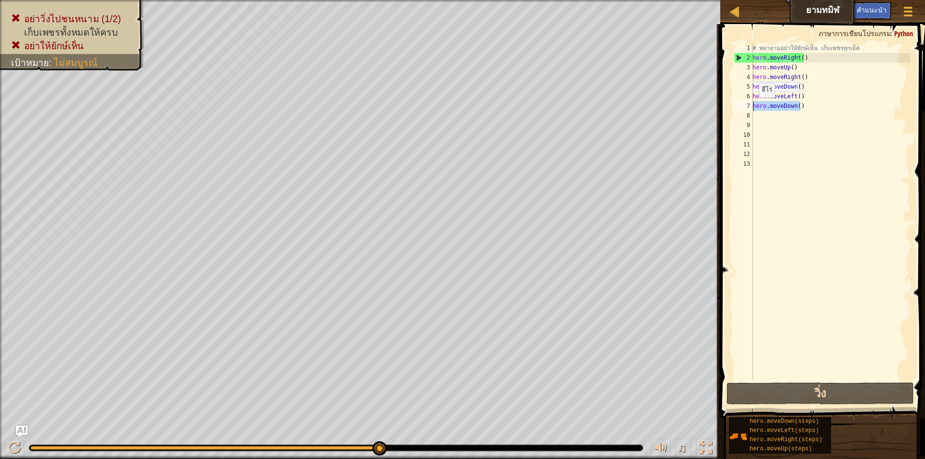
drag, startPoint x: 816, startPoint y: 108, endPoint x: 753, endPoint y: 107, distance: 62.2
click at [753, 107] on div "# [PERSON_NAME]อย่าให้ยักษ์เห็น เก็บเพชรทุกเม็ด hero . moveRight ( ) hero . mov…" at bounding box center [831, 221] width 160 height 356
type textarea "hero.moveDown()"
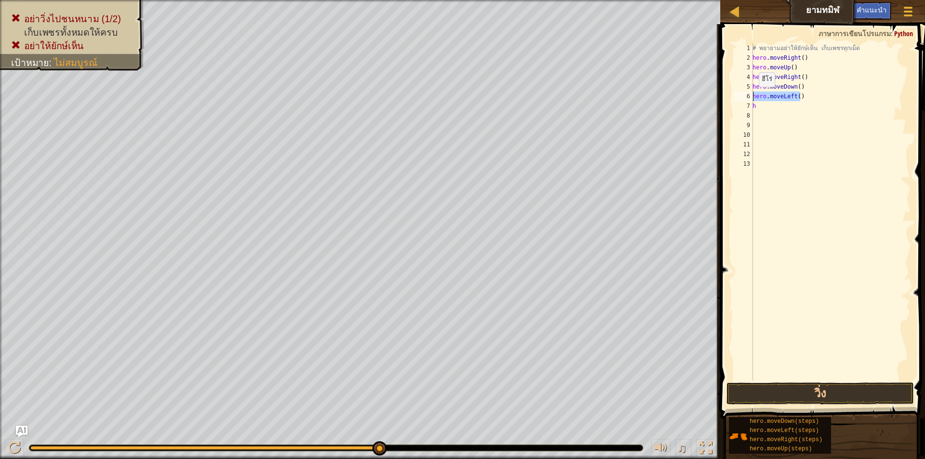
drag, startPoint x: 803, startPoint y: 99, endPoint x: 749, endPoint y: 95, distance: 54.1
click at [749, 95] on div "h 1 2 3 4 5 6 7 8 9 10 11 12 13 # [PERSON_NAME]อย่าให้ยักษ์เห็น เก็บเพชรทุกเม็ด…" at bounding box center [821, 211] width 179 height 337
type textarea "h"
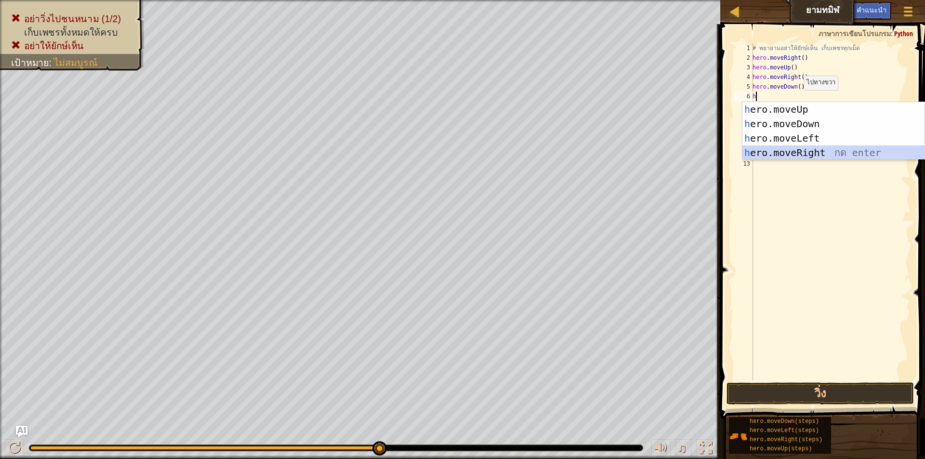
click at [806, 156] on div "h ero.moveUp กด enter h ero.moveDown กด enter h ero.moveLeft กด enter h ero.mov…" at bounding box center [833, 145] width 182 height 87
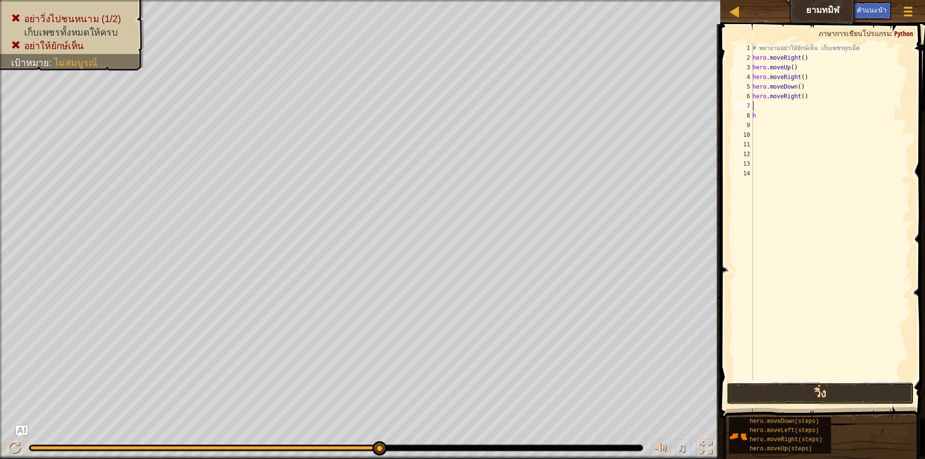
click at [812, 391] on button "วิ่ง" at bounding box center [819, 393] width 187 height 22
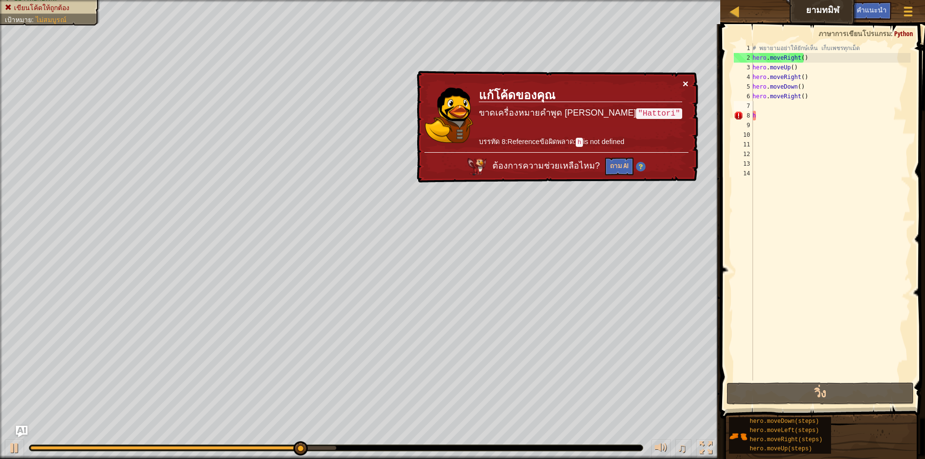
click at [685, 87] on button "×" at bounding box center [686, 84] width 6 height 10
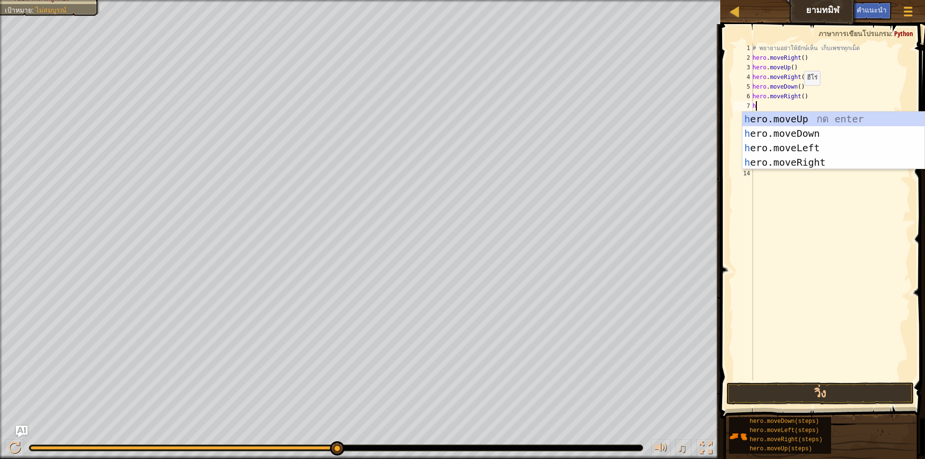
click at [799, 95] on div "# [PERSON_NAME]อย่าให้ยักษ์เห็น เก็บเพชรทุกเม็ด hero . moveRight ( ) hero . mov…" at bounding box center [831, 221] width 160 height 356
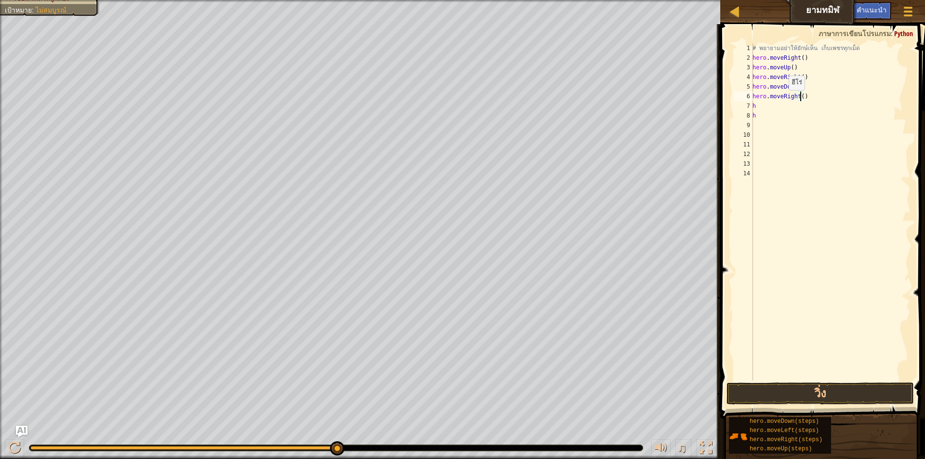
scroll to position [4, 4]
type textarea "hero.moveRight(2)"
click at [808, 395] on button "วิ่ง" at bounding box center [819, 393] width 187 height 22
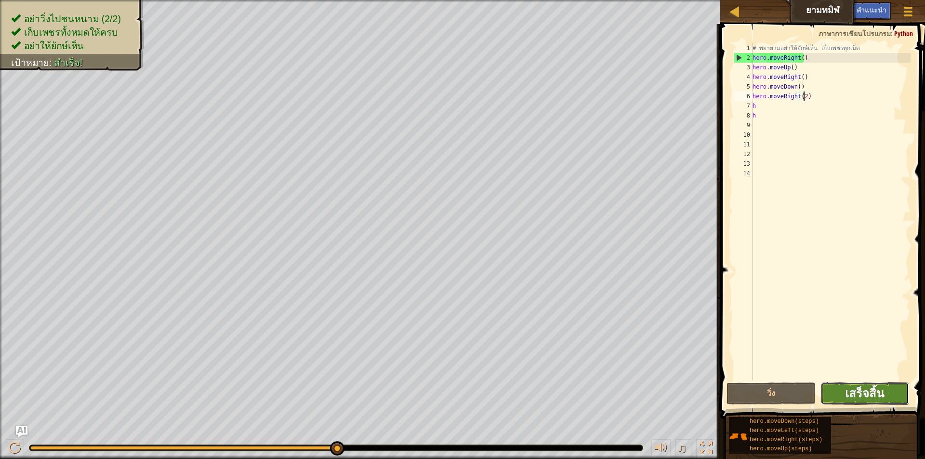
click at [869, 394] on span "เสร็จสิ้น" at bounding box center [864, 392] width 39 height 15
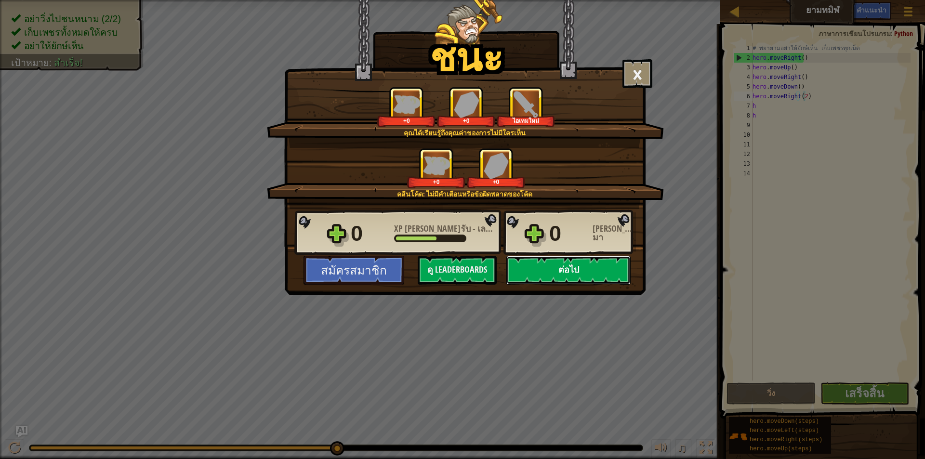
click at [600, 272] on button "ต่อไป" at bounding box center [568, 270] width 124 height 29
select select "th"
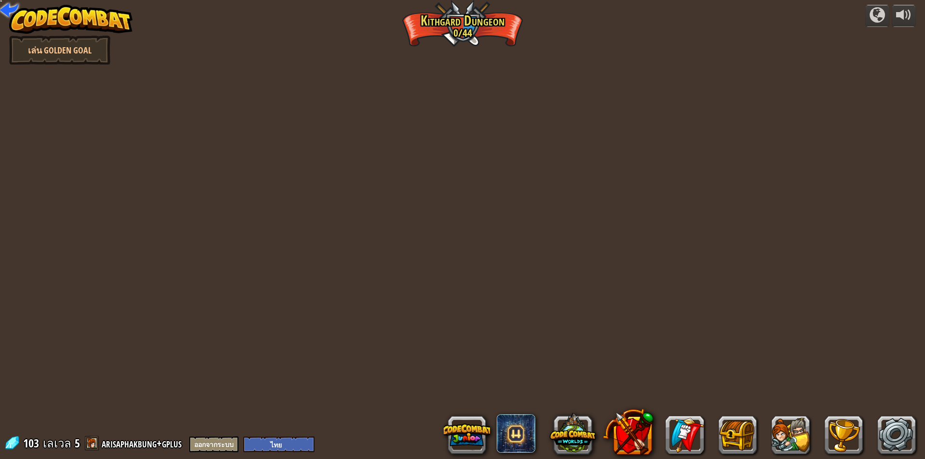
select select "th"
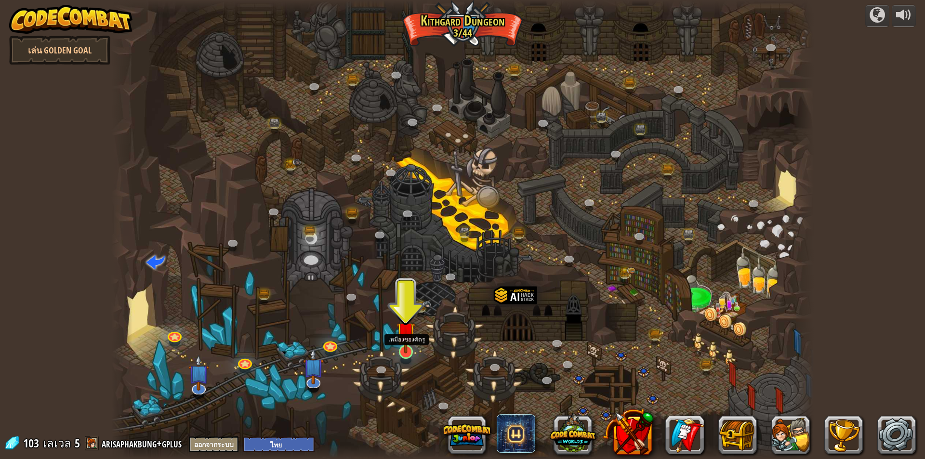
click at [405, 352] on img at bounding box center [405, 331] width 19 height 43
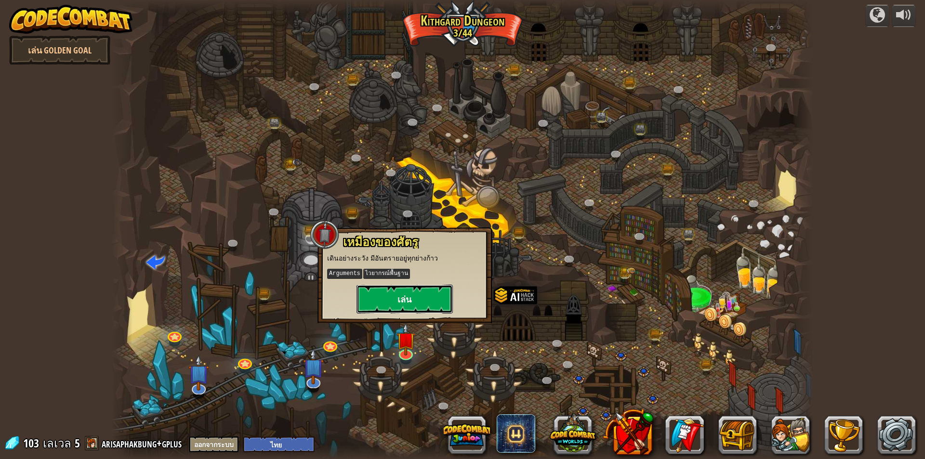
click at [416, 297] on button "เล่น" at bounding box center [404, 299] width 96 height 29
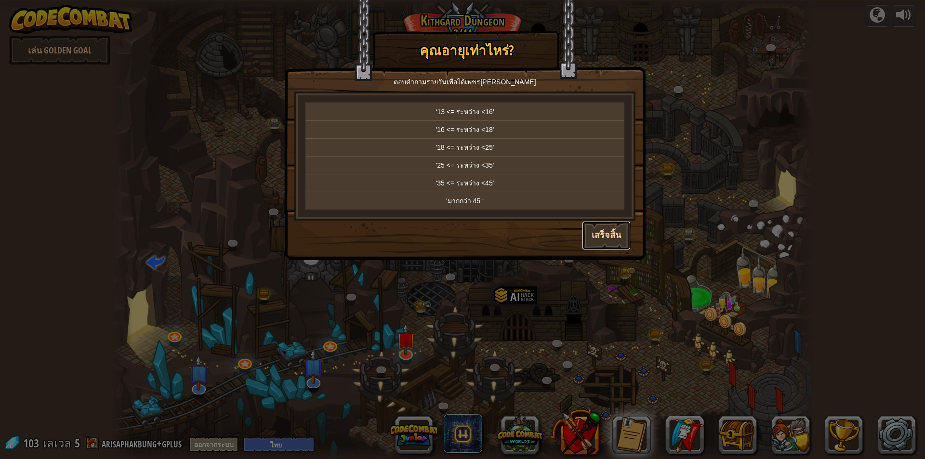
click at [616, 236] on button "เสร็จสิ้น" at bounding box center [606, 235] width 49 height 29
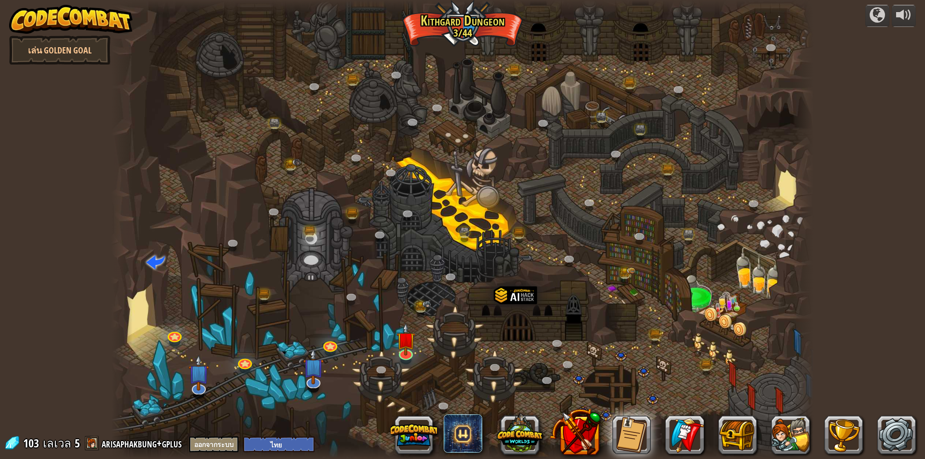
drag, startPoint x: 396, startPoint y: 342, endPoint x: 417, endPoint y: 351, distance: 23.1
click at [404, 346] on div "[PERSON_NAME] (ล็อค) ความท้าทาย: เก็บทองให้ได้มากที่สุดโดยใช้ทักษะการเขียนโปรแก…" at bounding box center [462, 229] width 702 height 459
click at [410, 354] on div at bounding box center [406, 352] width 14 height 14
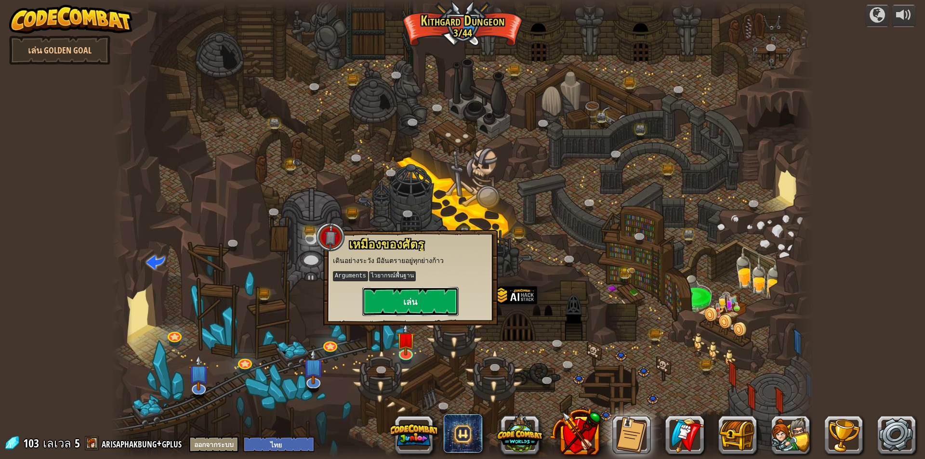
click at [444, 298] on button "เล่น" at bounding box center [410, 301] width 96 height 29
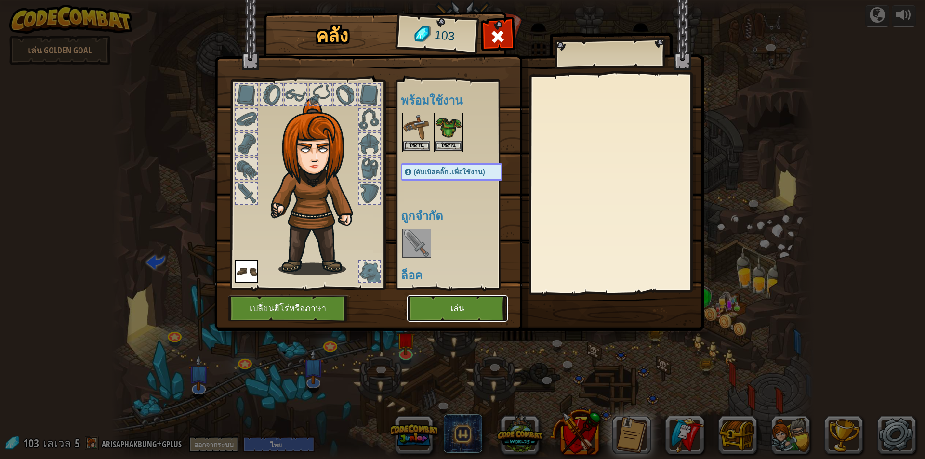
click at [442, 309] on button "เล่น" at bounding box center [457, 308] width 101 height 26
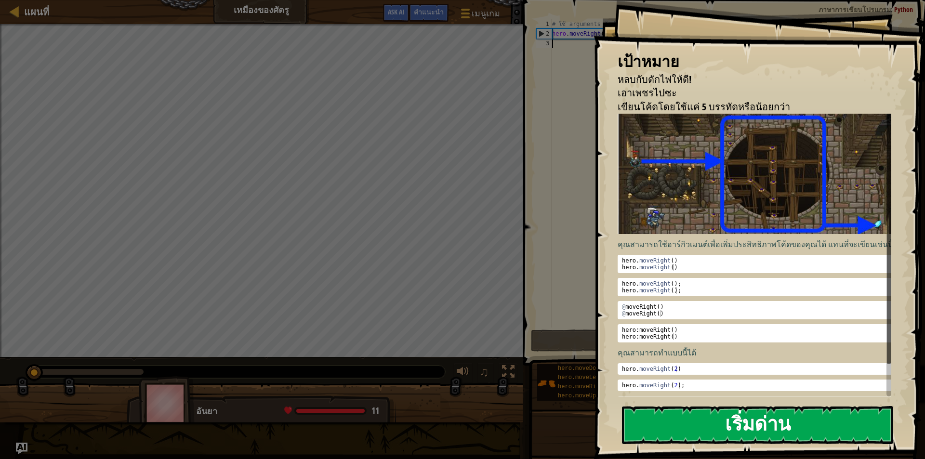
click at [693, 415] on button "เริ่มด่าน" at bounding box center [757, 425] width 271 height 38
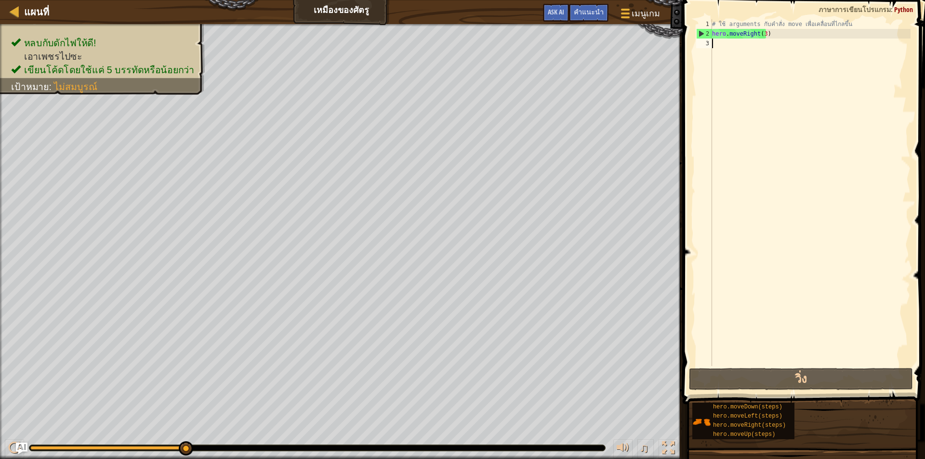
type textarea "h"
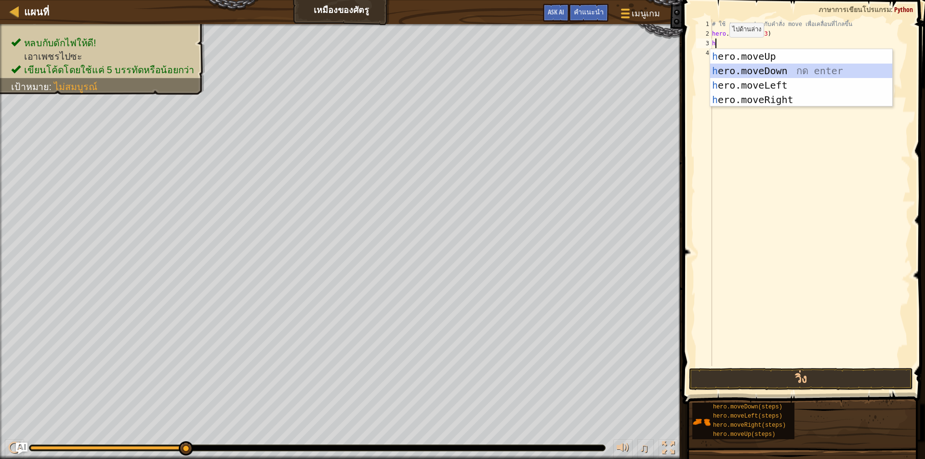
click at [742, 66] on div "h ero.moveUp กด enter h ero.moveDown กด enter h ero.moveLeft กด enter h ero.mov…" at bounding box center [801, 92] width 182 height 87
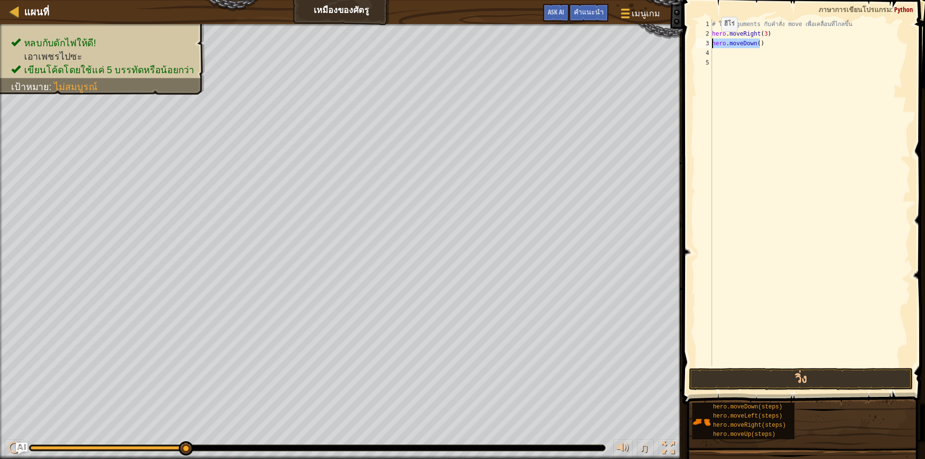
drag, startPoint x: 766, startPoint y: 44, endPoint x: 709, endPoint y: 41, distance: 57.4
click at [709, 41] on div "1 2 3 4 5 # ใช้ arguments กับคำสั่ง move เพื่อเคลื่อนที่ไกลขึ้น hero . moveRigh…" at bounding box center [802, 192] width 216 height 347
type textarea "h"
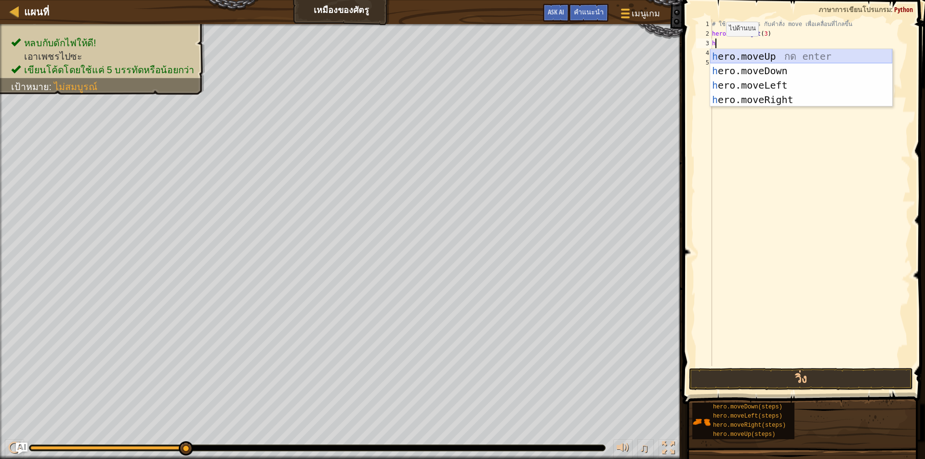
click at [735, 57] on div "h ero.moveUp กด enter h ero.moveDown กด enter h ero.moveLeft กด enter h ero.mov…" at bounding box center [801, 92] width 182 height 87
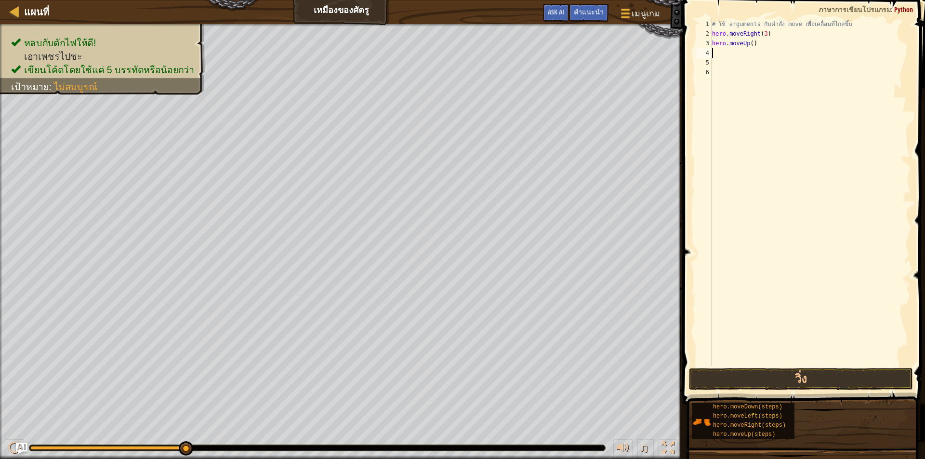
type textarea "h"
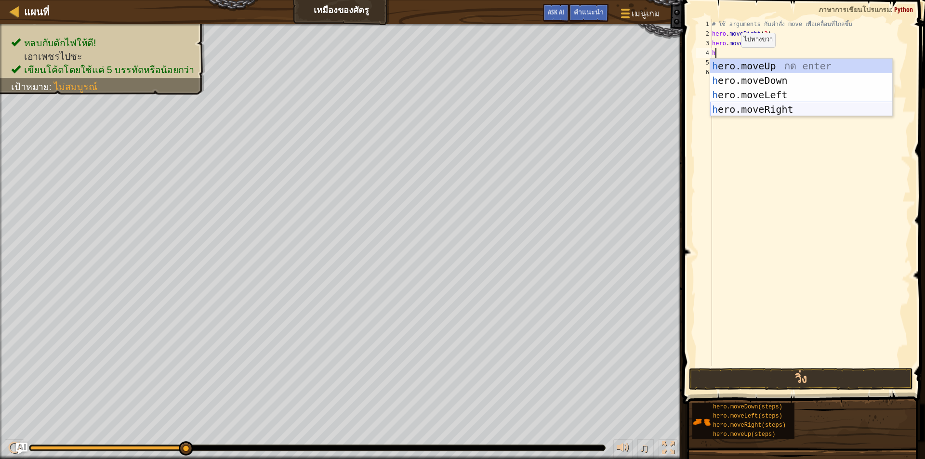
click at [741, 113] on div "h ero.moveUp กด enter h ero.moveDown กด enter h ero.moveLeft กด enter h ero.mov…" at bounding box center [801, 102] width 182 height 87
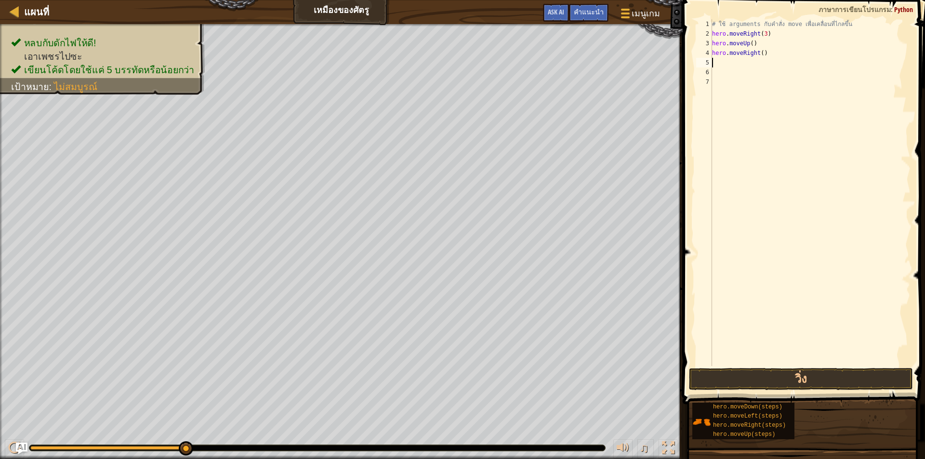
type textarea "h"
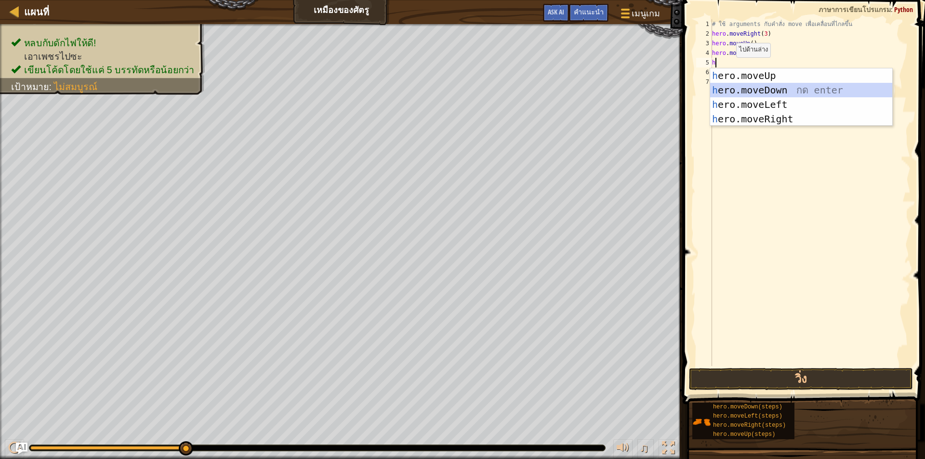
click at [752, 90] on div "h ero.moveUp กด enter h ero.moveDown กด enter h ero.moveLeft กด enter h ero.mov…" at bounding box center [801, 111] width 182 height 87
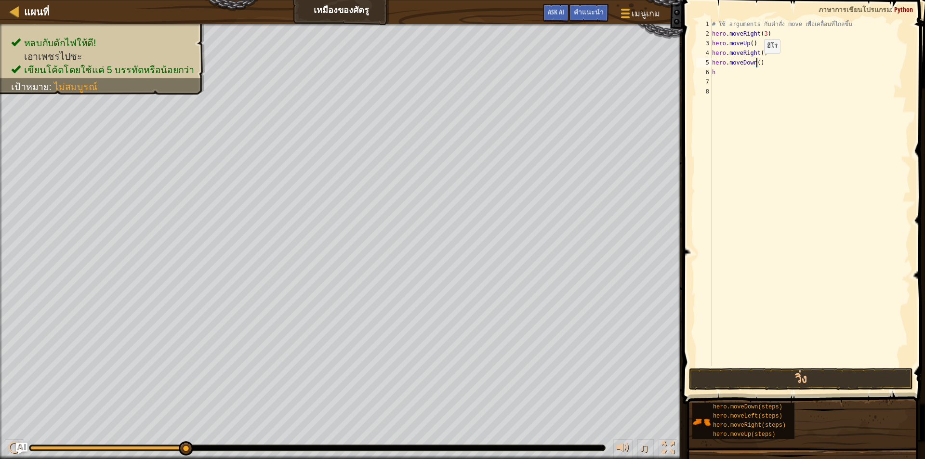
click at [756, 63] on div "# ใช้ arguments กับคำสั่ง move เพื่อเคลื่อนที่ไกลขึ้น hero . moveRight ( 3 ) he…" at bounding box center [810, 202] width 200 height 366
click at [742, 70] on div "# ใช้ arguments กับคำสั่ง move เพื่อเคลื่อนที่ไกลขึ้น hero . moveRight ( 3 ) he…" at bounding box center [810, 202] width 200 height 366
type textarea "h"
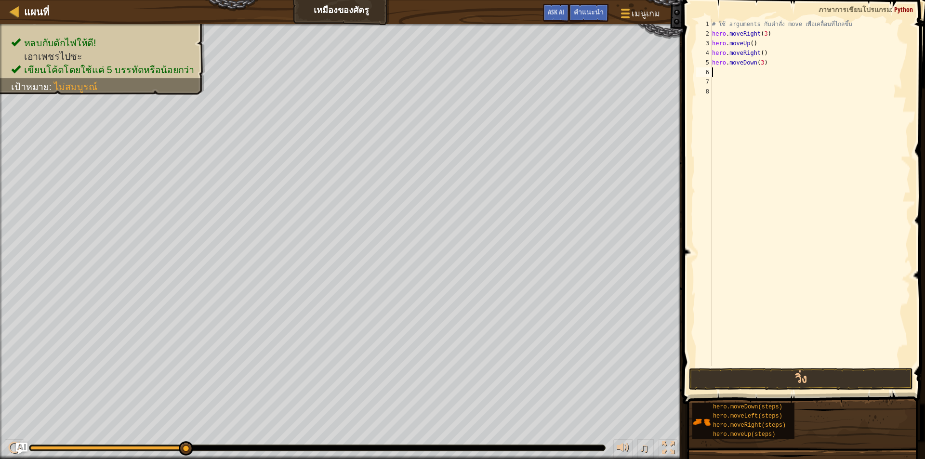
type textarea "h"
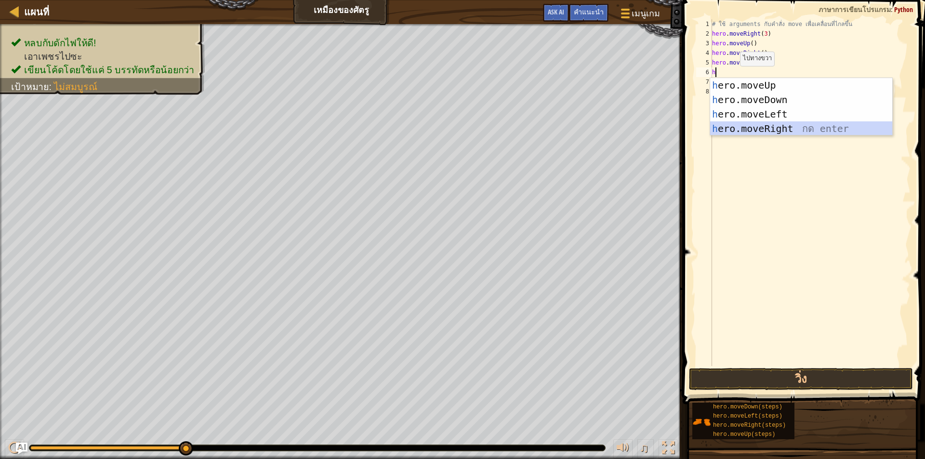
click at [742, 127] on div "h ero.moveUp กด enter h ero.moveDown กด enter h ero.moveLeft กด enter h ero.mov…" at bounding box center [801, 121] width 182 height 87
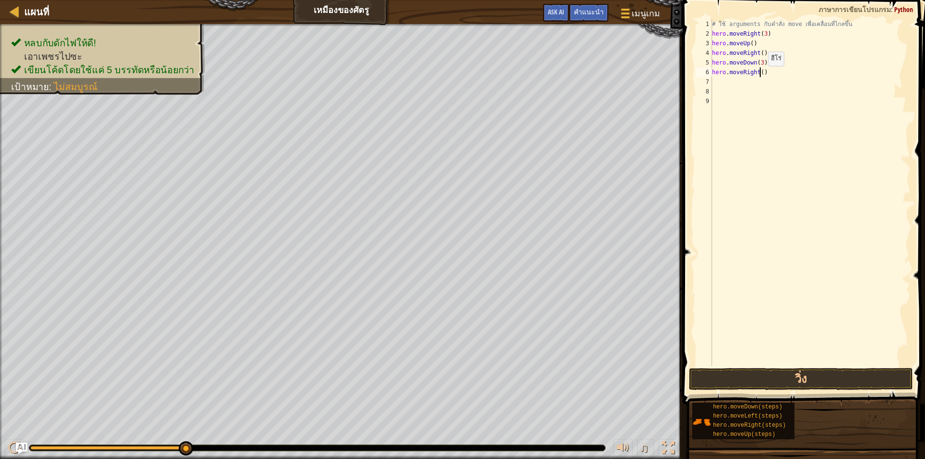
click at [760, 76] on div "# ใช้ arguments กับคำสั่ง move เพื่อเคลื่อนที่ไกลขึ้น hero . moveRight ( 3 ) he…" at bounding box center [810, 202] width 200 height 366
type textarea "hero.moveRight(2)"
click at [791, 374] on button "วิ่ง" at bounding box center [801, 379] width 224 height 22
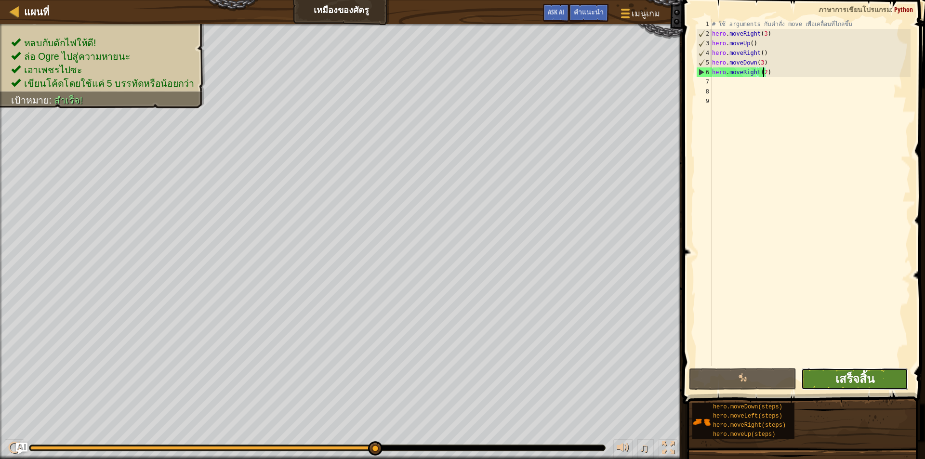
click at [841, 376] on span "เสร็จสิ้น" at bounding box center [854, 378] width 39 height 15
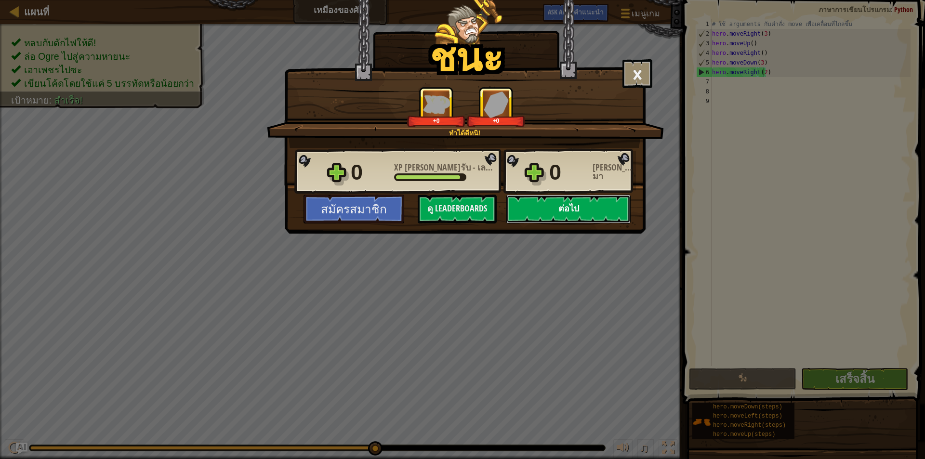
click at [560, 203] on button "ต่อไป" at bounding box center [568, 209] width 124 height 29
select select "th"
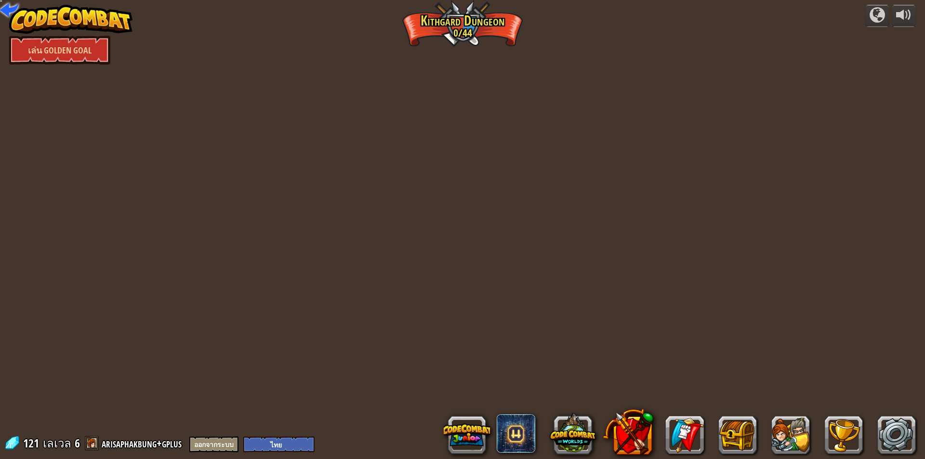
select select "th"
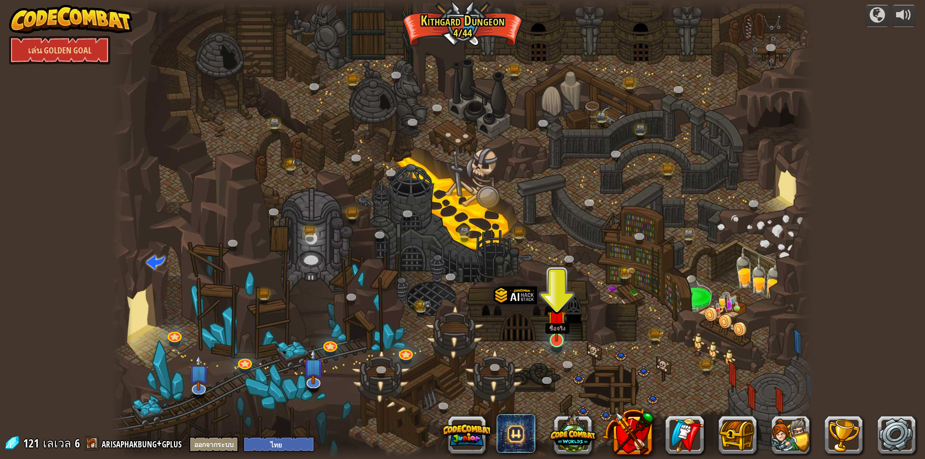
click at [560, 330] on img at bounding box center [556, 319] width 19 height 43
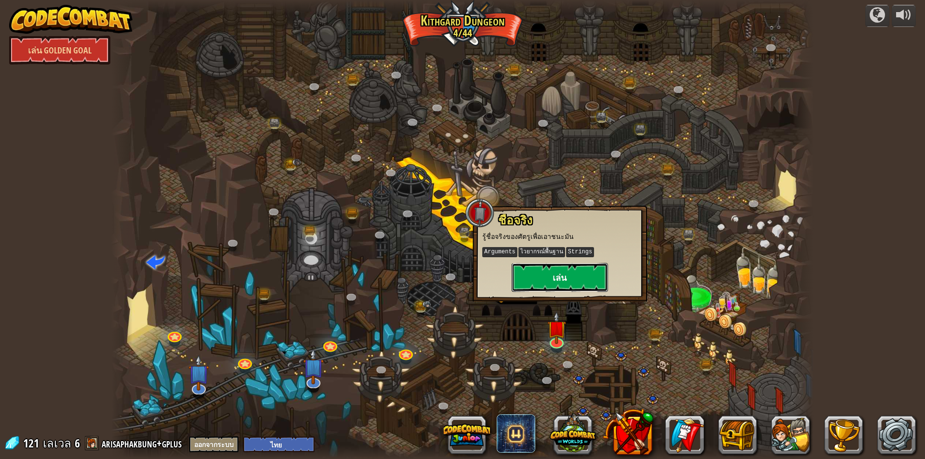
click at [555, 275] on button "เล่น" at bounding box center [560, 277] width 96 height 29
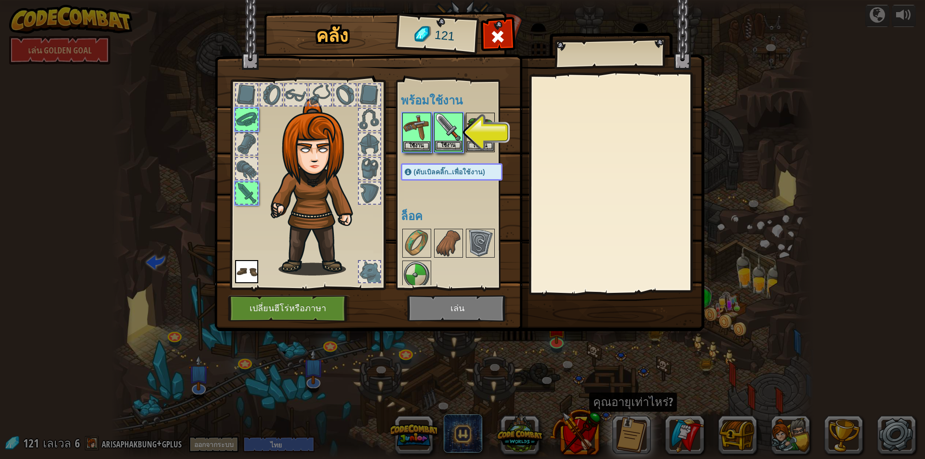
click at [452, 137] on img at bounding box center [448, 127] width 27 height 27
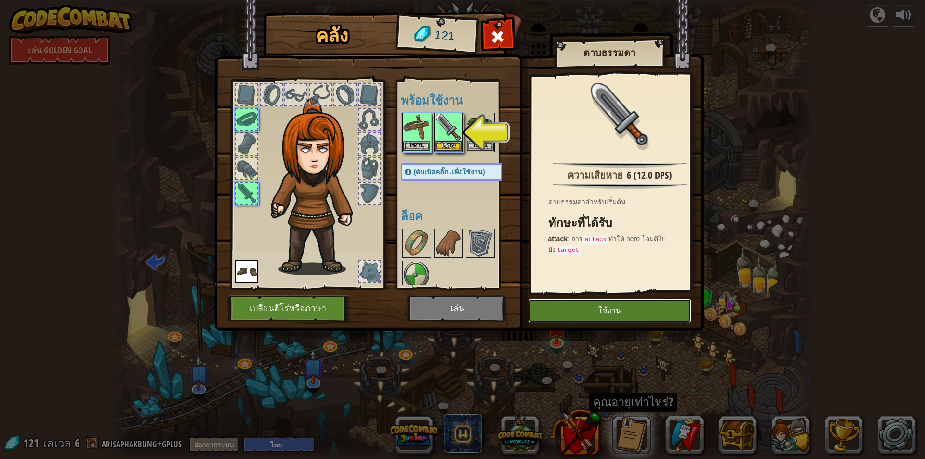
click at [580, 309] on button "ใช้งาน" at bounding box center [609, 311] width 163 height 24
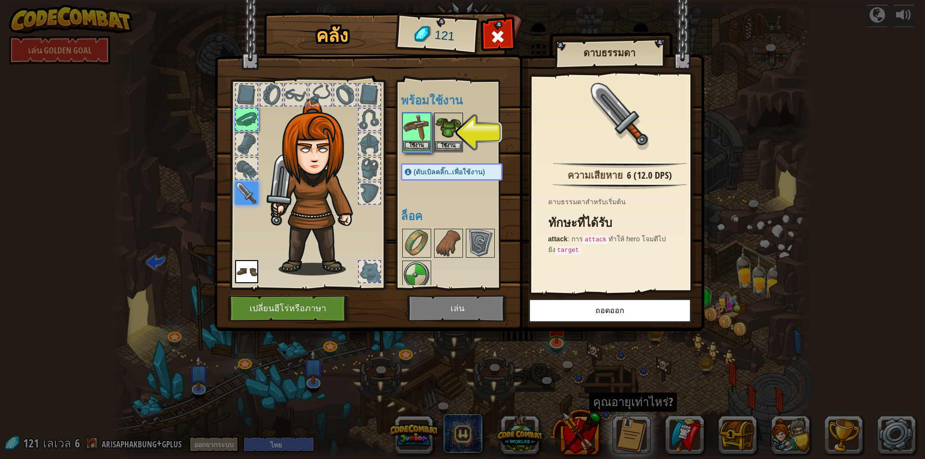
click at [423, 140] on img at bounding box center [416, 127] width 27 height 27
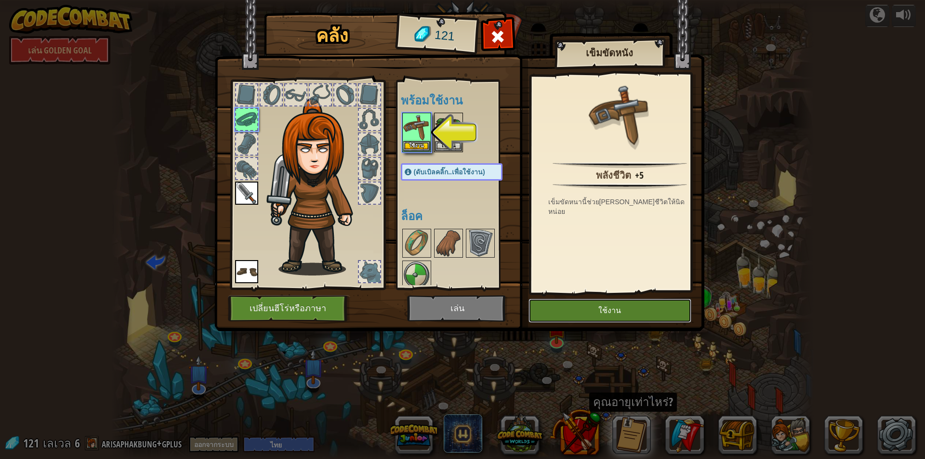
click at [604, 316] on button "ใช้งาน" at bounding box center [609, 311] width 163 height 24
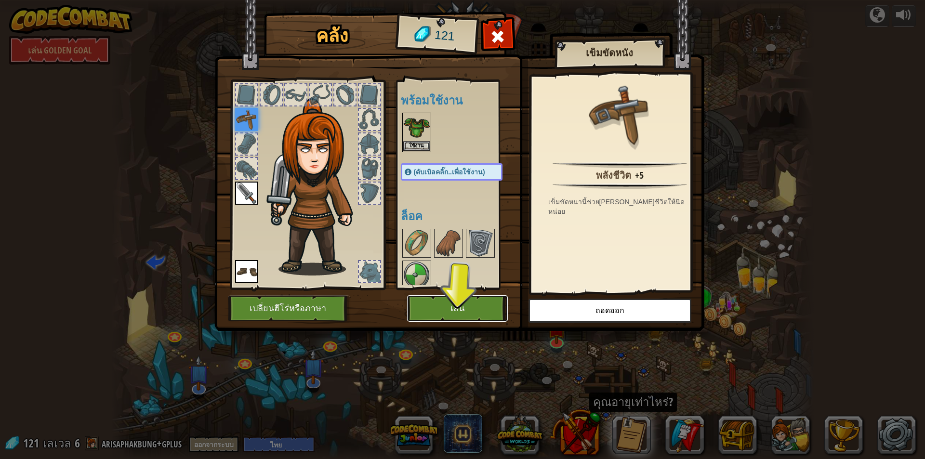
click at [464, 300] on button "เล่น" at bounding box center [457, 308] width 101 height 26
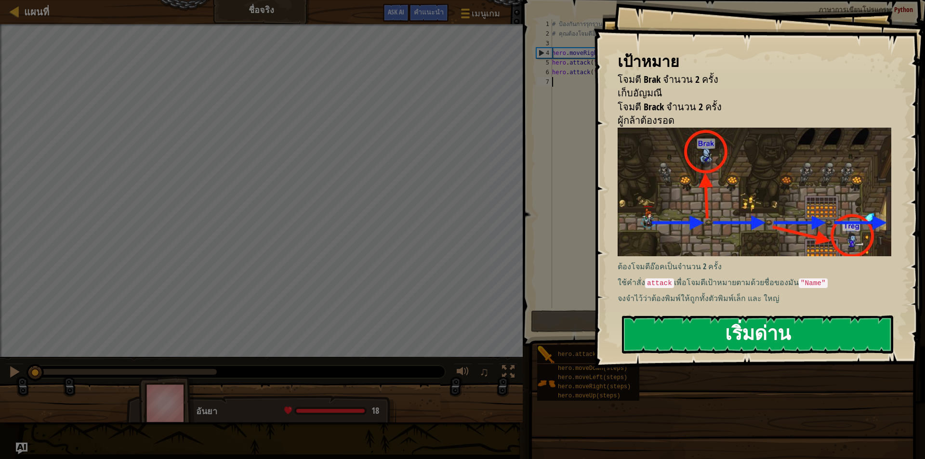
click at [689, 337] on button "เริ่มด่าน" at bounding box center [757, 335] width 271 height 38
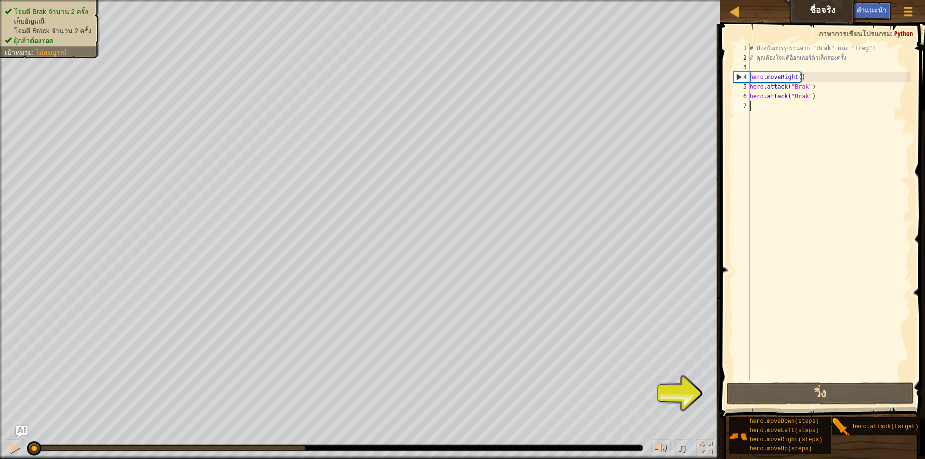
type textarea "h"
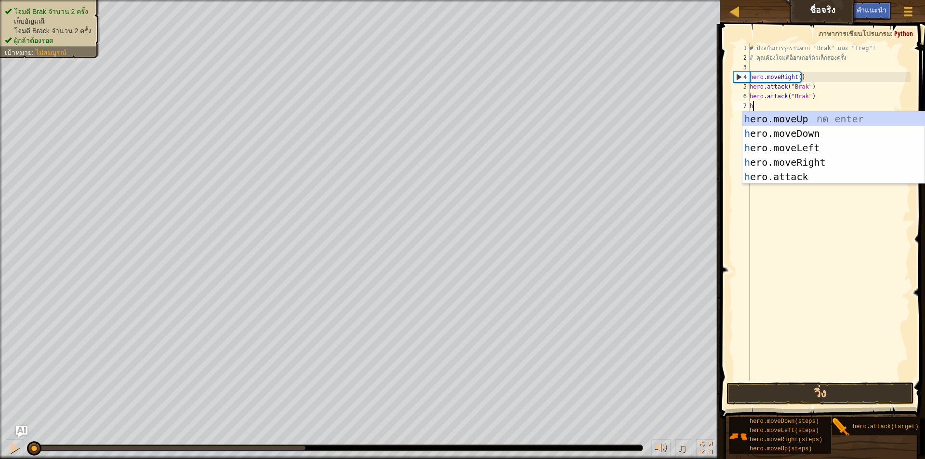
scroll to position [4, 0]
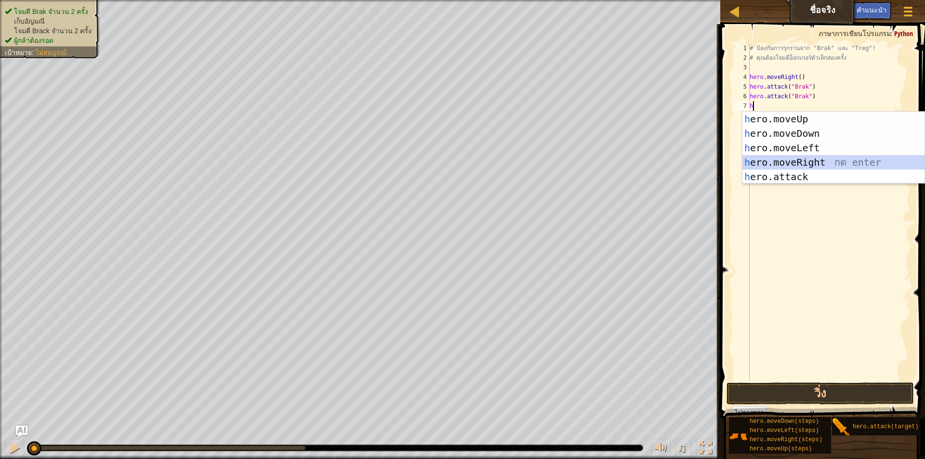
click at [793, 162] on div "h ero.moveUp กด enter h ero.moveDown กด enter h ero.moveLeft กด enter h ero.mov…" at bounding box center [833, 162] width 182 height 101
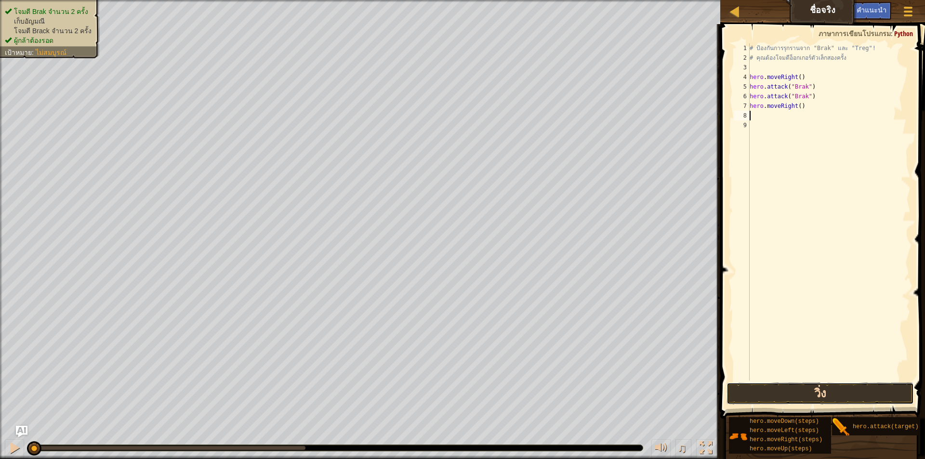
click at [808, 393] on button "วิ่ง" at bounding box center [819, 393] width 187 height 22
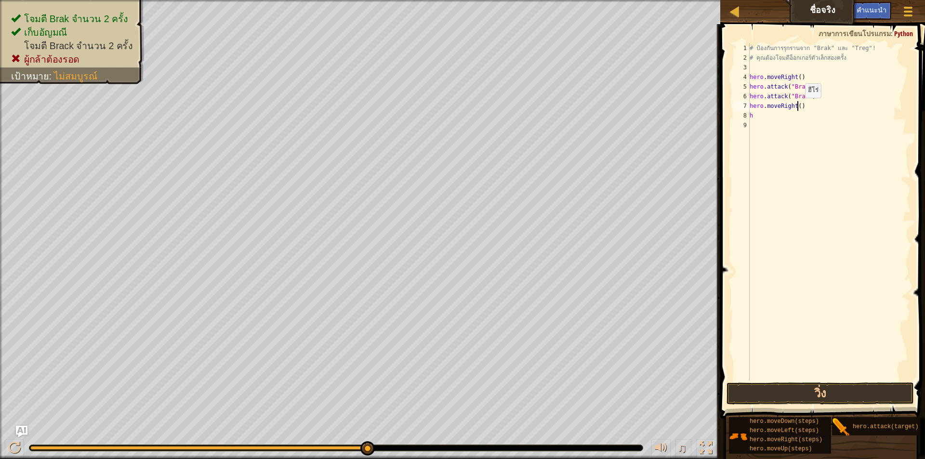
click at [797, 107] on div "# ป้องกันการรุกรานจาก "Brak" และ "Treg"! # คุณต้องโจมตีอ็อกเกอร์ตัวเล็กสองครั้ง…" at bounding box center [829, 221] width 163 height 356
type textarea "hero.moveRight()"
click at [767, 120] on div "# ป้องกันการรุกรานจาก "Brak" และ "Treg"! # คุณต้องโจมตีอ็อกเกอร์ตัวเล็กสองครั้ง…" at bounding box center [829, 221] width 163 height 356
click at [765, 115] on div "# ป้องกันการรุกรานจาก "Brak" และ "Treg"! # คุณต้องโจมตีอ็อกเกอร์ตัวเล็กสองครั้ง…" at bounding box center [829, 221] width 163 height 356
click at [797, 103] on div "# ป้องกันการรุกรานจาก "Brak" และ "Treg"! # คุณต้องโจมตีอ็อกเกอร์ตัวเล็กสองครั้ง…" at bounding box center [829, 221] width 163 height 356
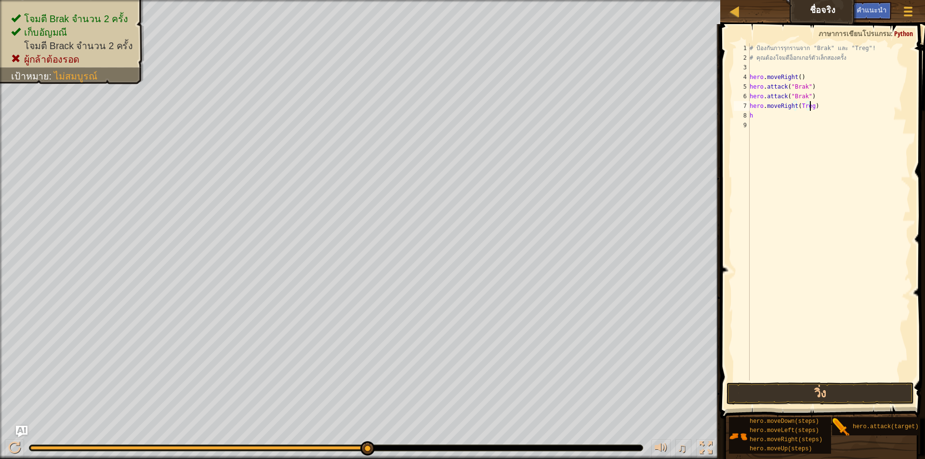
scroll to position [4, 5]
click at [830, 398] on button "วิ่ง" at bounding box center [819, 393] width 187 height 22
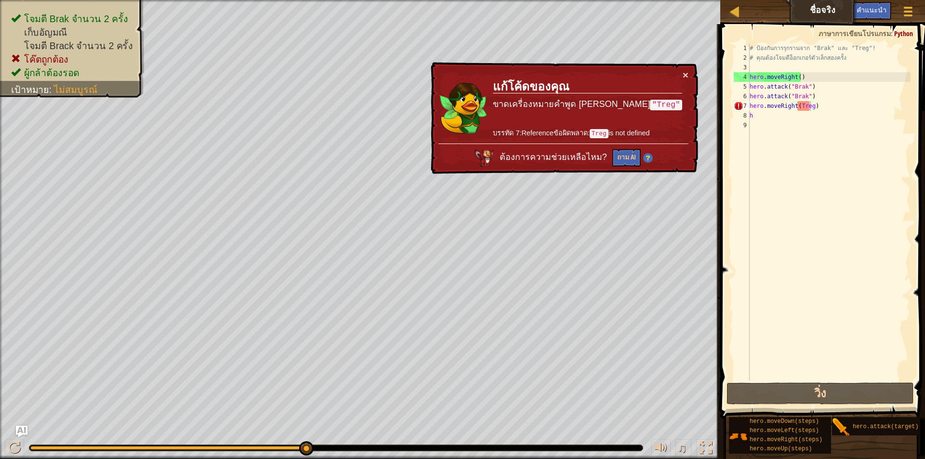
click at [682, 71] on td "แก้โค้ดของคุณ ขาดเครื่องหมายคำพูด [PERSON_NAME] "Treg" บรรทัด 7:Referenceข้อผิด…" at bounding box center [587, 107] width 190 height 74
click at [679, 71] on td "แก้โค้ดของคุณ ขาดเครื่องหมายคำพูด [PERSON_NAME] "Treg" บรรทัด 7:Referenceข้อผิด…" at bounding box center [587, 107] width 190 height 74
click at [681, 71] on td "แก้โค้ดของคุณ ขาดเครื่องหมายคำพูด [PERSON_NAME] "Treg" บรรทัด 7:Referenceข้อผิด…" at bounding box center [587, 107] width 190 height 74
click at [823, 111] on div "# ป้องกันการรุกรานจาก "Brak" และ "Treg"! # คุณต้องโจมตีอ็อกเกอร์ตัวเล็กสองครั้ง…" at bounding box center [829, 221] width 163 height 356
type textarea "h"
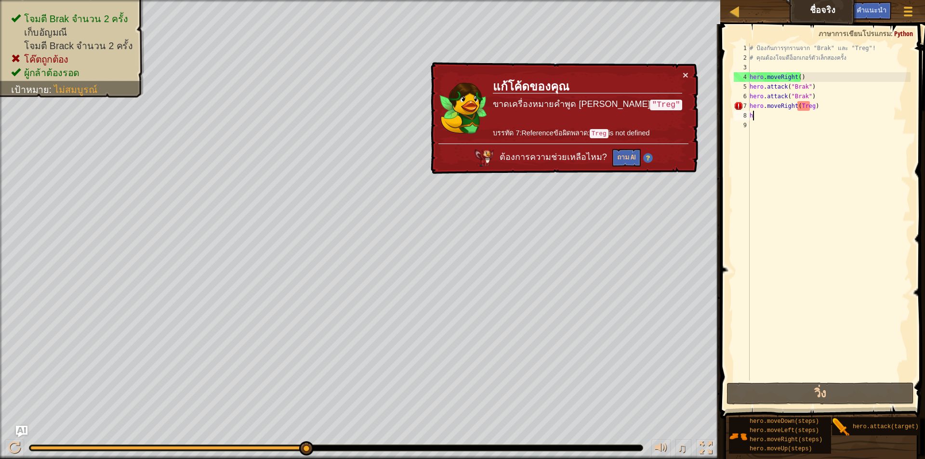
scroll to position [4, 0]
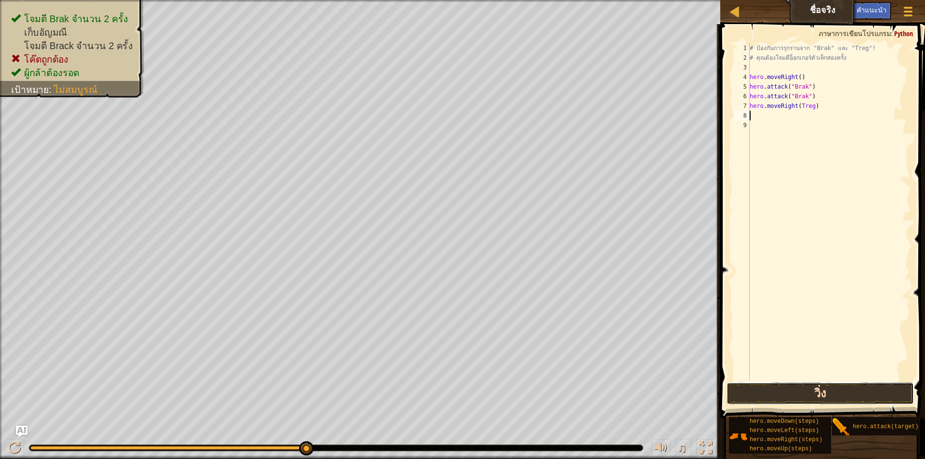
click at [808, 391] on button "วิ่ง" at bounding box center [819, 393] width 187 height 22
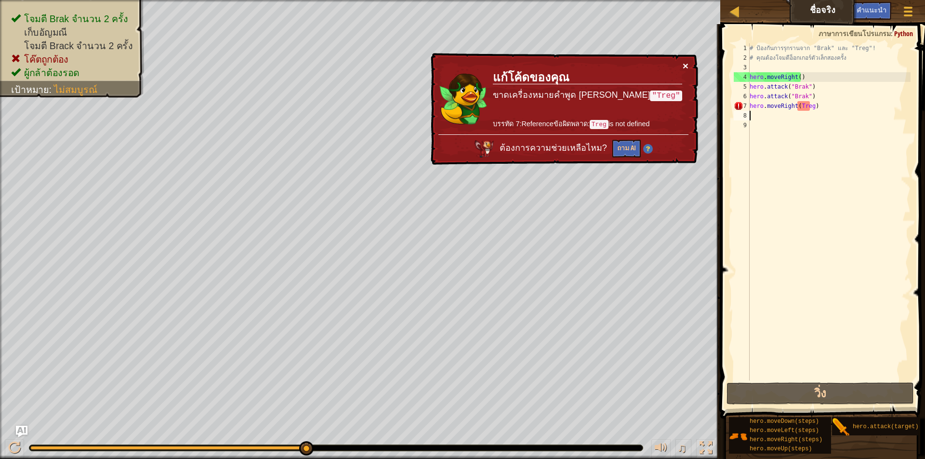
click at [687, 65] on button "×" at bounding box center [686, 66] width 6 height 10
click at [681, 65] on td "แก้โค้ดของคุณ ขาดเครื่องหมายคำพูด [PERSON_NAME] "Treg" บรรทัด 7:Referenceข้อผิด…" at bounding box center [587, 98] width 190 height 74
click at [816, 108] on div "# ป้องกันการรุกรานจาก "Brak" และ "Treg"! # คุณต้องโจมตีอ็อกเกอร์ตัวเล็กสองครั้ง…" at bounding box center [829, 221] width 163 height 356
click at [809, 108] on div "# ป้องกันการรุกรานจาก "Brak" และ "Treg"! # คุณต้องโจมตีอ็อกเกอร์ตัวเล็กสองครั้ง…" at bounding box center [829, 221] width 163 height 356
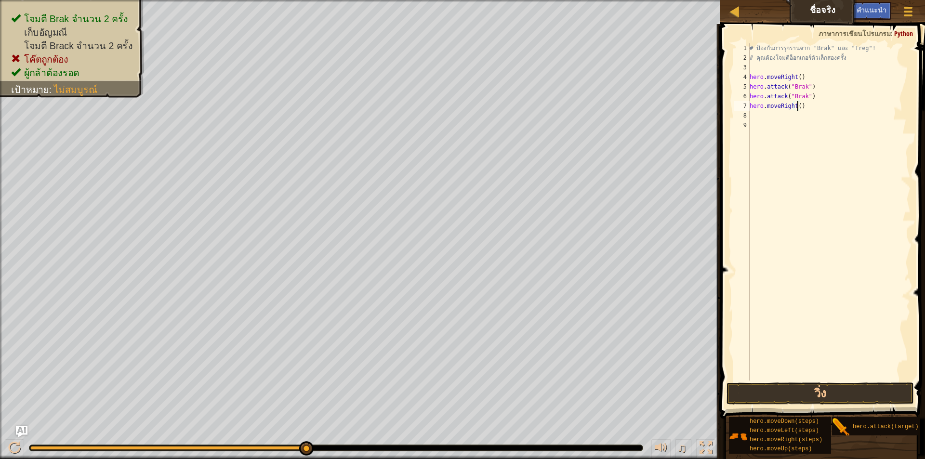
scroll to position [4, 4]
click at [808, 393] on button "วิ่ง" at bounding box center [819, 393] width 187 height 22
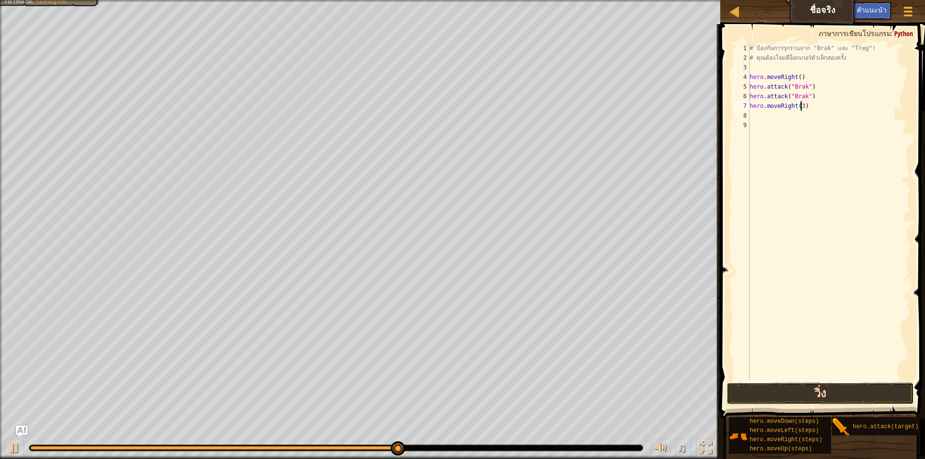
click at [783, 398] on button "วิ่ง" at bounding box center [819, 393] width 187 height 22
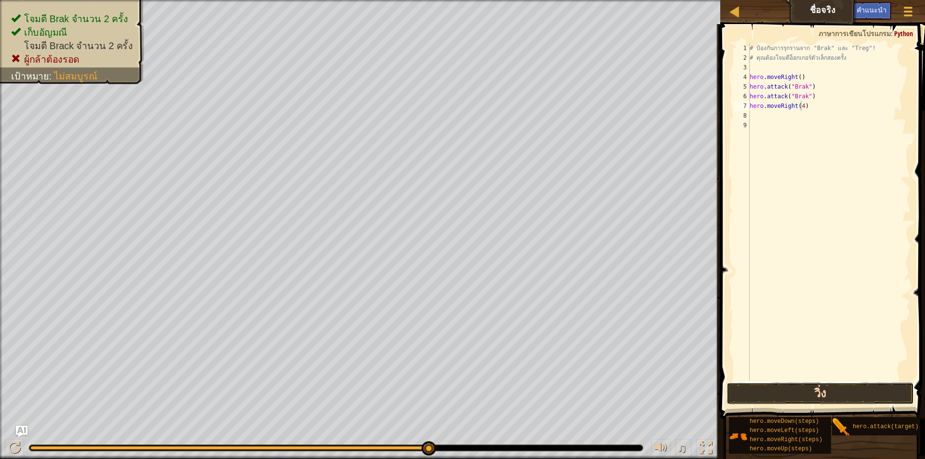
click at [772, 397] on button "วิ่ง" at bounding box center [819, 393] width 187 height 22
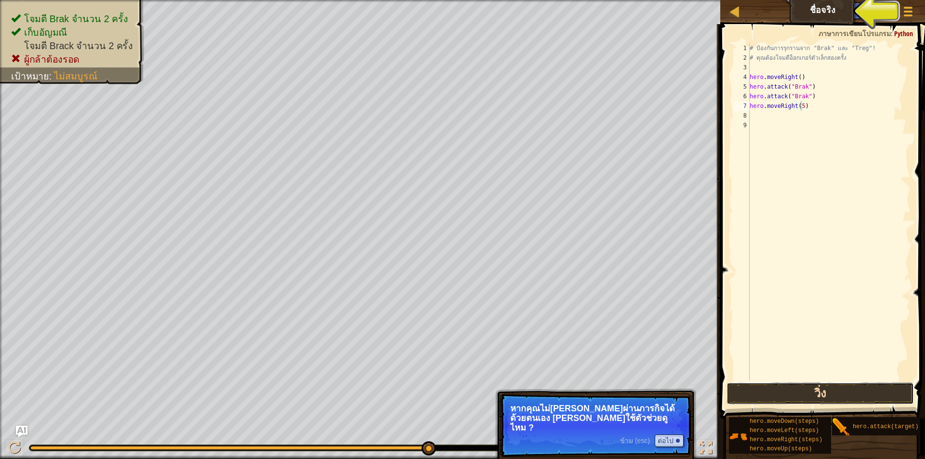
click at [817, 395] on button "วิ่ง" at bounding box center [819, 393] width 187 height 22
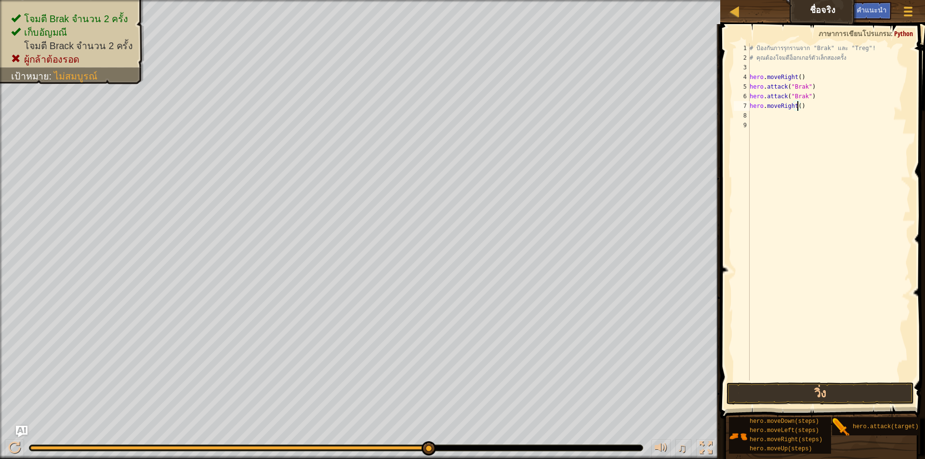
type textarea "hero.moveRight(4)"
click at [768, 117] on div "# ป้องกันการรุกรานจาก "Brak" และ "Treg"! # คุณต้องโจมตีอ็อกเกอร์ตัวเล็กสองครั้ง…" at bounding box center [829, 221] width 163 height 356
type textarea "hero.moveRight(4)"
drag, startPoint x: 764, startPoint y: 105, endPoint x: 762, endPoint y: 121, distance: 16.6
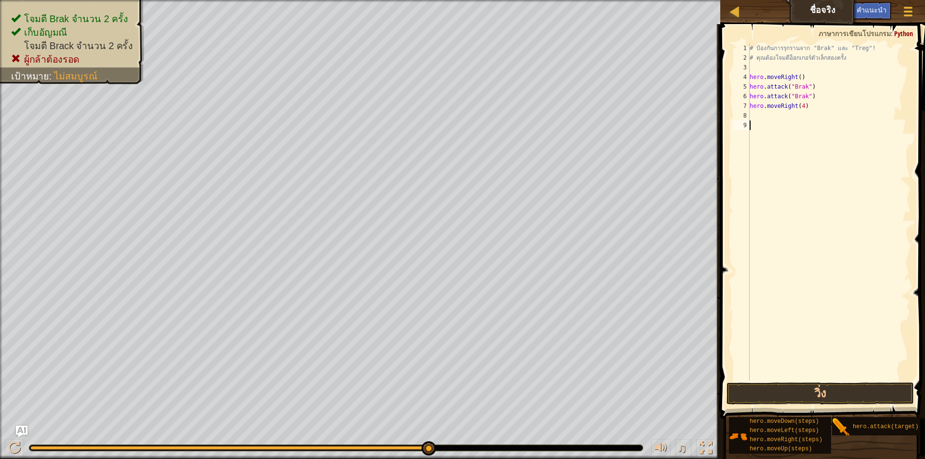
click at [762, 121] on div "# ป้องกันการรุกรานจาก "Brak" และ "Treg"! # คุณต้องโจมตีอ็อกเกอร์ตัวเล็กสองครั้ง…" at bounding box center [829, 221] width 163 height 356
click at [761, 117] on div "# ป้องกันการรุกรานจาก "Brak" และ "Treg"! # คุณต้องโจมตีอ็อกเกอร์ตัวเล็กสองครั้ง…" at bounding box center [829, 221] width 163 height 356
type textarea "h"
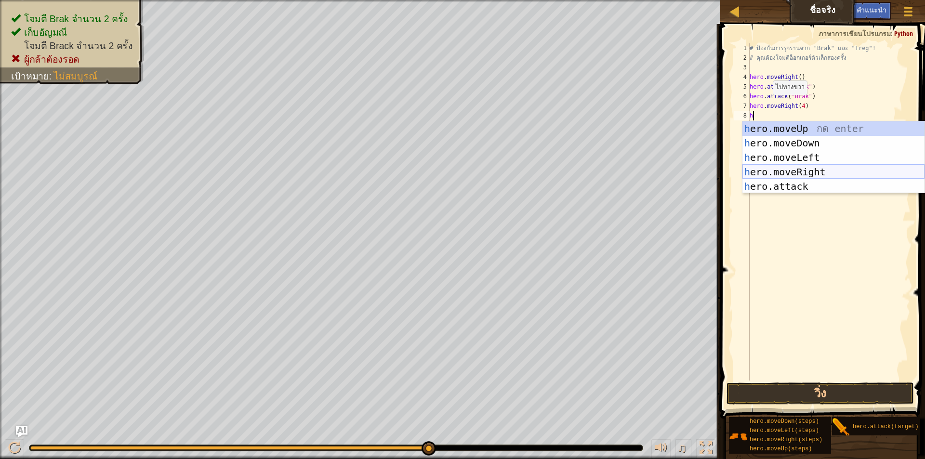
click at [795, 174] on div "h ero.moveUp กด enter h ero.moveDown กด enter h ero.moveLeft กด enter h ero.mov…" at bounding box center [833, 171] width 182 height 101
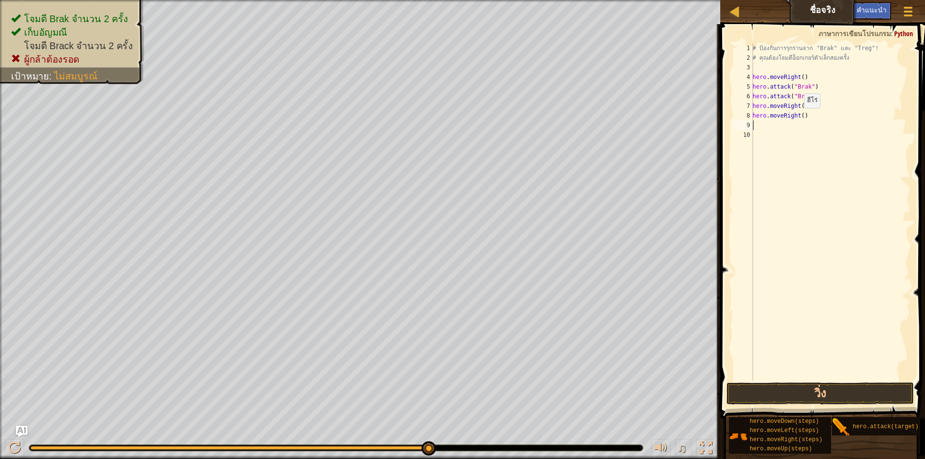
click at [799, 118] on div "# ป้องกันการรุกรานจาก "Brak" และ "Treg"! # คุณต้องโจมตีอ็อกเกอร์ตัวเล็กสองครั้ง…" at bounding box center [831, 221] width 160 height 356
click at [774, 400] on button "วิ่ง" at bounding box center [819, 393] width 187 height 22
type textarea "hero.moveRight()"
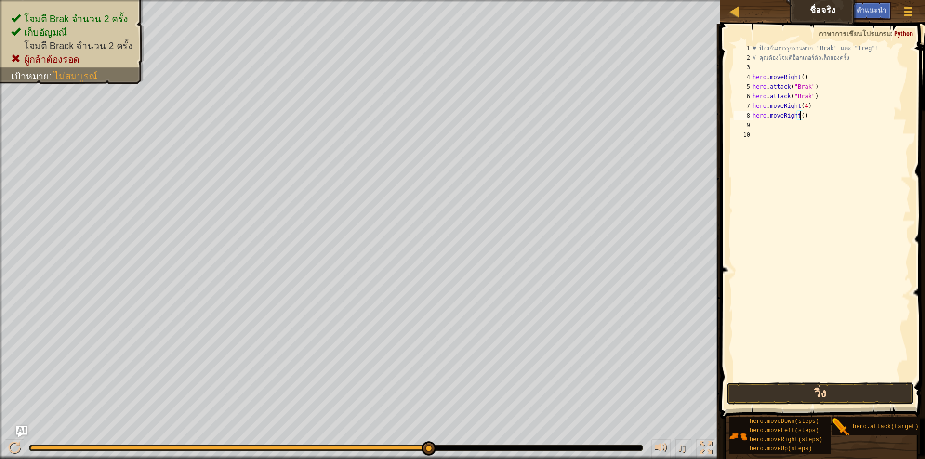
click at [797, 396] on button "วิ่ง" at bounding box center [819, 393] width 187 height 22
click at [817, 119] on div "# ป้องกันการรุกรานจาก "Brak" และ "Treg"! # คุณต้องโจมตีอ็อกเกอร์ตัวเล็กสองครั้ง…" at bounding box center [831, 221] width 160 height 356
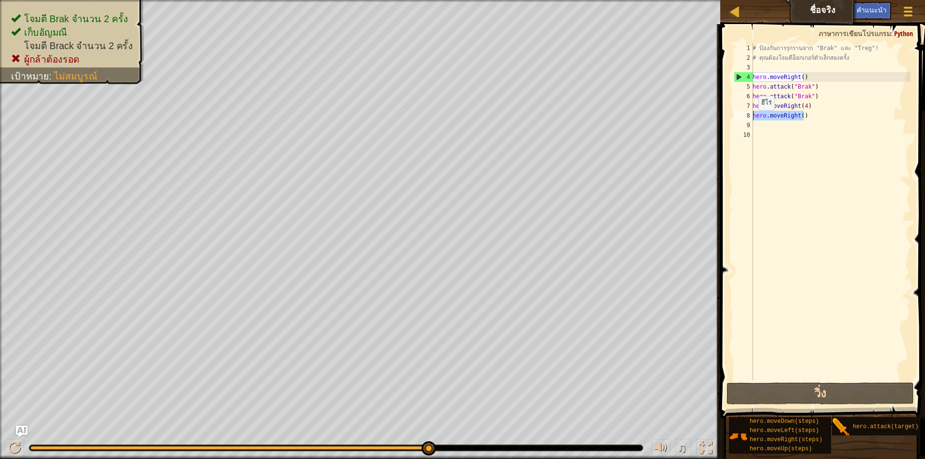
drag, startPoint x: 817, startPoint y: 119, endPoint x: 751, endPoint y: 120, distance: 66.5
click at [751, 120] on div "hero.moveRight() 1 2 3 4 5 6 7 8 9 10 # ป้องกันการรุกรานจาก "Brak" และ "Treg"! …" at bounding box center [821, 211] width 179 height 337
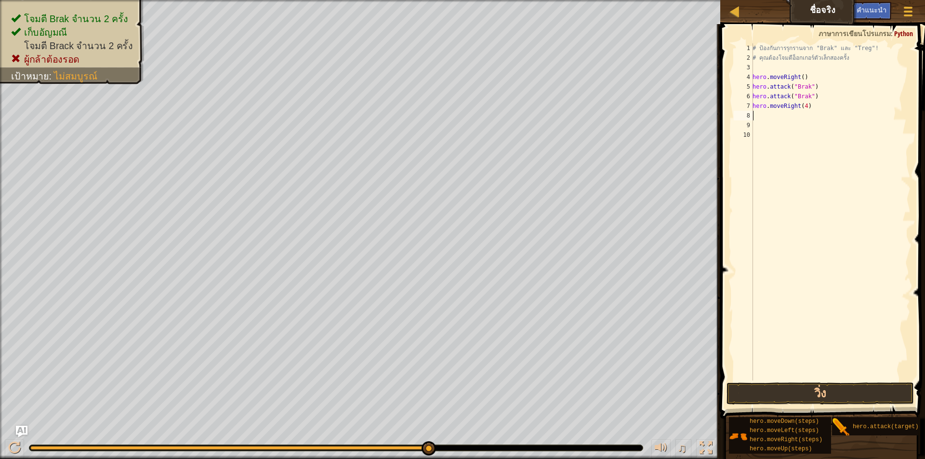
type textarea "h"
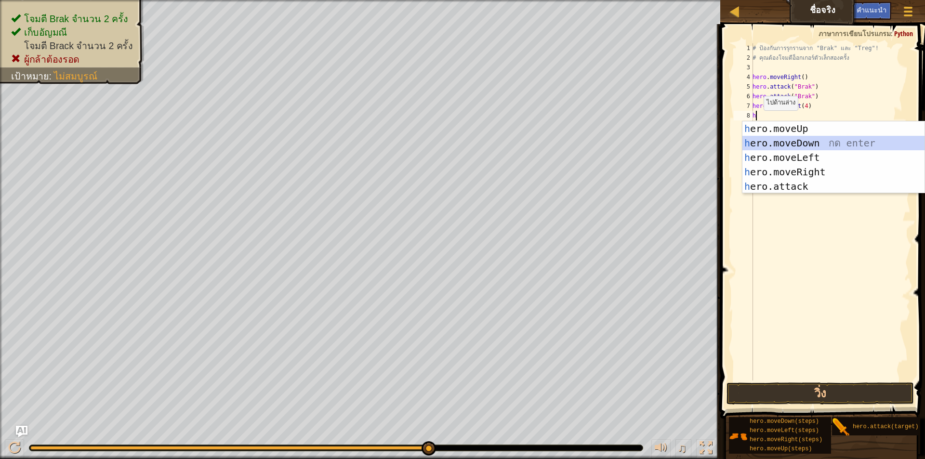
click at [763, 141] on div "h ero.moveUp กด enter h ero.moveDown กด enter h ero.moveLeft กด enter h ero.mov…" at bounding box center [833, 171] width 182 height 101
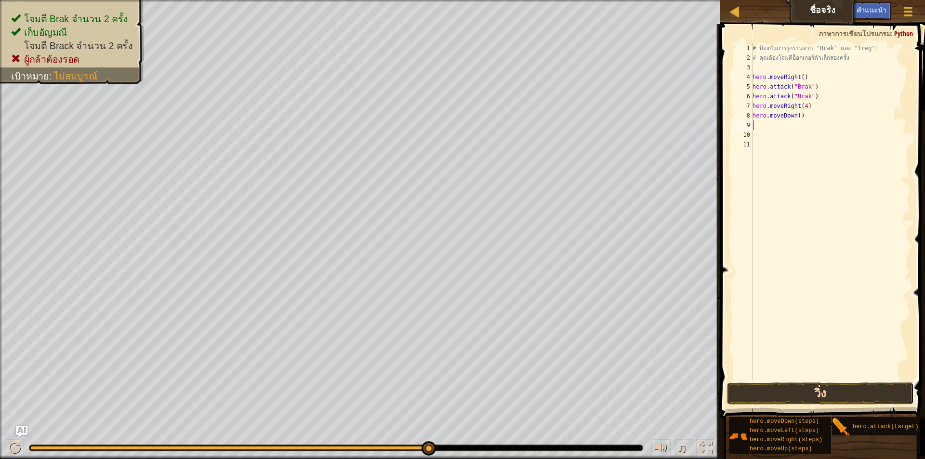
click at [783, 397] on button "วิ่ง" at bounding box center [819, 393] width 187 height 22
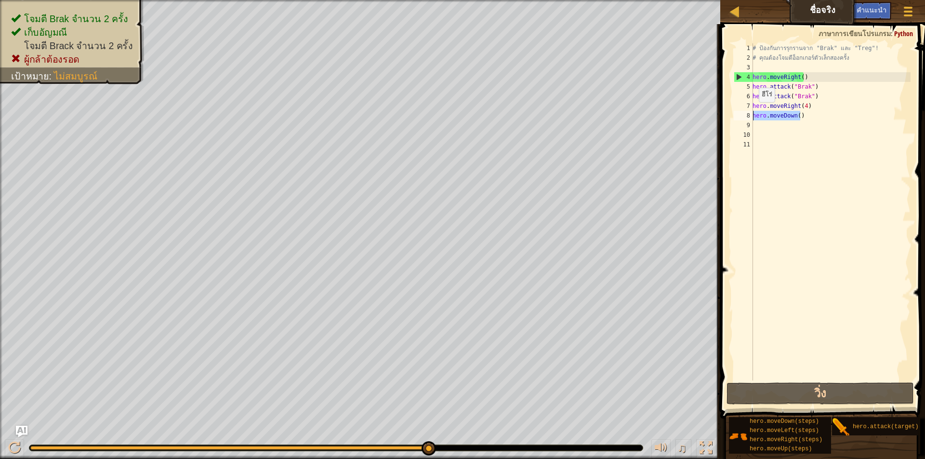
drag, startPoint x: 806, startPoint y: 119, endPoint x: 753, endPoint y: 112, distance: 53.0
click at [753, 112] on div "# ป้องกันการรุกรานจาก "Brak" และ "Treg"! # คุณต้องโจมตีอ็อกเกอร์ตัวเล็กสองครั้ง…" at bounding box center [831, 221] width 160 height 356
type textarea "hero.moveDown()"
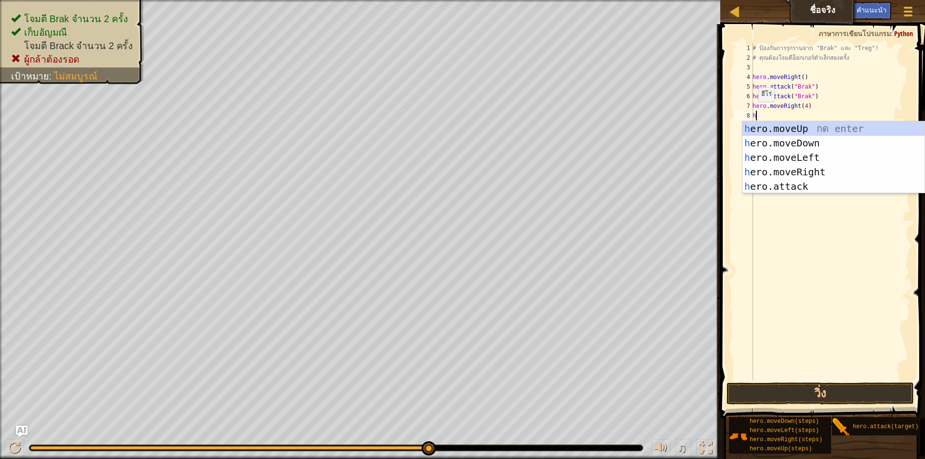
type textarea "hh"
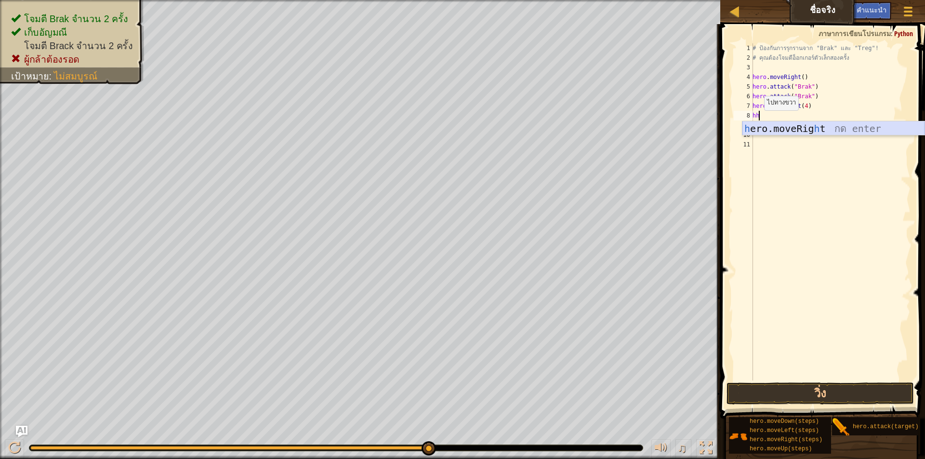
click at [779, 129] on div "h ero.moveRig h t กด enter" at bounding box center [833, 142] width 182 height 43
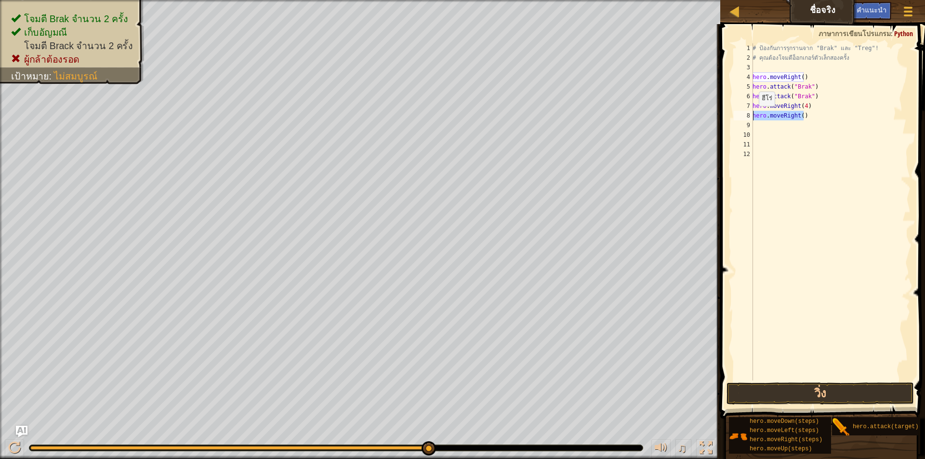
drag, startPoint x: 806, startPoint y: 116, endPoint x: 749, endPoint y: 116, distance: 57.3
click at [749, 116] on div "1 2 3 4 5 6 7 8 9 10 11 12 # ป้องกันการรุกรานจาก "Brak" และ "Treg"! # คุณต้องโจ…" at bounding box center [821, 211] width 179 height 337
type textarea "hero.moveRight()"
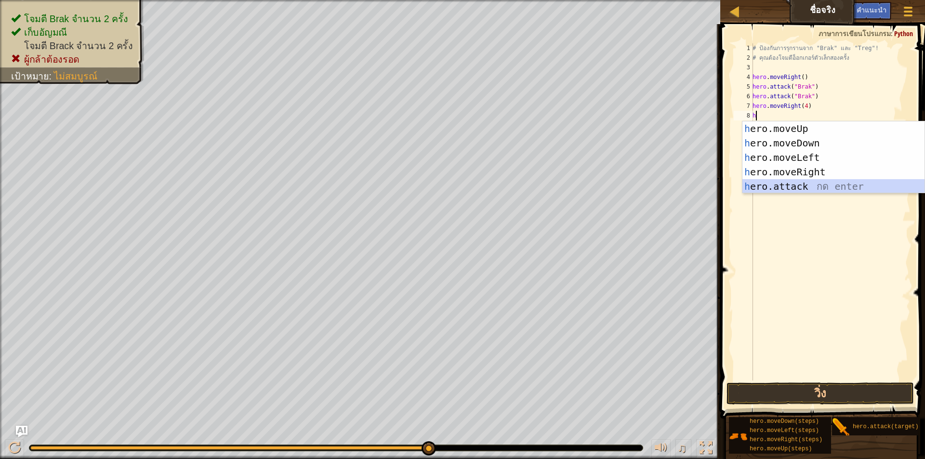
click at [800, 179] on div "h ero.moveUp กด enter h ero.moveDown กด enter h ero.moveLeft กด enter h ero.mov…" at bounding box center [833, 171] width 182 height 101
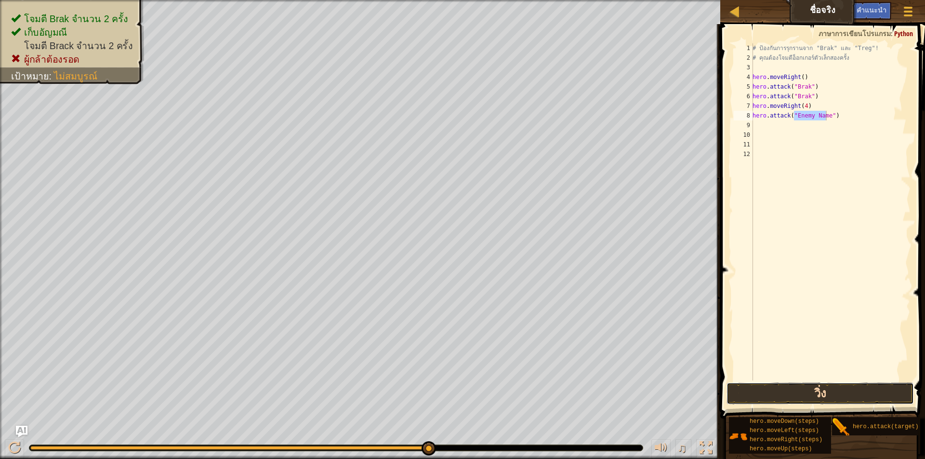
click at [820, 388] on button "วิ่ง" at bounding box center [819, 393] width 187 height 22
click at [798, 399] on button "วิ่ง" at bounding box center [819, 393] width 187 height 22
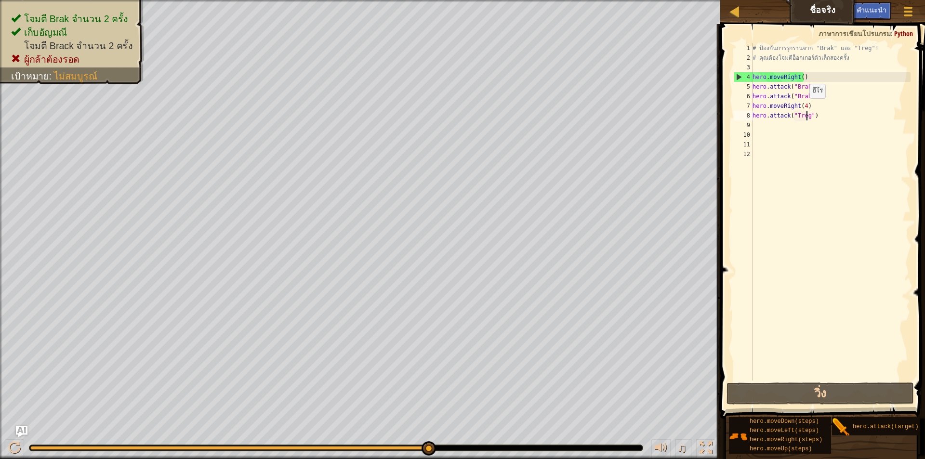
click at [804, 108] on div "# ป้องกันการรุกรานจาก "Brak" และ "Treg"! # คุณต้องโจมตีอ็อกเกอร์ตัวเล็กสองครั้ง…" at bounding box center [831, 221] width 160 height 356
type textarea "hero.moveRight()"
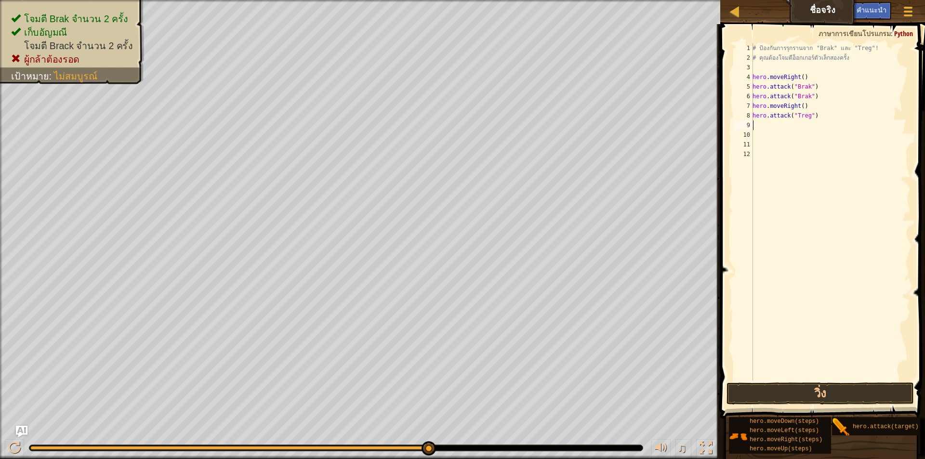
click at [778, 124] on div "# ป้องกันการรุกรานจาก "Brak" และ "Treg"! # คุณต้องโจมตีอ็อกเกอร์ตัวเล็กสองครั้ง…" at bounding box center [831, 221] width 160 height 356
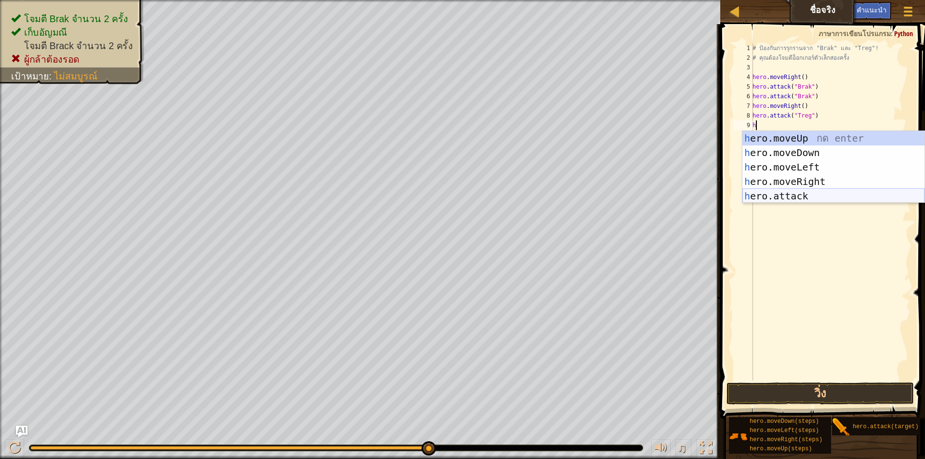
click at [777, 197] on div "h ero.moveUp กด enter h ero.moveDown กด enter h ero.moveLeft กด enter h ero.mov…" at bounding box center [833, 181] width 182 height 101
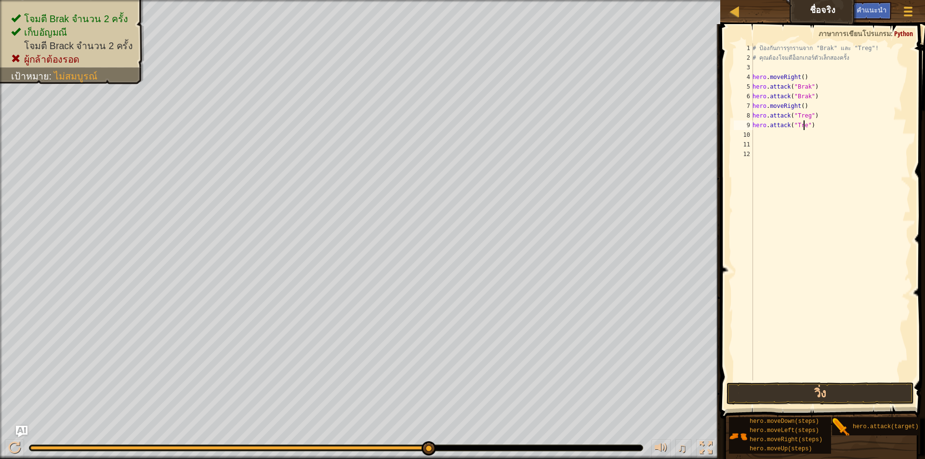
scroll to position [4, 4]
type textarea "hero.attack("Treg")"
click at [808, 392] on button "วิ่ง" at bounding box center [819, 393] width 187 height 22
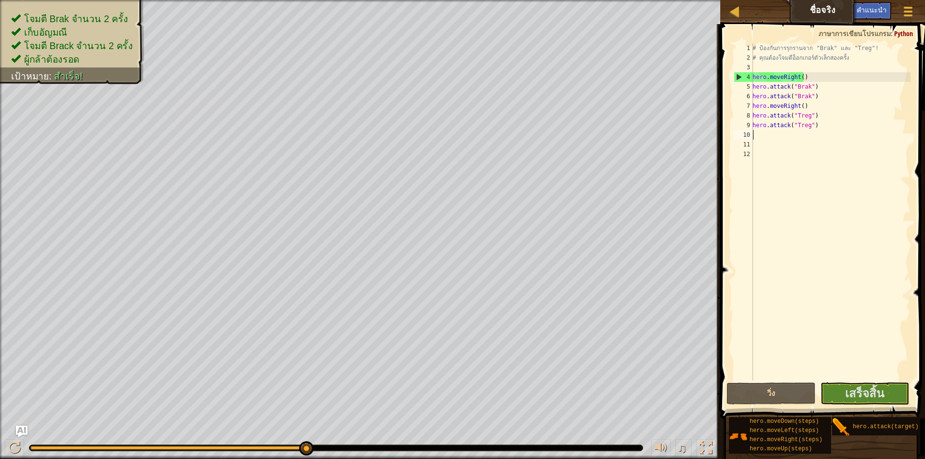
click at [765, 136] on div "# ป้องกันการรุกรานจาก "Brak" และ "Treg"! # คุณต้องโจมตีอ็อกเกอร์ตัวเล็กสองครั้ง…" at bounding box center [831, 221] width 160 height 356
type textarea "h"
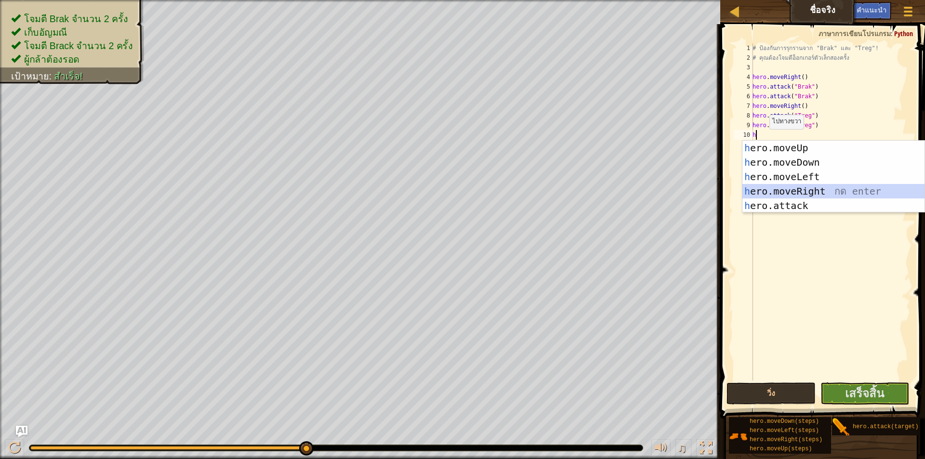
click at [783, 190] on div "h ero.moveUp กด enter h ero.moveDown กด enter h ero.moveLeft กด enter h ero.mov…" at bounding box center [833, 191] width 182 height 101
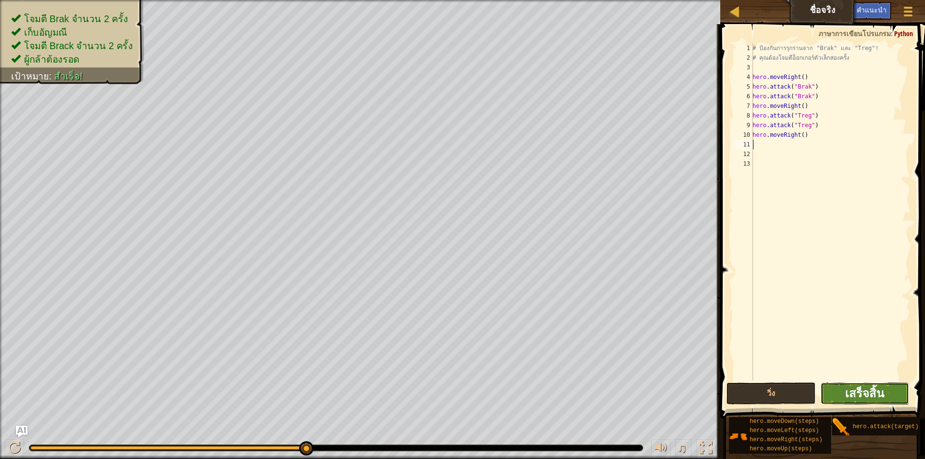
click at [883, 396] on span "เสร็จสิ้น" at bounding box center [864, 392] width 39 height 15
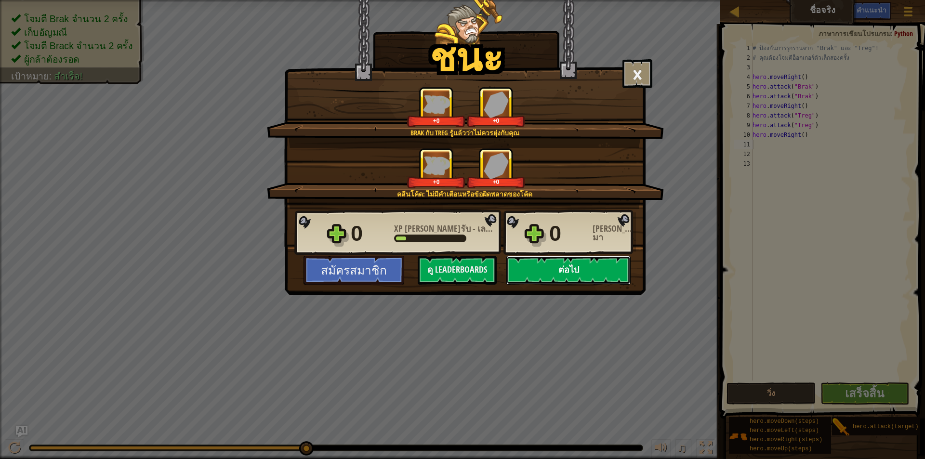
click at [577, 260] on button "ต่อไป" at bounding box center [568, 270] width 124 height 29
select select "th"
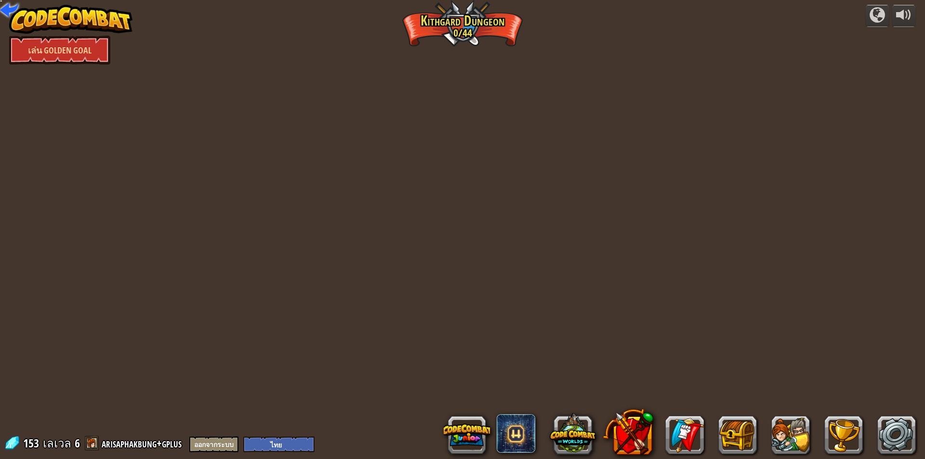
select select "th"
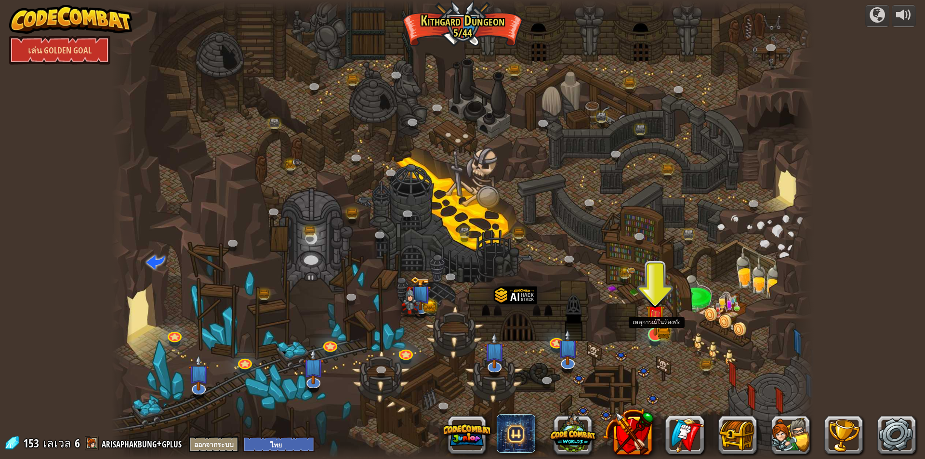
click at [665, 339] on div "[PERSON_NAME] (ล็อค) ความท้าทาย: เก็บทองให้ได้มากที่สุดโดยใช้ทักษะการเขียนโปรแก…" at bounding box center [462, 229] width 702 height 459
click at [656, 332] on img at bounding box center [655, 314] width 19 height 41
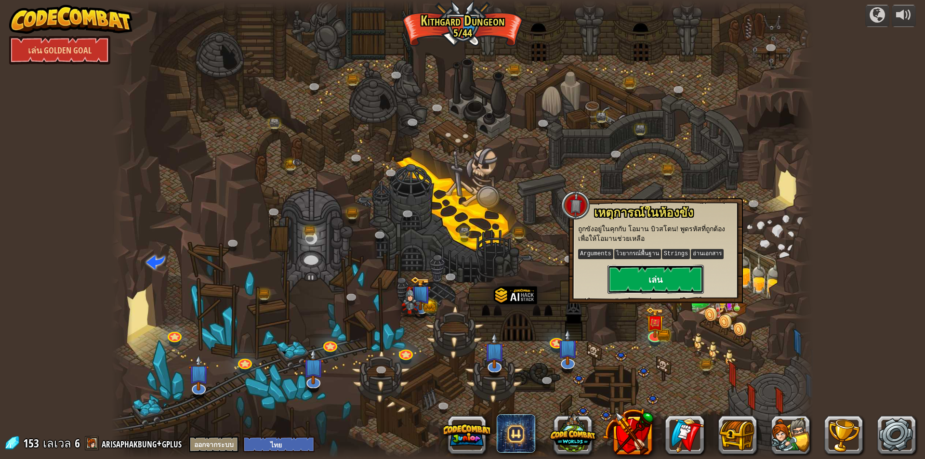
click at [658, 282] on button "เล่น" at bounding box center [655, 279] width 96 height 29
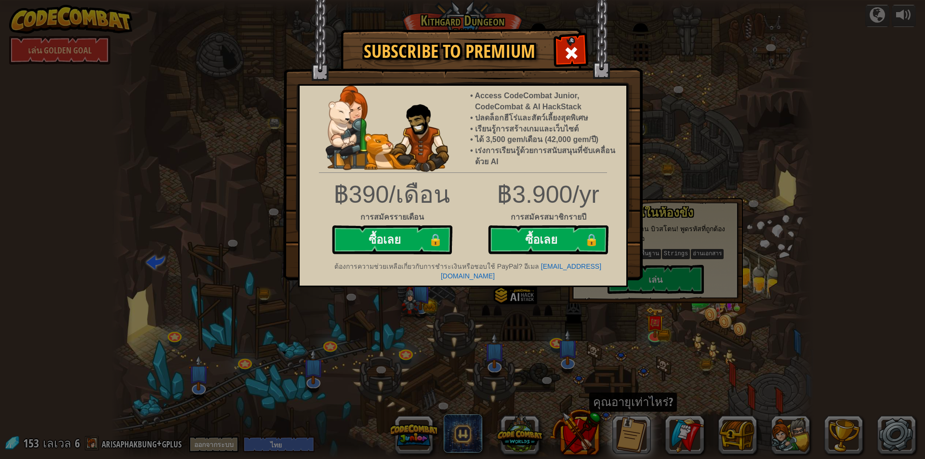
click at [561, 44] on div at bounding box center [571, 52] width 30 height 30
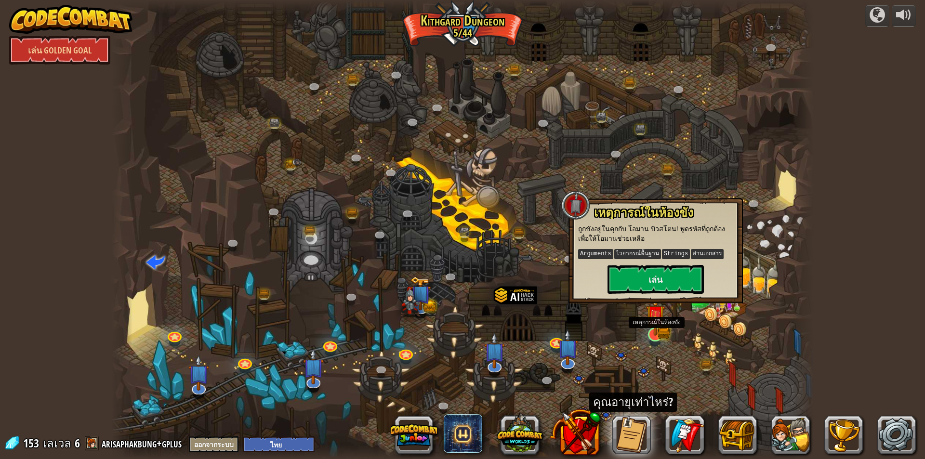
click at [656, 316] on img at bounding box center [654, 315] width 11 height 11
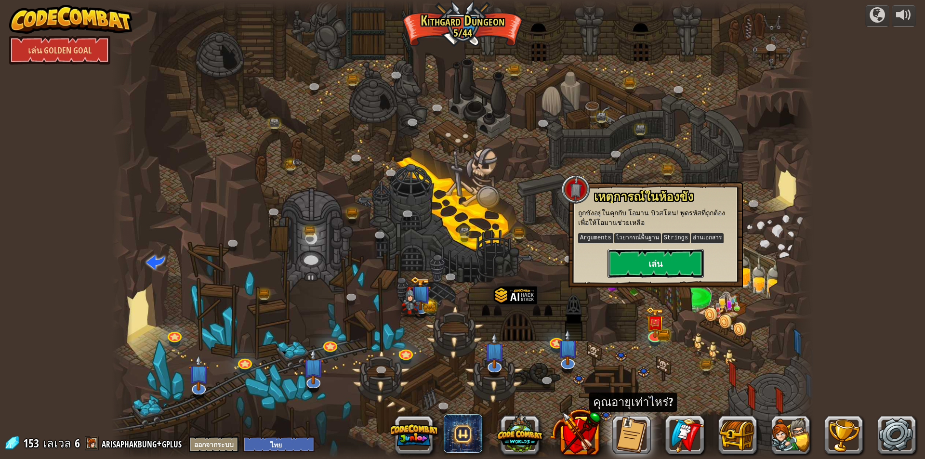
click at [660, 255] on button "เล่น" at bounding box center [655, 263] width 96 height 29
